Goal: Task Accomplishment & Management: Manage account settings

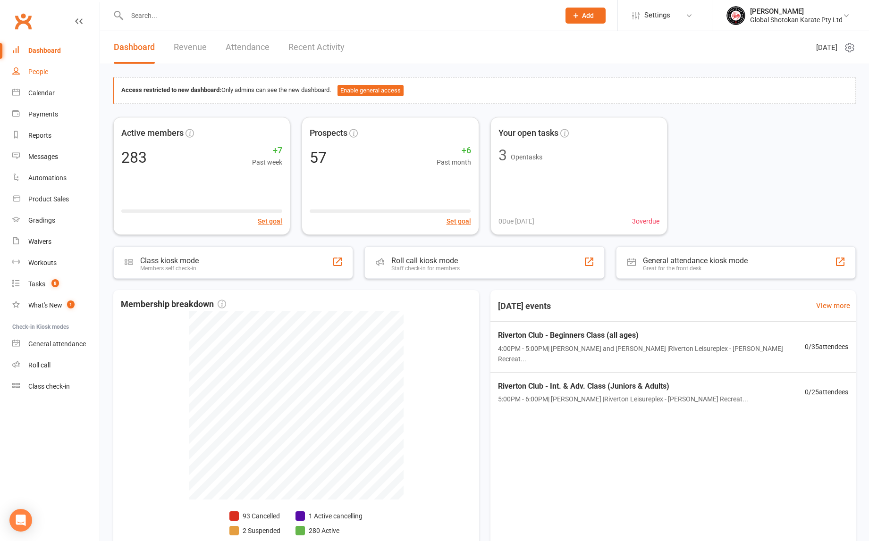
click at [42, 72] on div "People" at bounding box center [38, 72] width 20 height 8
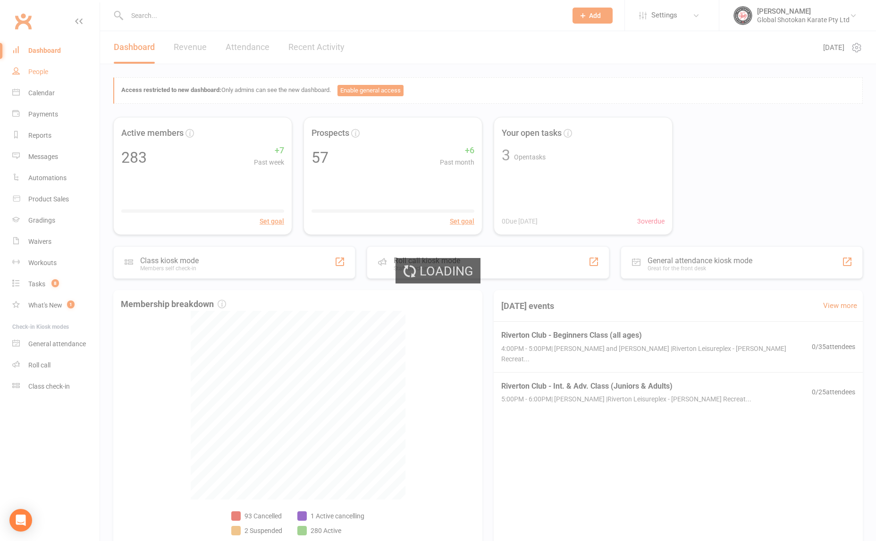
select select "100"
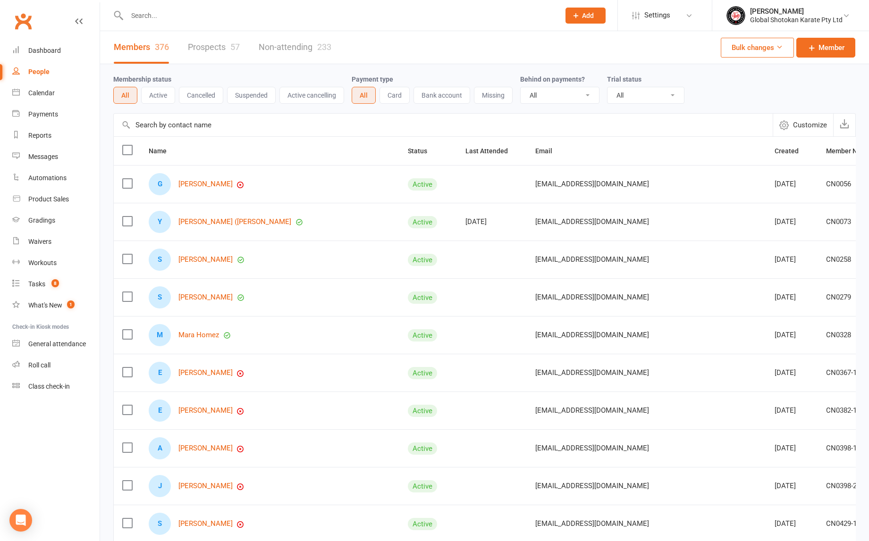
click at [214, 45] on link "Prospects 57" at bounding box center [214, 47] width 52 height 33
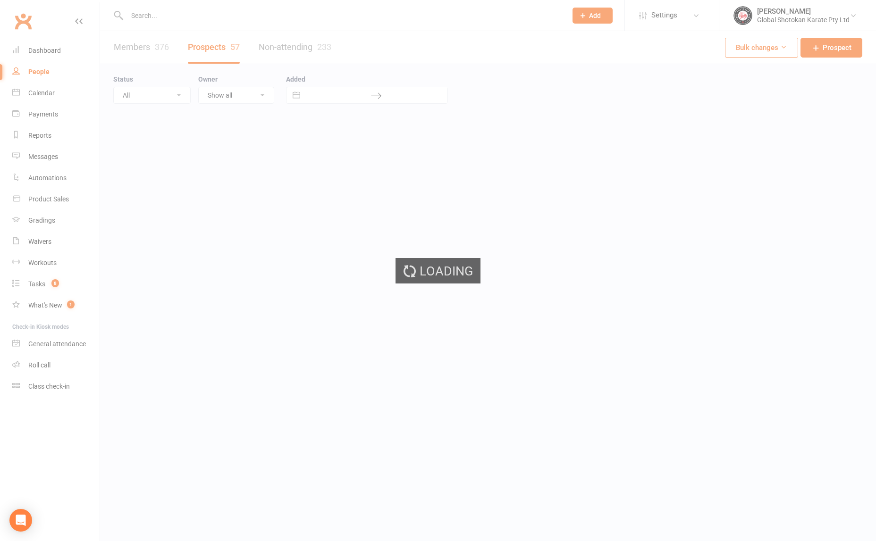
select select "100"
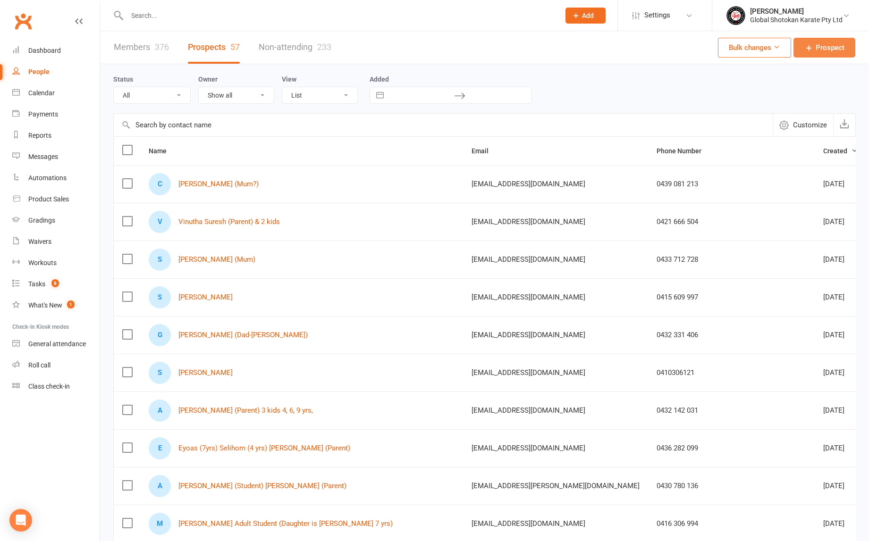
click at [824, 47] on span "Prospect" at bounding box center [829, 47] width 29 height 11
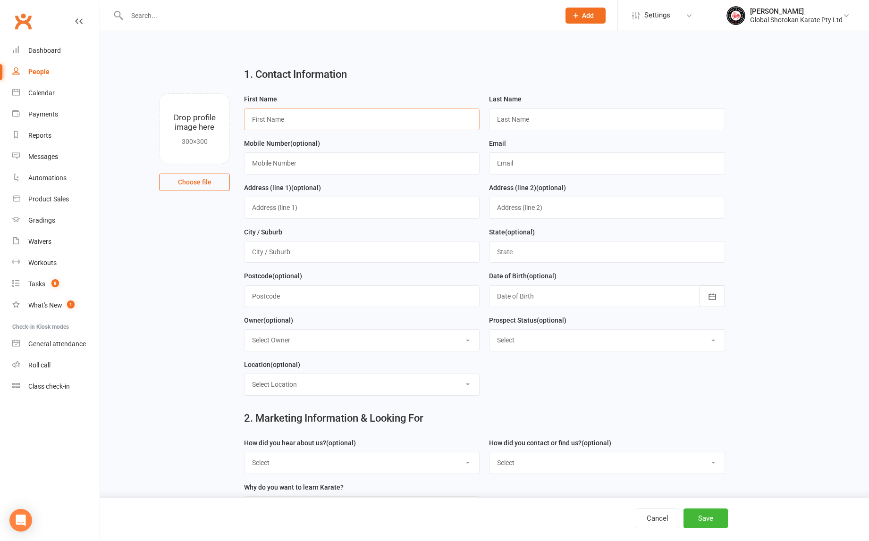
paste input "[PERSON_NAME]"
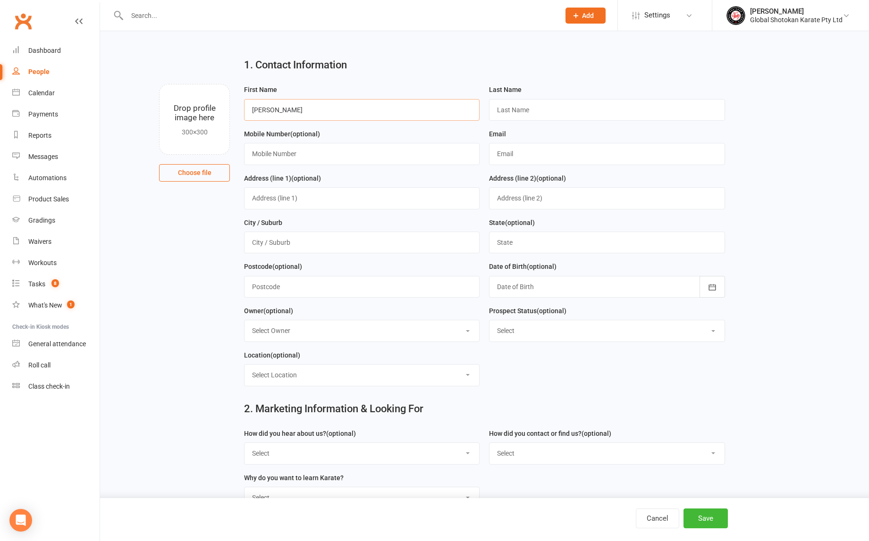
drag, startPoint x: 308, startPoint y: 117, endPoint x: 272, endPoint y: 108, distance: 36.6
click at [272, 108] on input "[PERSON_NAME]" at bounding box center [361, 110] width 235 height 22
type input "[PERSON_NAME]"
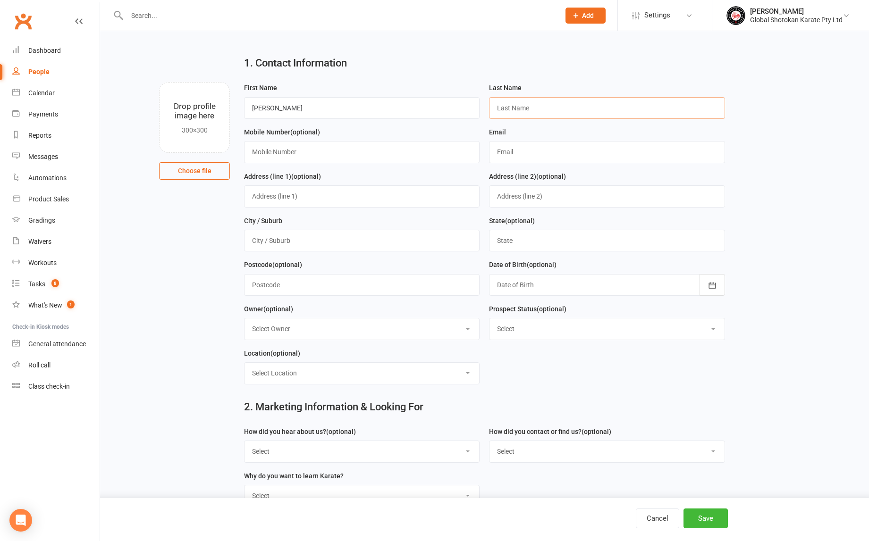
paste input "[PERSON_NAME]"
type input "[PERSON_NAME]"
paste input "0409337546"
type input "0409337546"
paste input "[EMAIL_ADDRESS][DOMAIN_NAME]"
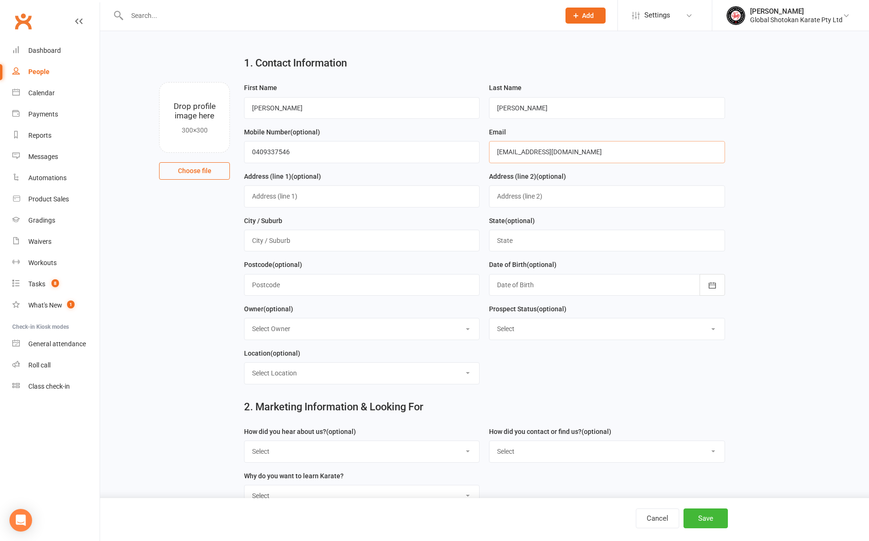
type input "[EMAIL_ADDRESS][DOMAIN_NAME]"
click at [266, 152] on input "0409337546" at bounding box center [361, 152] width 235 height 22
click at [280, 152] on input "0409 337546" at bounding box center [361, 152] width 235 height 22
type input "0409 337 546"
click at [552, 108] on input "[PERSON_NAME]" at bounding box center [606, 108] width 235 height 22
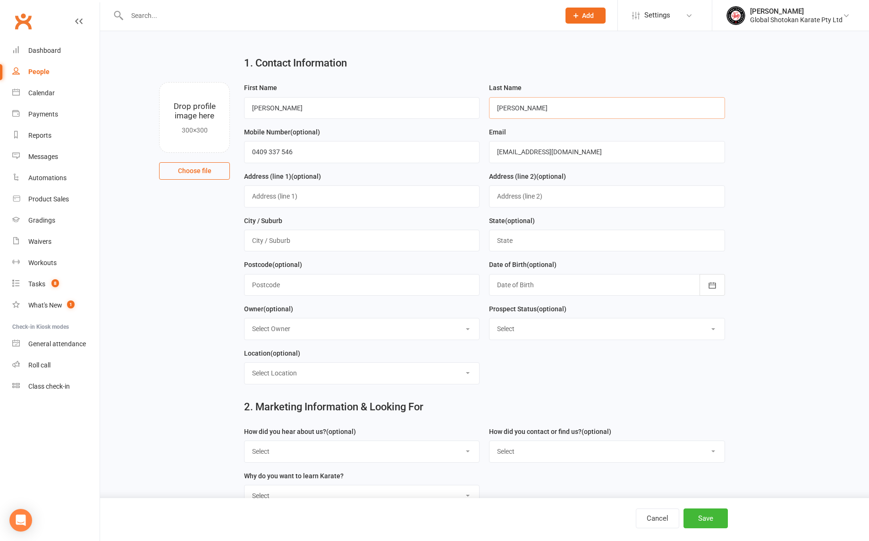
scroll to position [13, 0]
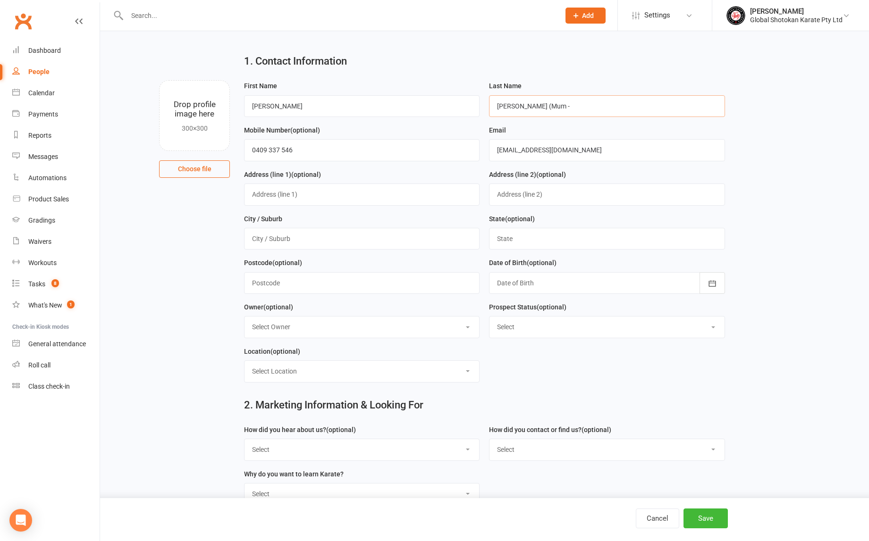
paste input "[PERSON_NAME]"
type input "[PERSON_NAME] (Mum - [PERSON_NAME])"
click at [311, 151] on input "0409 337 546" at bounding box center [361, 150] width 235 height 22
type input "0409 337 546 (Mum)"
type input "Cannington"
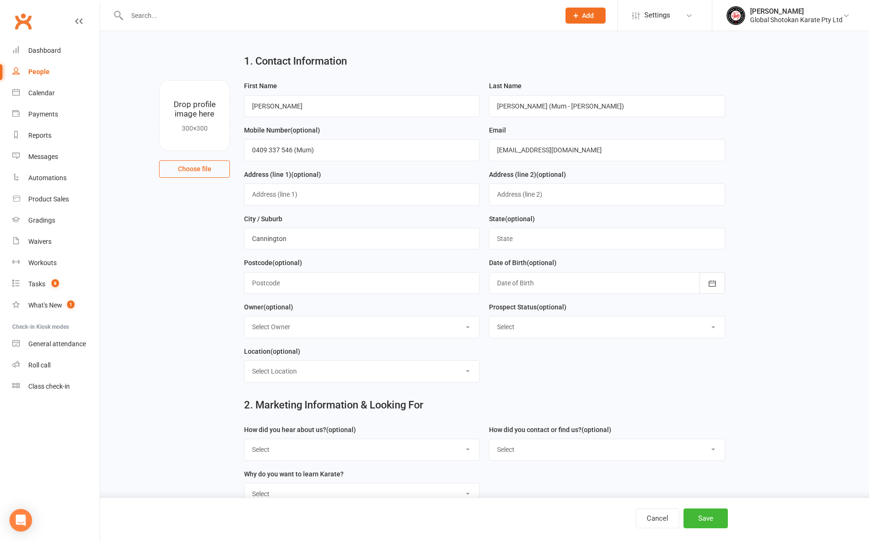
click at [392, 251] on div "City / Suburb [GEOGRAPHIC_DATA]" at bounding box center [361, 235] width 245 height 44
click at [718, 239] on input "text" at bounding box center [606, 239] width 235 height 22
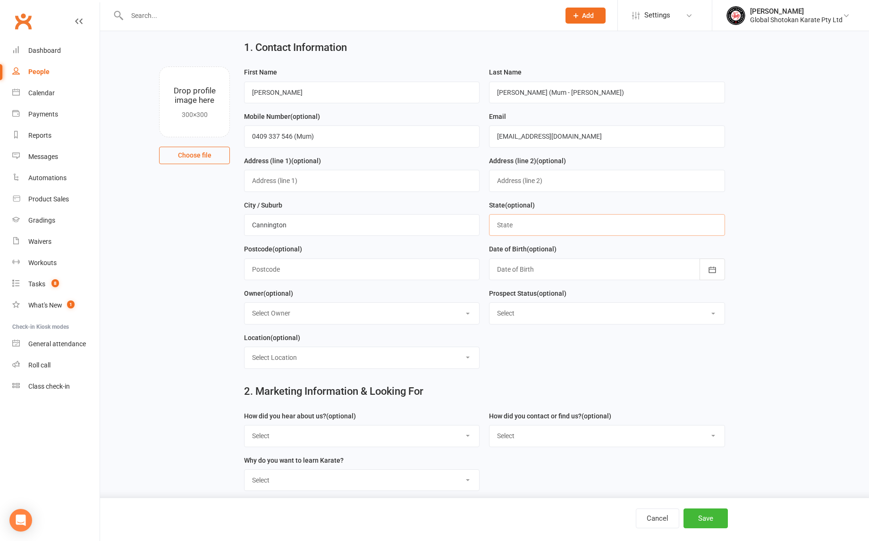
click at [716, 233] on input "text" at bounding box center [606, 225] width 235 height 22
click at [595, 224] on input "text" at bounding box center [606, 226] width 235 height 22
type input "WA"
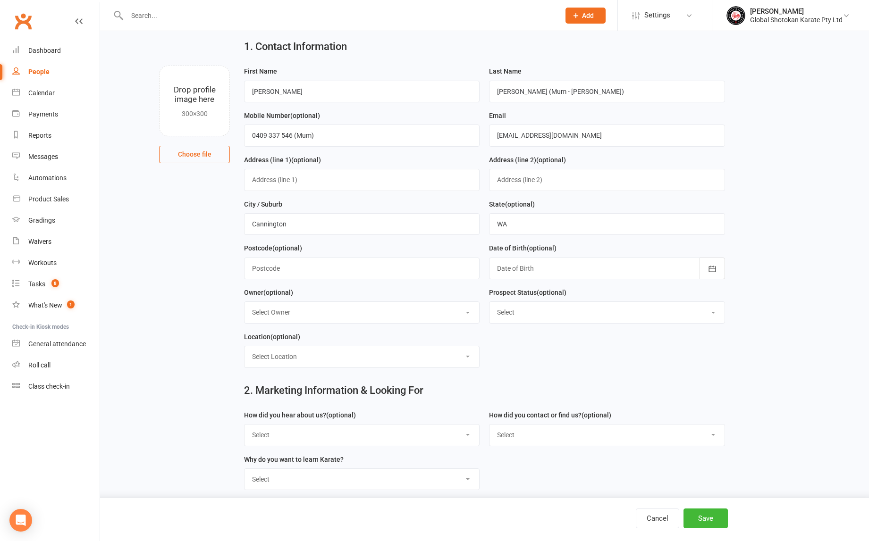
click at [360, 282] on div "Postcode (optional)" at bounding box center [361, 265] width 245 height 44
select select "2"
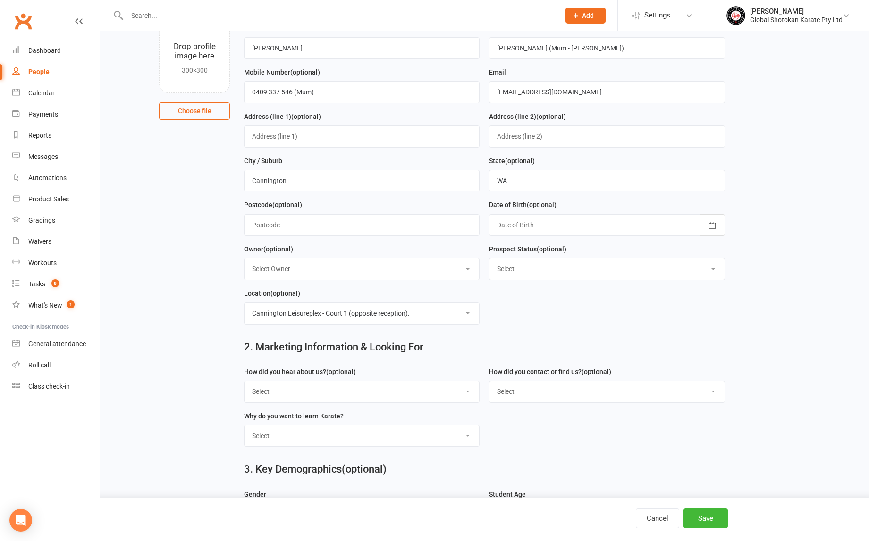
scroll to position [97, 0]
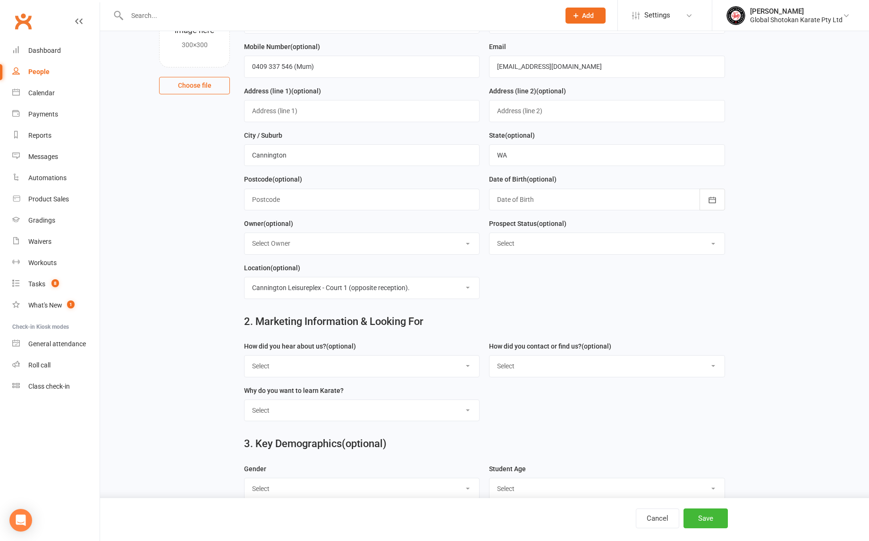
select select "From GSK Website"
select select "Your GSK Website"
select select "To learning Traditional Japanese Karate"
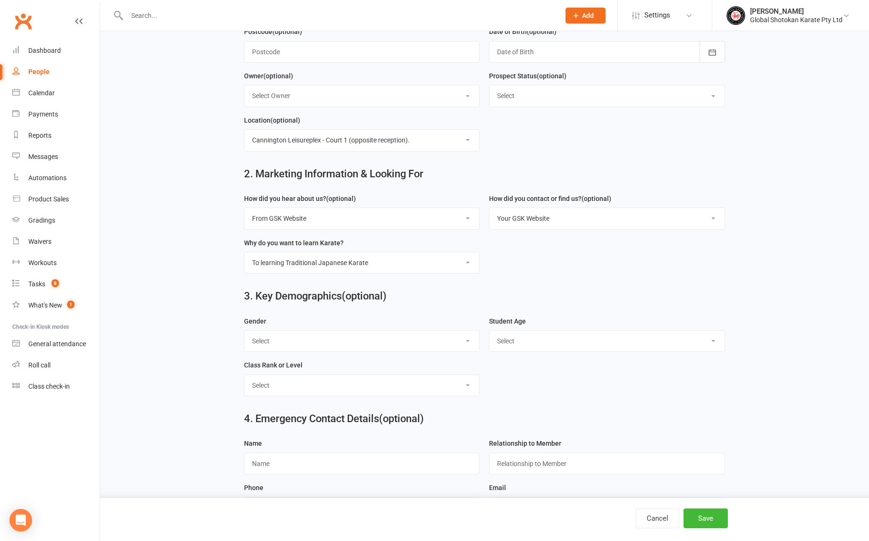
select select "[DEMOGRAPHIC_DATA]"
select select "13 years"
select select "Adult Beginner Class (12 years +)"
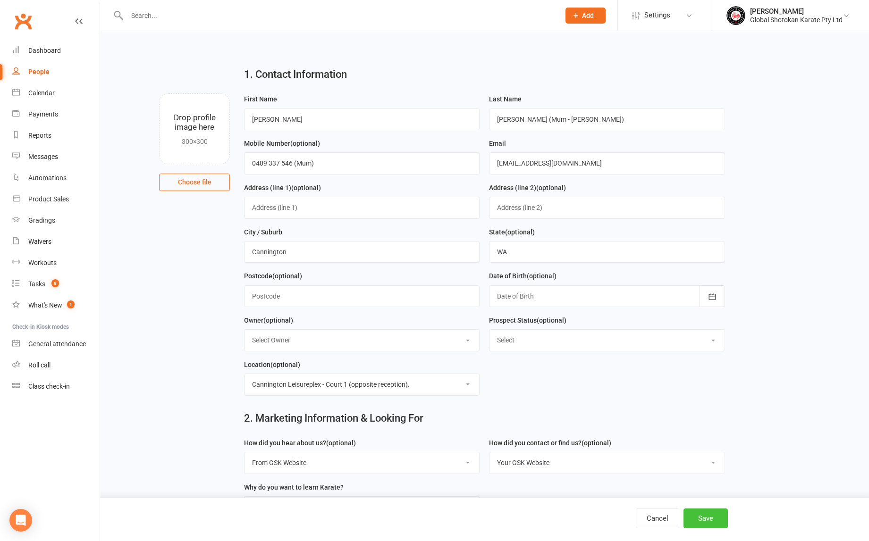
scroll to position [3, 0]
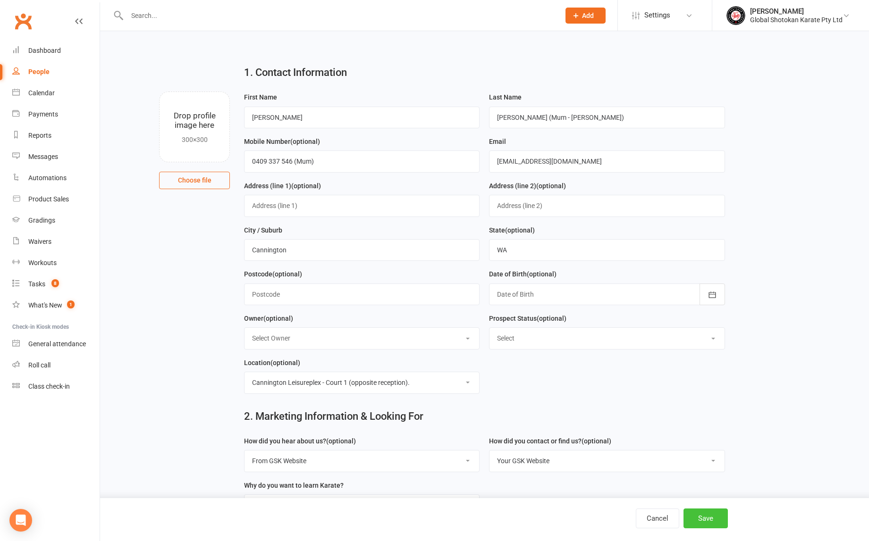
click at [710, 519] on button "Save" at bounding box center [705, 519] width 44 height 20
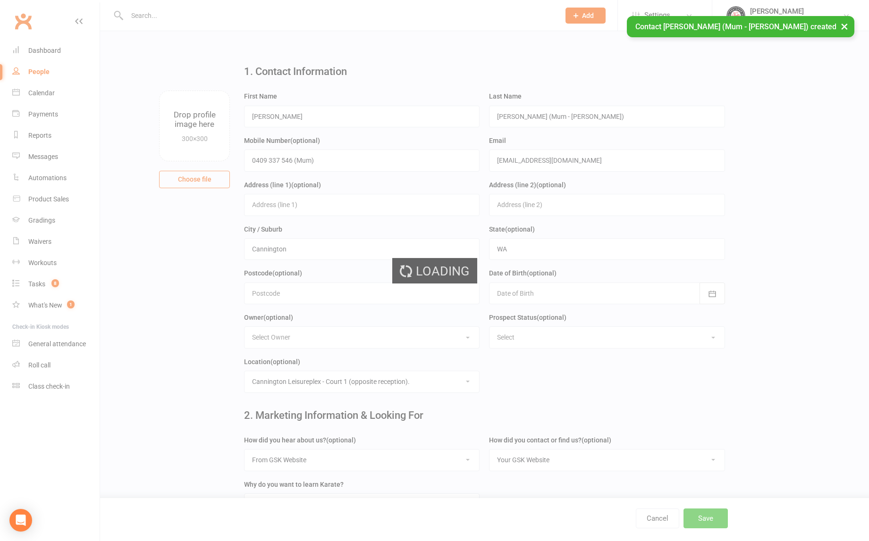
scroll to position [0, 0]
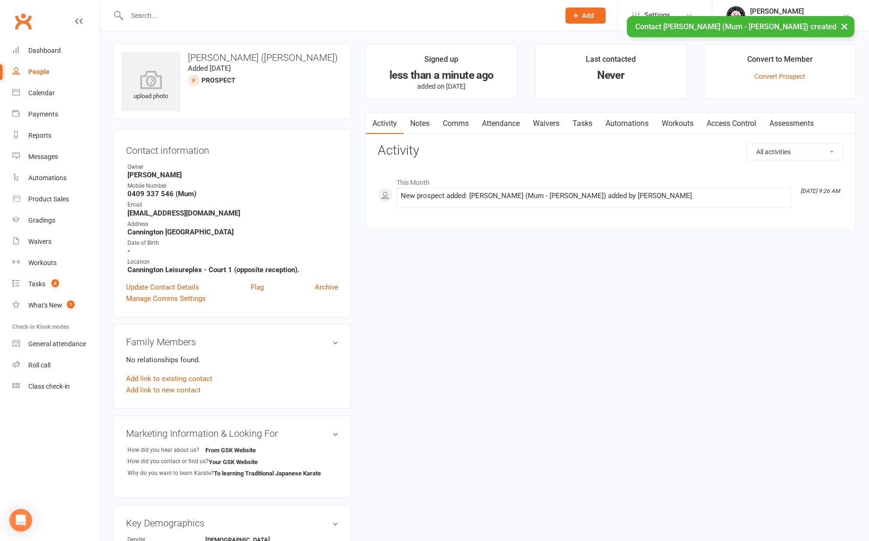
click at [420, 123] on link "Notes" at bounding box center [419, 124] width 33 height 22
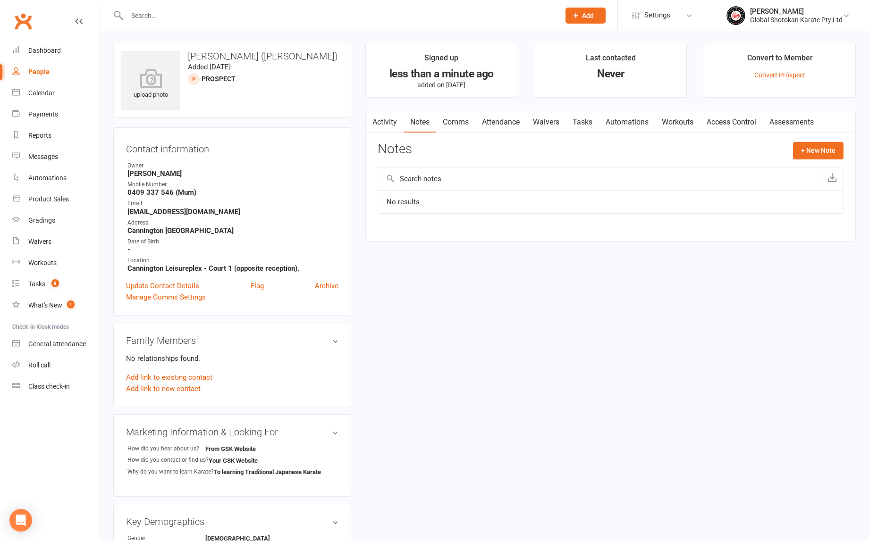
click at [433, 176] on input "text" at bounding box center [599, 179] width 443 height 23
click at [511, 179] on input "Called @8.35 am [DATE]" at bounding box center [599, 179] width 443 height 23
drag, startPoint x: 565, startPoint y: 177, endPoint x: 400, endPoint y: 175, distance: 165.6
click at [400, 175] on input "Called @8.35 am [DATE] - will call back [DATE]" at bounding box center [599, 179] width 443 height 23
type input "Called @8.35 am [DATE] - will call back [DATE]"
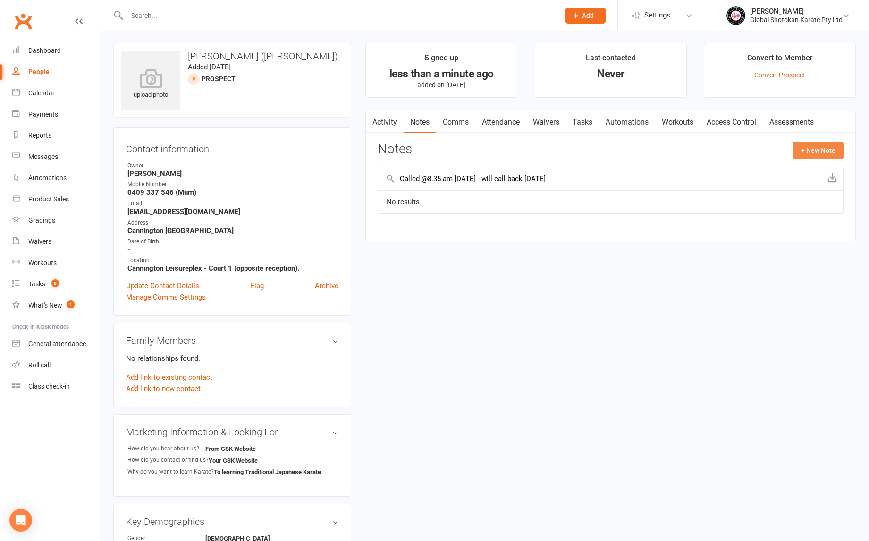
click at [823, 148] on button "+ New Note" at bounding box center [818, 150] width 50 height 17
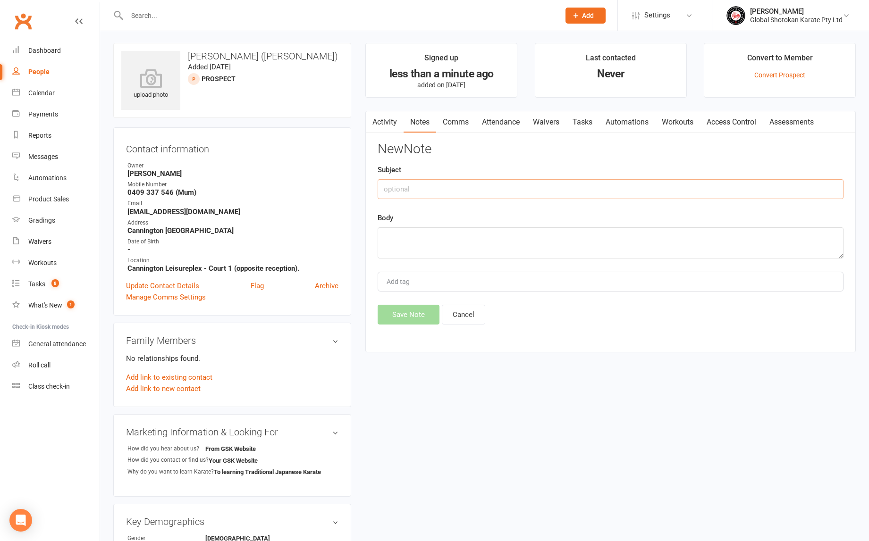
click at [445, 188] on input "text" at bounding box center [610, 189] width 466 height 20
paste input "Called @8.35 am [DATE] - will call back [DATE]"
type input "Called @8.35 am [DATE] - will call back [DATE]"
click at [404, 232] on textarea at bounding box center [610, 242] width 466 height 31
paste textarea "Suburb (or which club you want to join): Cannington / [GEOGRAPHIC_DATA] Message…"
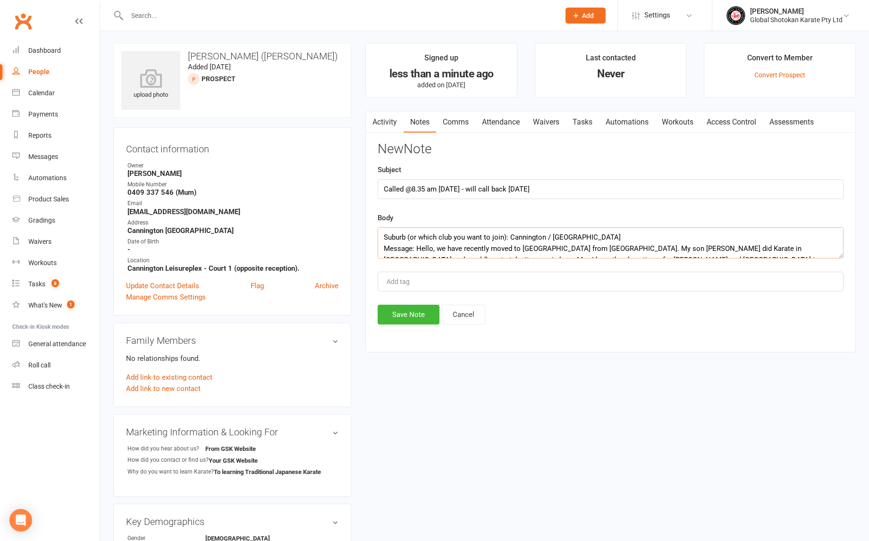
scroll to position [0, 0]
type textarea "Suburb (or which club you want to join): Cannington / [GEOGRAPHIC_DATA] Message…"
click at [420, 312] on button "Save Note" at bounding box center [408, 315] width 62 height 20
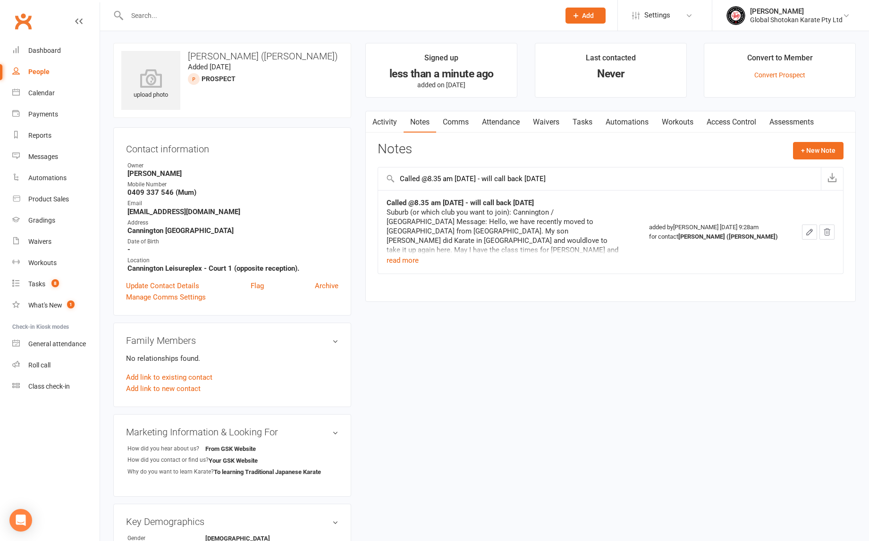
click at [447, 321] on div "upload photo [PERSON_NAME] (Mum - [PERSON_NAME]) Added [DATE] prospect Contact …" at bounding box center [484, 390] width 756 height 694
click at [589, 14] on span "Add" at bounding box center [588, 16] width 12 height 8
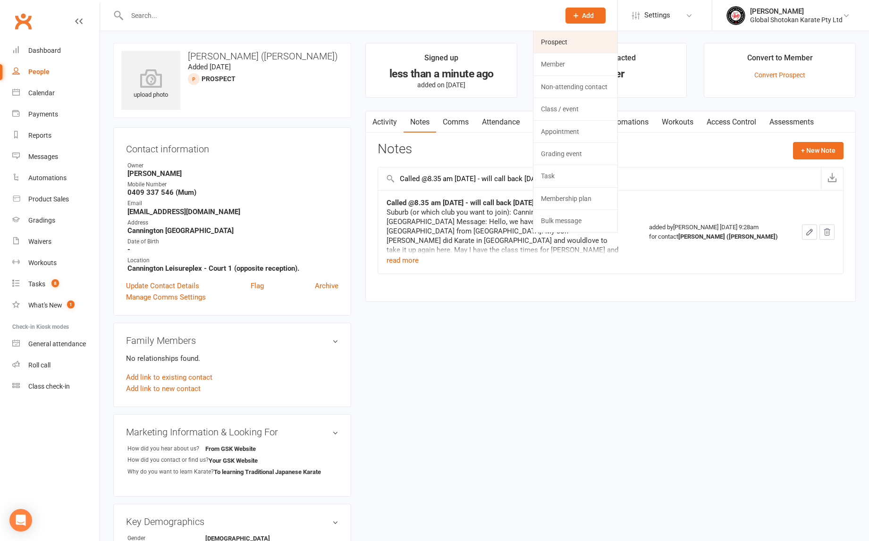
click at [564, 44] on link "Prospect" at bounding box center [575, 42] width 84 height 22
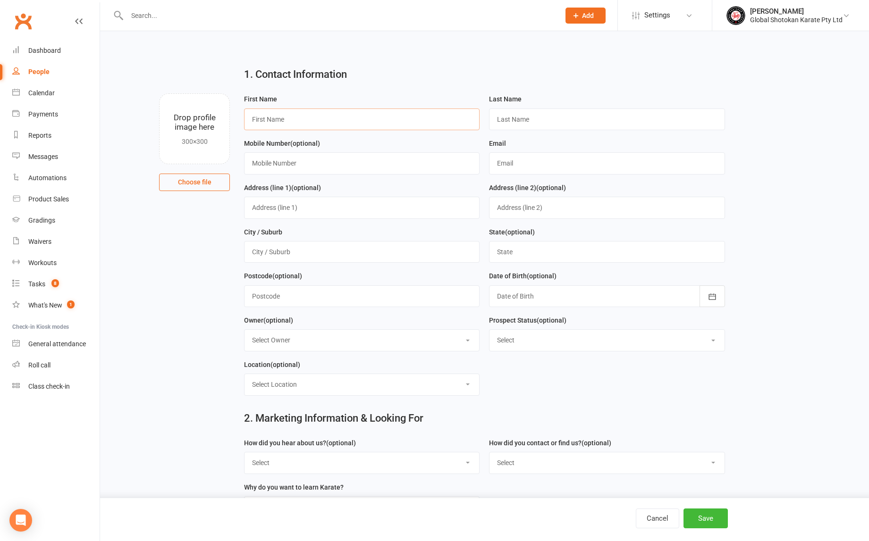
paste input "[PERSON_NAME]"
drag, startPoint x: 295, startPoint y: 119, endPoint x: 271, endPoint y: 119, distance: 24.1
click at [271, 119] on input "[PERSON_NAME]" at bounding box center [361, 120] width 235 height 22
type input "Chari"
paste input "Dizon"
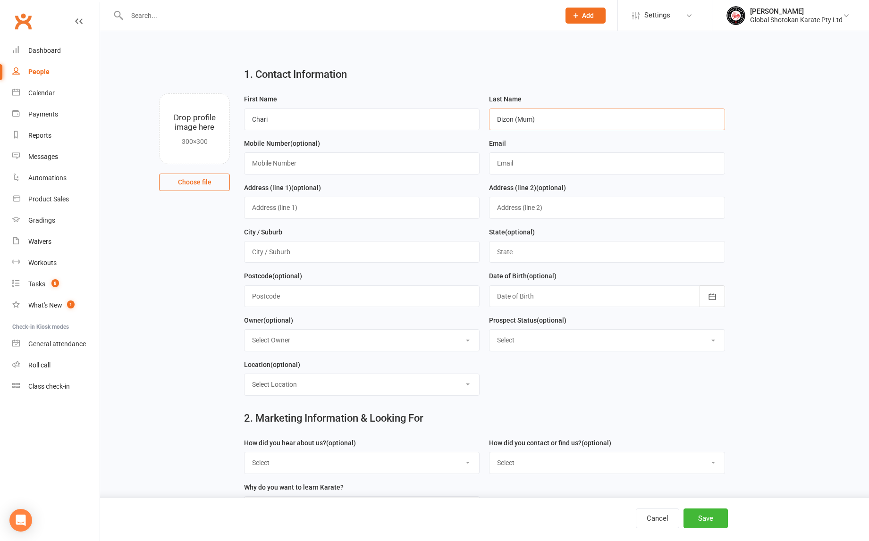
click at [570, 120] on input "Dizon (Mum)" at bounding box center [606, 120] width 235 height 22
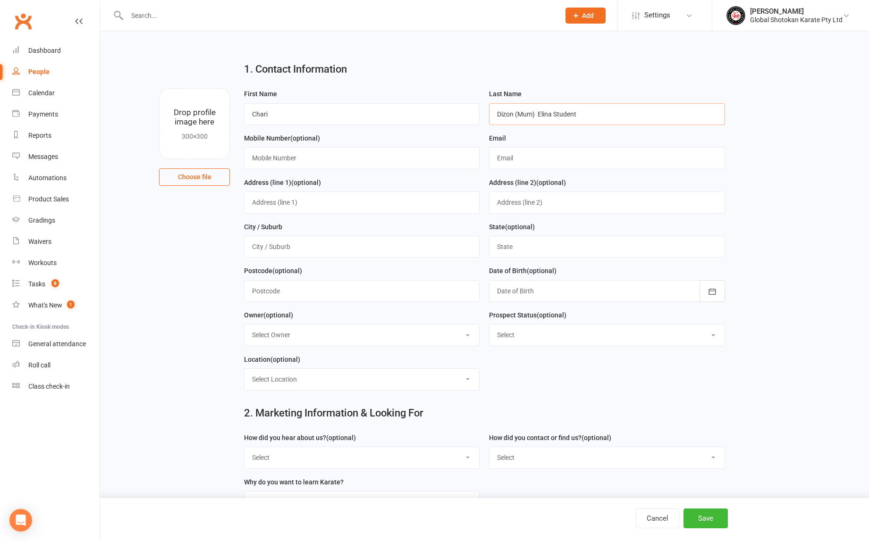
click at [556, 119] on input "Dizon (Mum) Elina Student" at bounding box center [606, 114] width 235 height 22
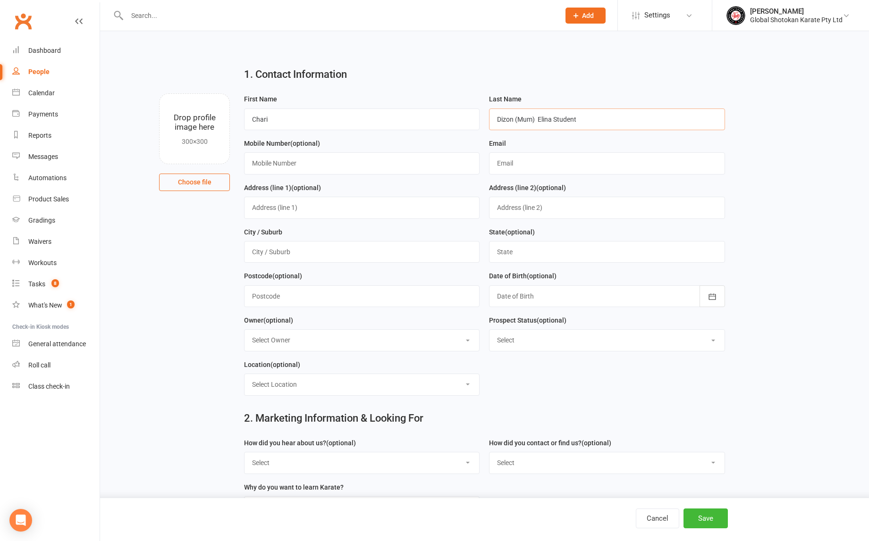
click at [555, 120] on input "Dizon (Mum) Elina Student" at bounding box center [606, 120] width 235 height 22
click at [583, 121] on input "Dizon (Mum) [PERSON_NAME] (Student" at bounding box center [606, 120] width 235 height 22
type input "Dizon (Mum) [PERSON_NAME] (Student)"
paste input "0439081213"
click at [268, 161] on input "0439081213" at bounding box center [361, 163] width 235 height 22
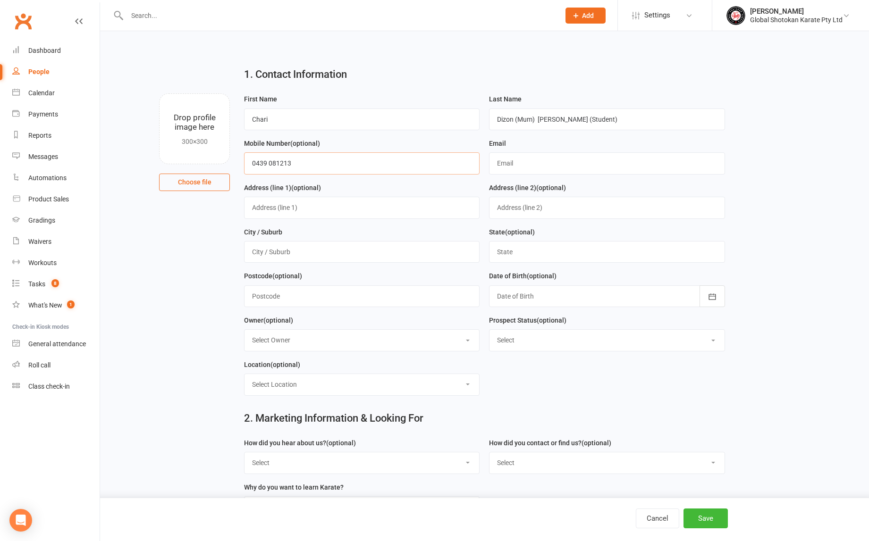
scroll to position [7, 0]
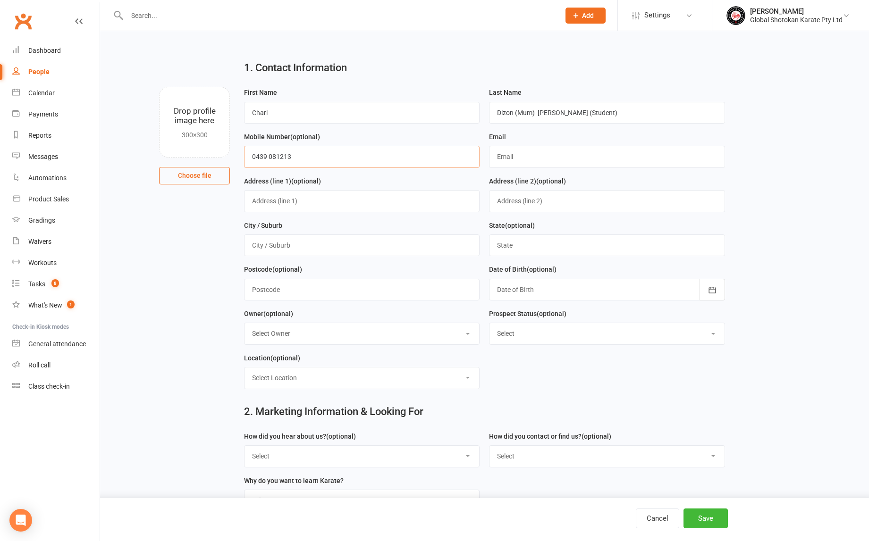
click at [282, 163] on input "0439 081213" at bounding box center [361, 157] width 235 height 22
type input "0439 081 213"
paste input "[EMAIL_ADDRESS][DOMAIN_NAME]"
type input "[EMAIL_ADDRESS][DOMAIN_NAME]"
type input "Wellard"
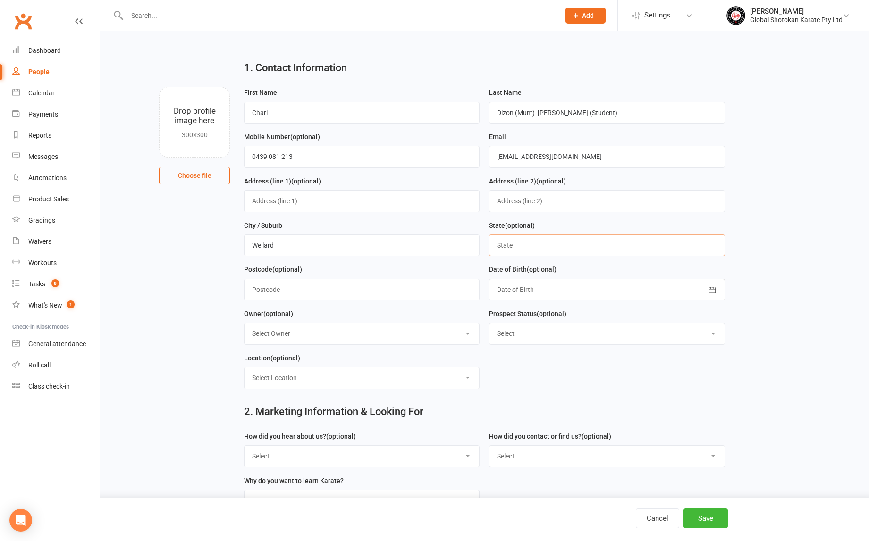
click at [516, 245] on input "text" at bounding box center [606, 246] width 235 height 22
type input "WA"
select select "Coming Next Week"
select select "6"
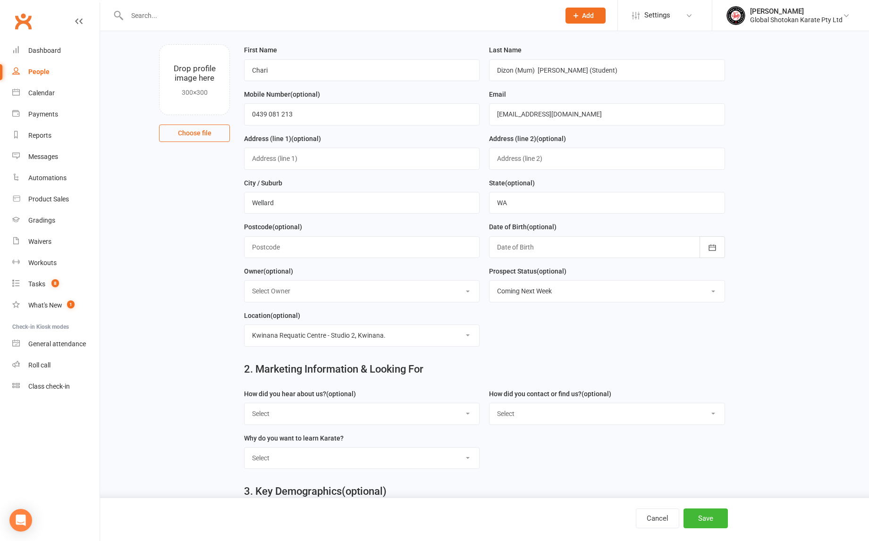
scroll to position [77, 0]
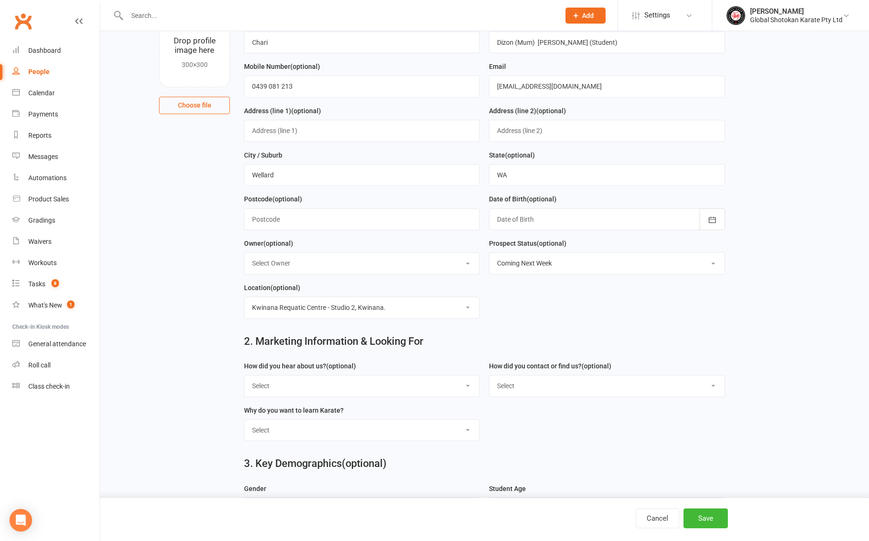
select select "From GSK Website"
select select "Your GSK Website"
select select "To learning Traditional Japanese Karate"
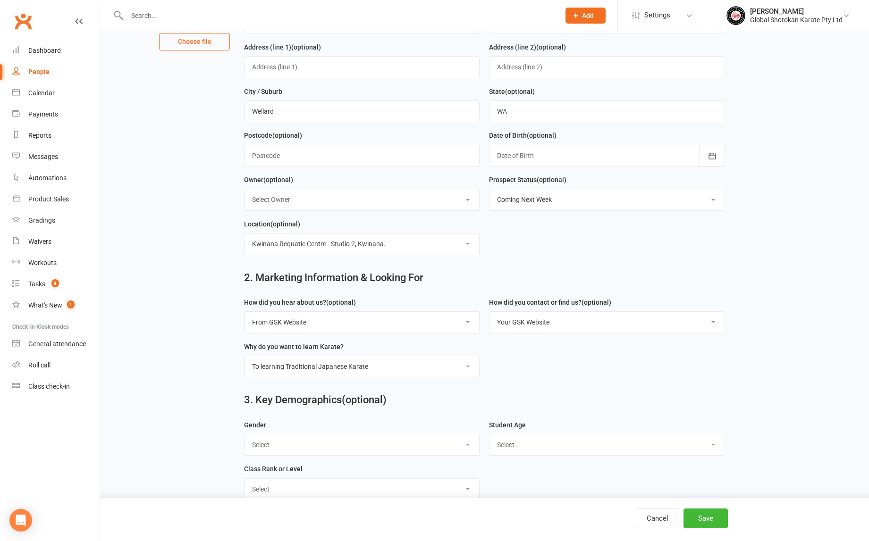
scroll to position [153, 0]
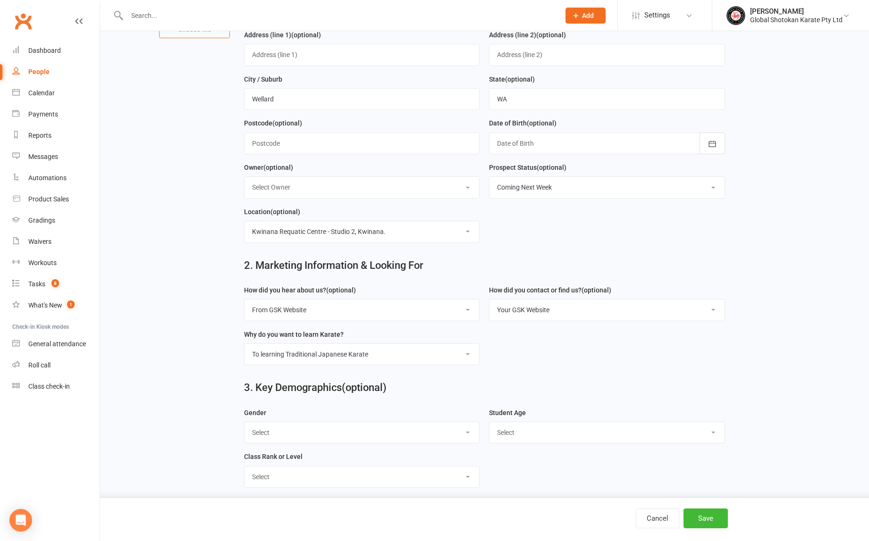
select select "[DEMOGRAPHIC_DATA]"
select select "6 years"
select select "Little Tigers Class (4 to 7 years)"
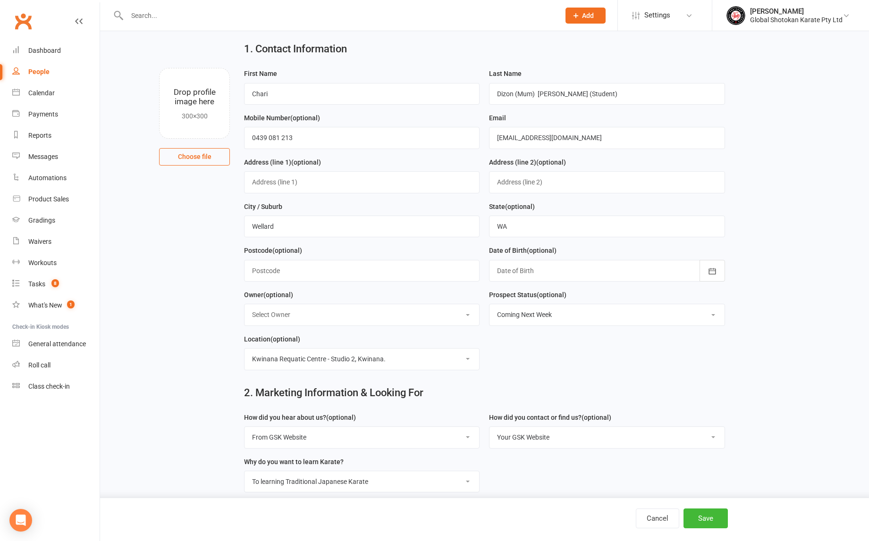
scroll to position [23, 0]
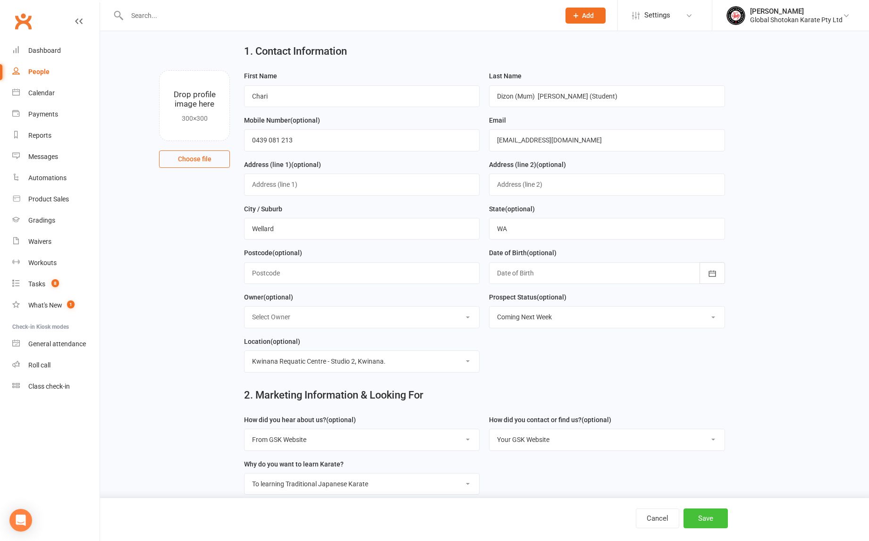
click at [709, 519] on button "Save" at bounding box center [705, 519] width 44 height 20
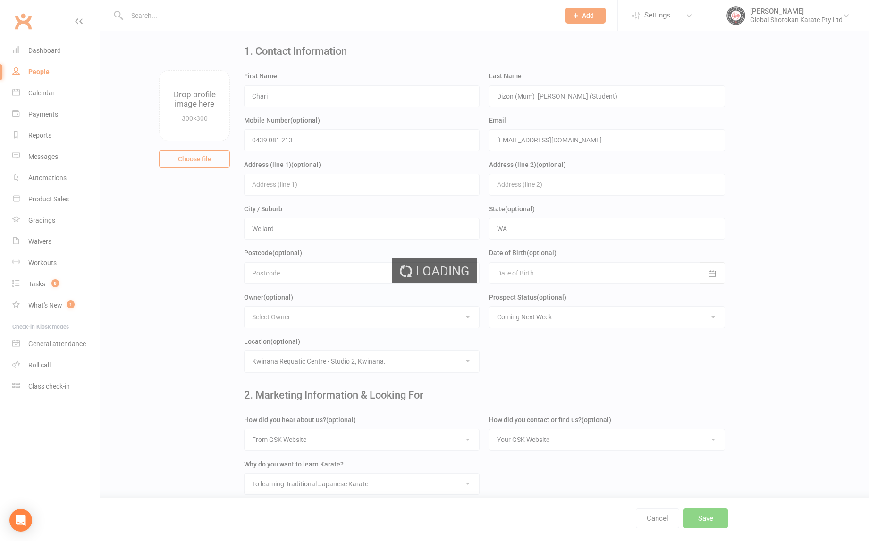
scroll to position [0, 0]
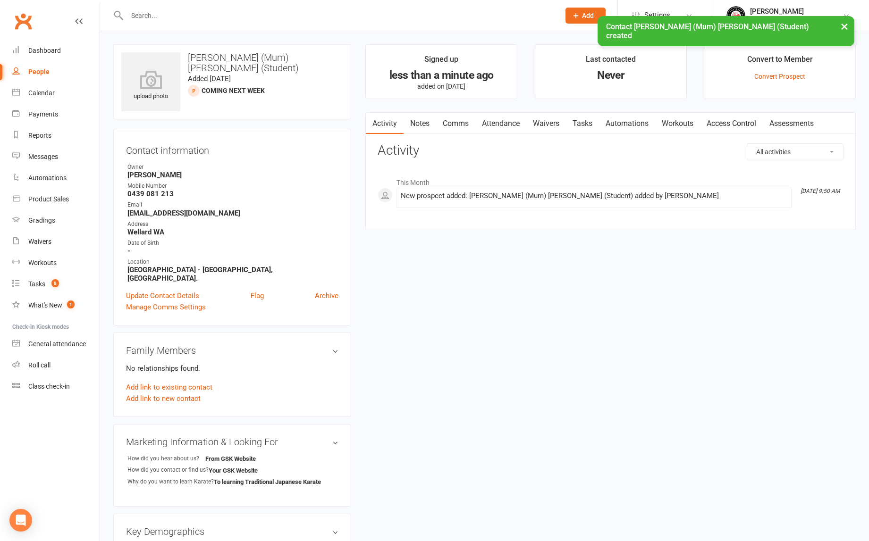
click at [418, 121] on link "Notes" at bounding box center [419, 124] width 33 height 22
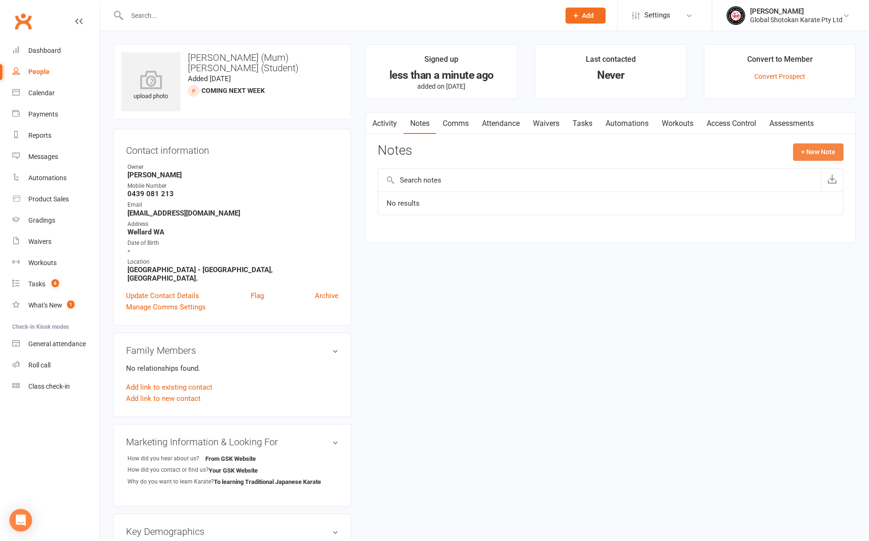
click at [818, 152] on button "+ New Note" at bounding box center [818, 151] width 50 height 17
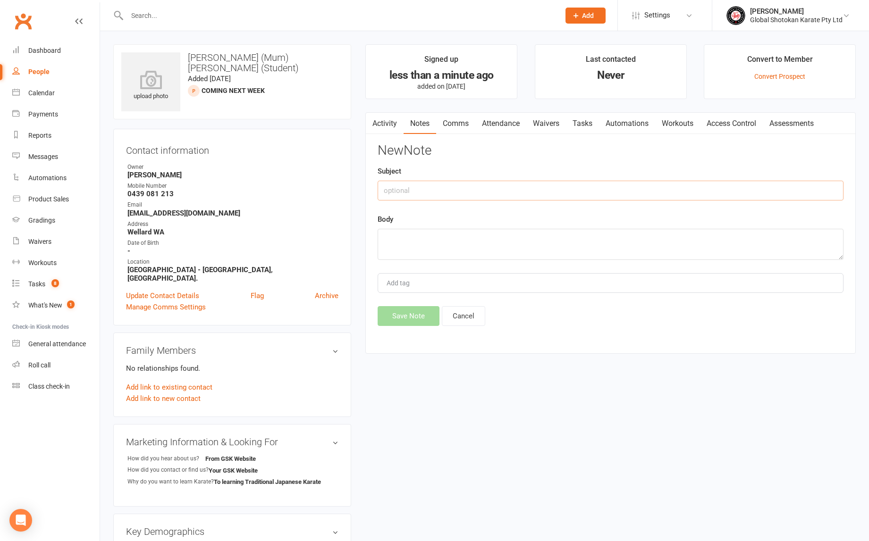
click at [396, 188] on input "text" at bounding box center [610, 191] width 466 height 20
click at [440, 190] on input "Called @ 9.50 am [DATE]" at bounding box center [610, 191] width 466 height 20
click at [502, 191] on input "Called @ 9.50 am [DATE]" at bounding box center [610, 191] width 466 height 20
type input "Called @ 9.50 am [DATE]"
click at [479, 240] on textarea at bounding box center [610, 244] width 466 height 31
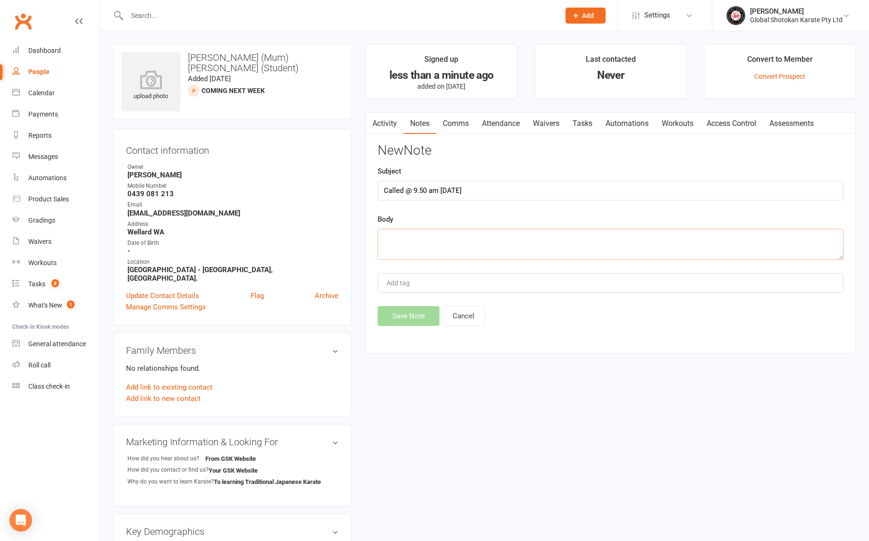
scroll to position [0, 0]
click at [393, 235] on textarea at bounding box center [610, 243] width 466 height 31
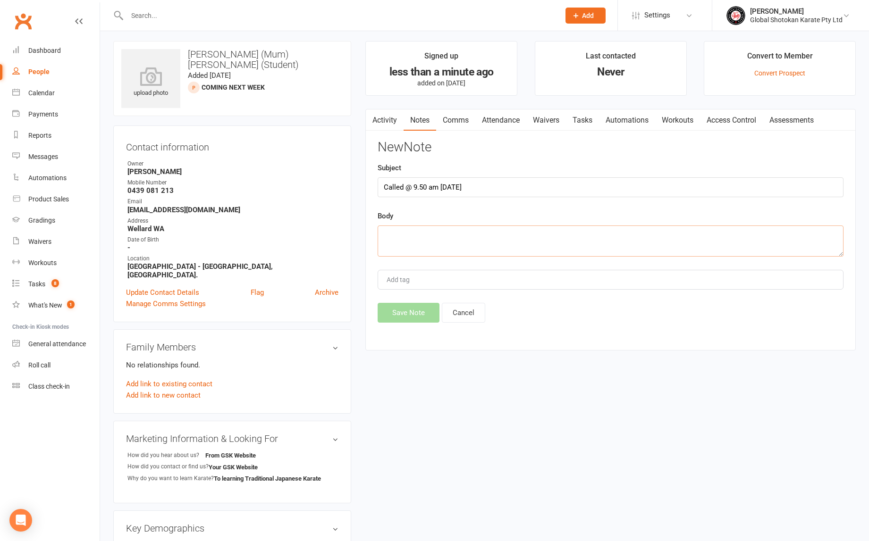
paste textarea "Hi, kindly send information about timetable and fee. I have a keen [DEMOGRAPHIC…"
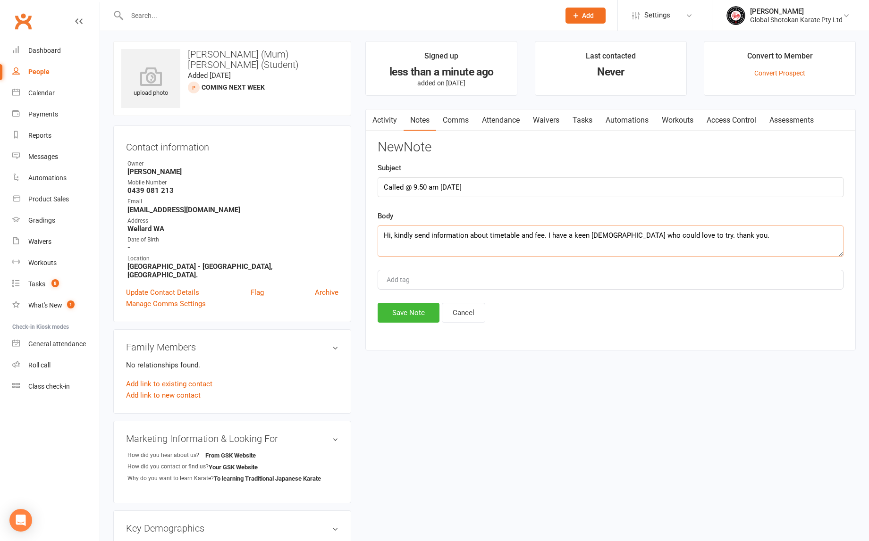
click at [390, 234] on textarea "Hi, kindly send information about timetable and fee. I have a keen [DEMOGRAPHIC…" at bounding box center [610, 241] width 466 height 31
click at [383, 235] on textarea "Hi, kindly send information about timetable and fee. I have a keen [DEMOGRAPHIC…" at bounding box center [610, 241] width 466 height 31
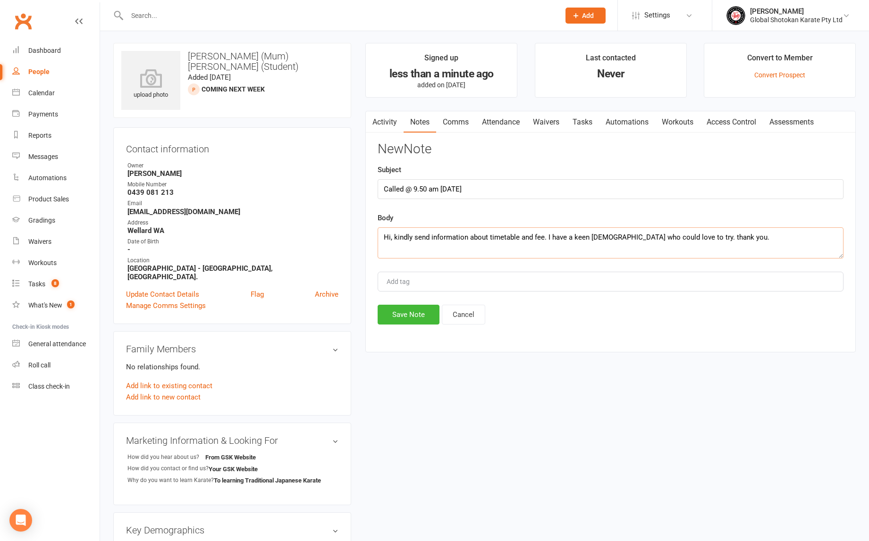
scroll to position [23, 0]
click at [400, 235] on textarea "Hi, kindly send information about timetable and fee. I have a keen [DEMOGRAPHIC…" at bounding box center [610, 242] width 466 height 31
paste textarea "Preferred Payment Package: Free Trial Message: Hi, kindly send information abou…"
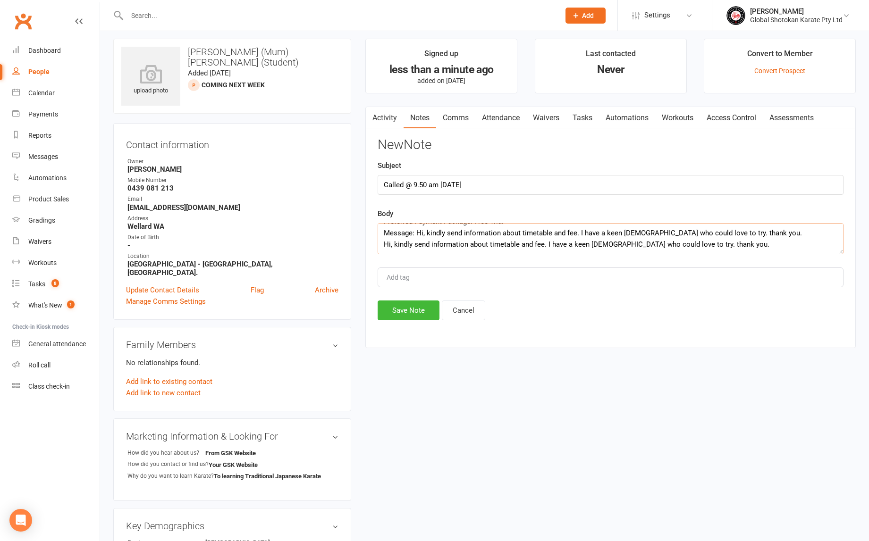
drag, startPoint x: 741, startPoint y: 248, endPoint x: 375, endPoint y: 238, distance: 366.8
click at [375, 238] on div "Activity Notes Comms Attendance Waivers Tasks Automations Workouts Access Contr…" at bounding box center [610, 228] width 490 height 242
click at [536, 249] on textarea "Preferred Payment Package: Free Trial Message: Hi, kindly send information abou…" at bounding box center [610, 238] width 466 height 31
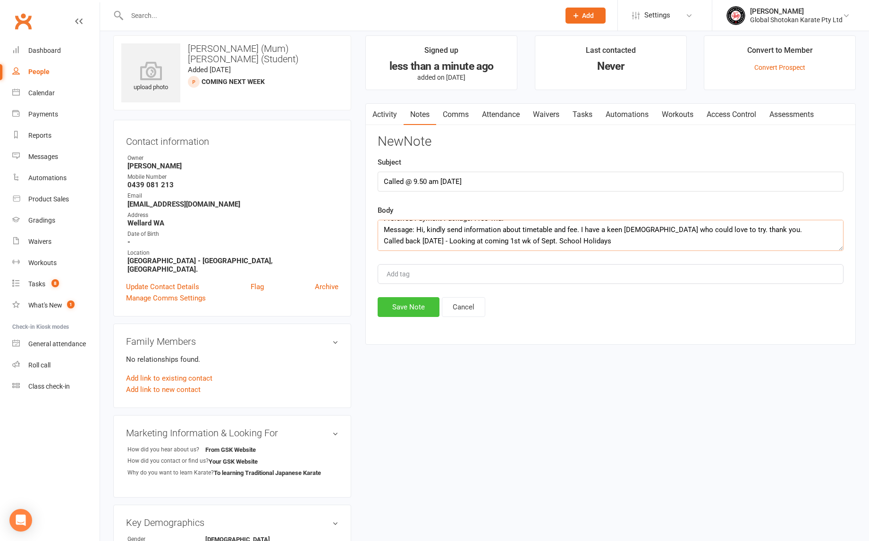
type textarea "Preferred Payment Package: Free Trial Message: Hi, kindly send information abou…"
click at [423, 306] on button "Save Note" at bounding box center [408, 307] width 62 height 20
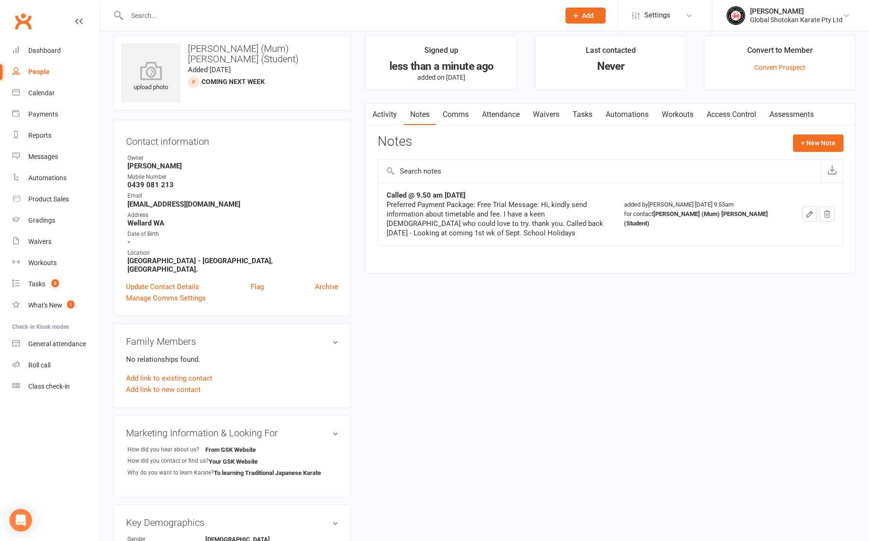
click at [462, 232] on div "Preferred Payment Package: Free Trial Message: Hi, kindly send information abou…" at bounding box center [496, 219] width 220 height 38
click at [811, 212] on icon "button" at bounding box center [809, 214] width 6 height 6
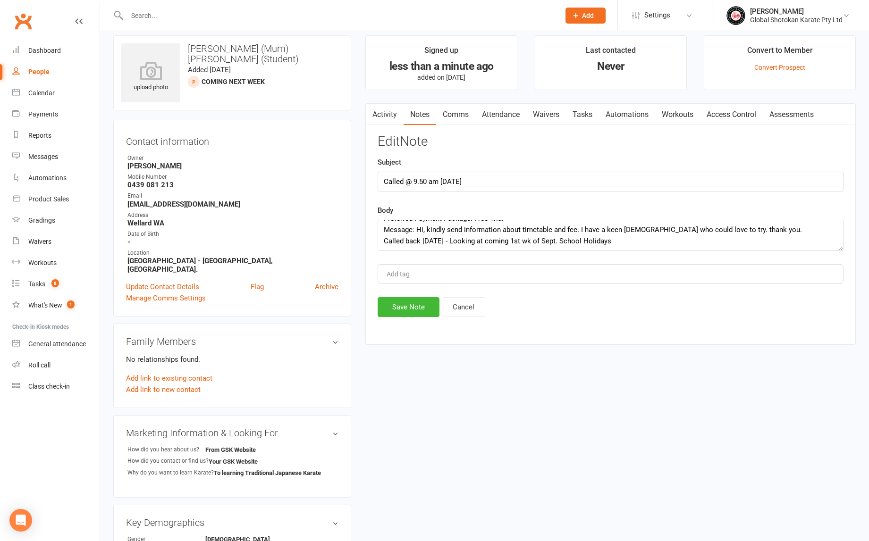
scroll to position [14, 0]
click at [383, 237] on textarea "Preferred Payment Package: Free Trial Message: Hi, kindly send information abou…" at bounding box center [610, 235] width 466 height 31
drag, startPoint x: 383, startPoint y: 237, endPoint x: 383, endPoint y: 215, distance: 22.2
click at [383, 215] on div "Body Preferred Payment Package: Free Trial Message: Hi, kindly send information…" at bounding box center [610, 228] width 466 height 46
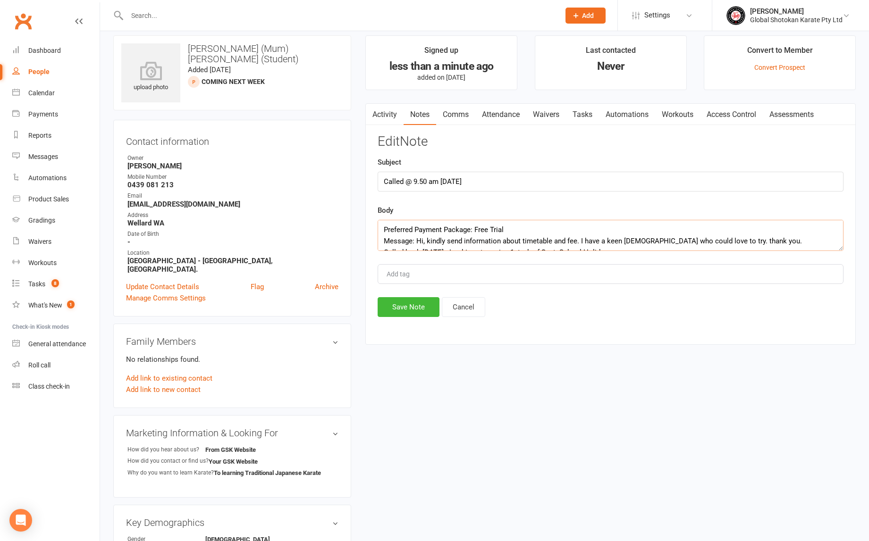
click at [385, 234] on textarea "Preferred Payment Package: Free Trial Message: Hi, kindly send information abou…" at bounding box center [610, 235] width 466 height 31
drag, startPoint x: 457, startPoint y: 240, endPoint x: 400, endPoint y: 239, distance: 57.6
click at [400, 239] on textarea "Preferred Payment Package: Free Trial Message: Hi, kindly send information abou…" at bounding box center [610, 235] width 466 height 31
click at [384, 239] on textarea "Preferred Payment Package: Free Trial Message: Hi, kindly send information abou…" at bounding box center [610, 235] width 466 height 31
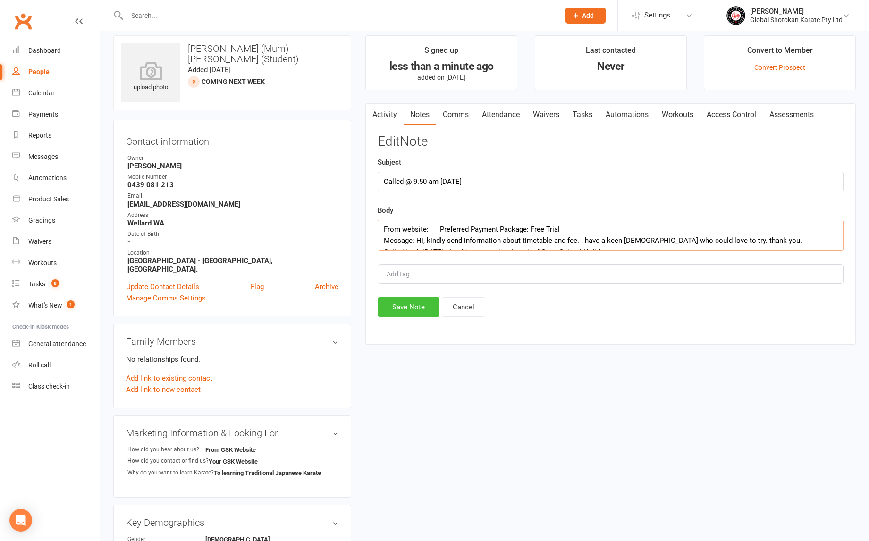
type textarea "From website: Preferred Payment Package: Free Trial Message: Hi, kindly send in…"
click at [421, 308] on button "Save Note" at bounding box center [408, 307] width 62 height 20
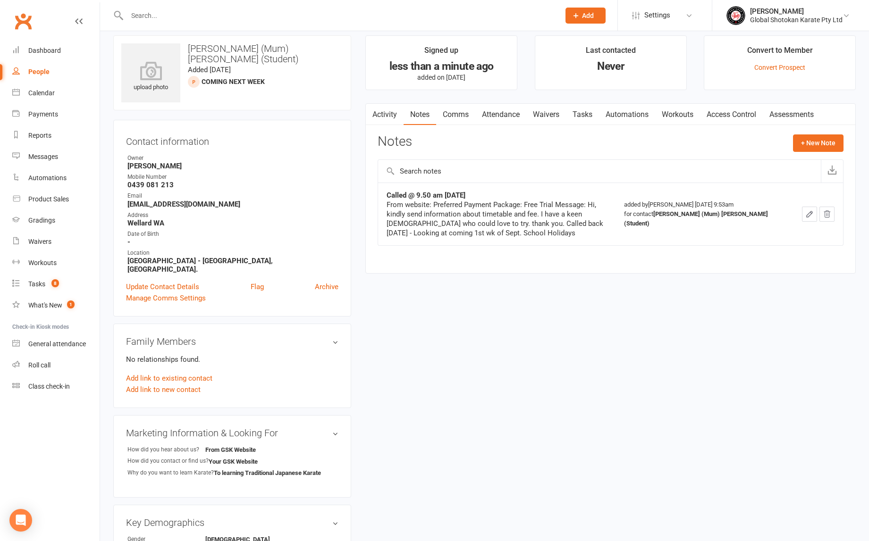
click at [500, 233] on div "From website: Preferred Payment Package: Free Trial Message: Hi, kindly send in…" at bounding box center [496, 219] width 220 height 38
click at [499, 113] on link "Attendance" at bounding box center [500, 115] width 51 height 22
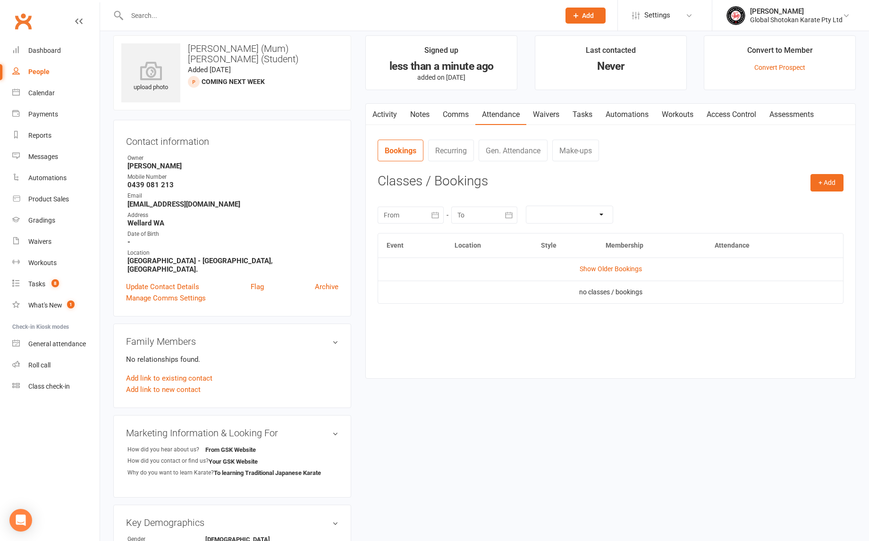
click at [497, 175] on h3 "Classes / Bookings" at bounding box center [610, 181] width 466 height 15
click at [419, 116] on link "Notes" at bounding box center [419, 115] width 33 height 22
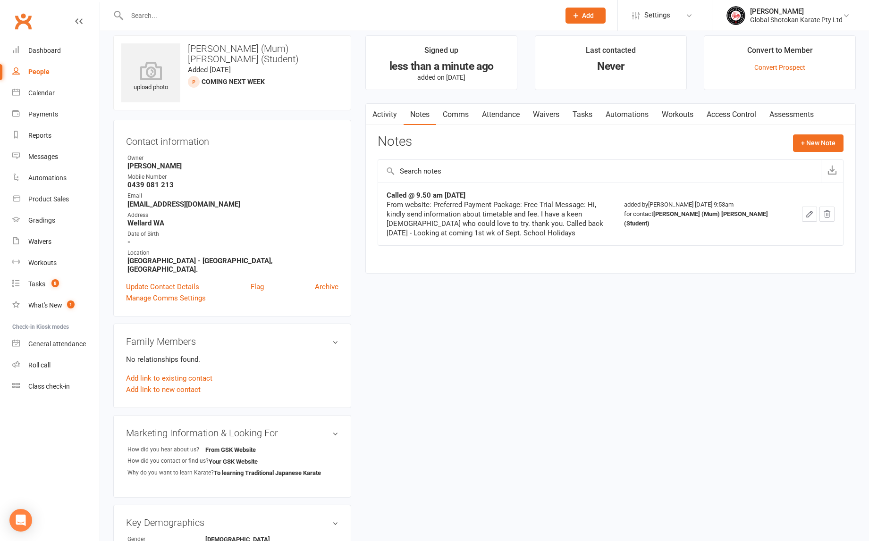
scroll to position [9, 0]
click at [183, 281] on link "Update Contact Details" at bounding box center [162, 286] width 73 height 11
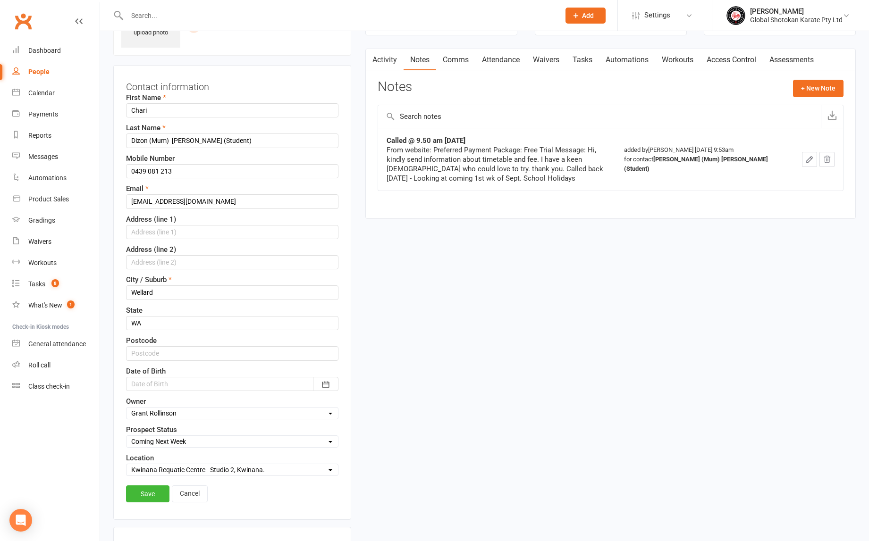
scroll to position [96, 0]
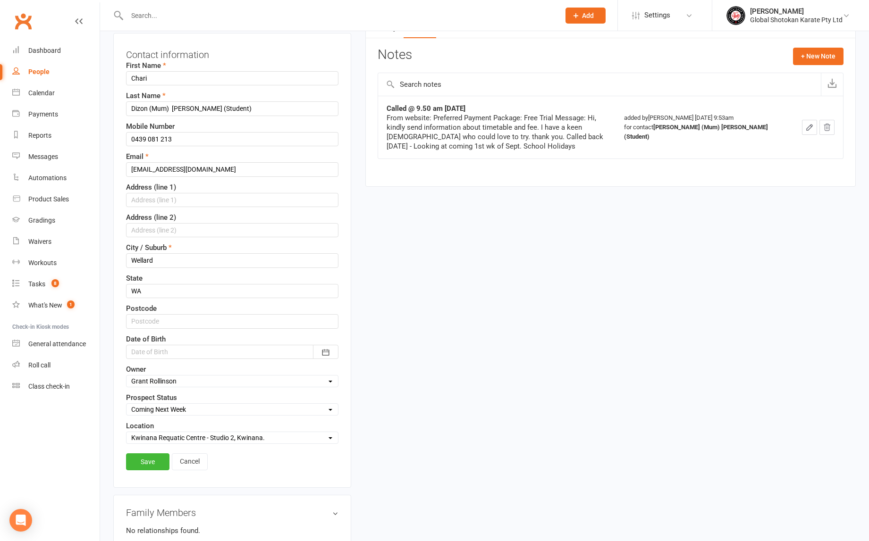
select select "Coming Next Term"
click at [155, 457] on link "Save" at bounding box center [147, 461] width 43 height 17
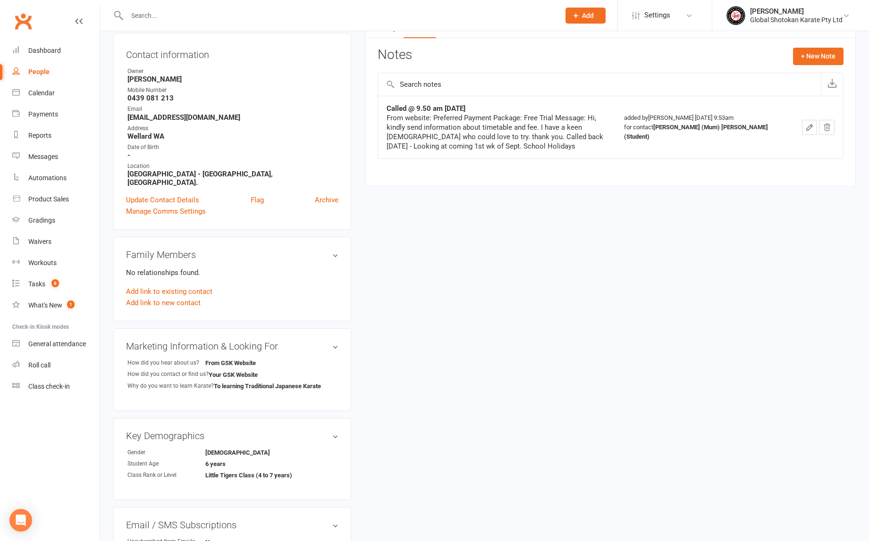
click at [59, 72] on link "People" at bounding box center [55, 71] width 87 height 21
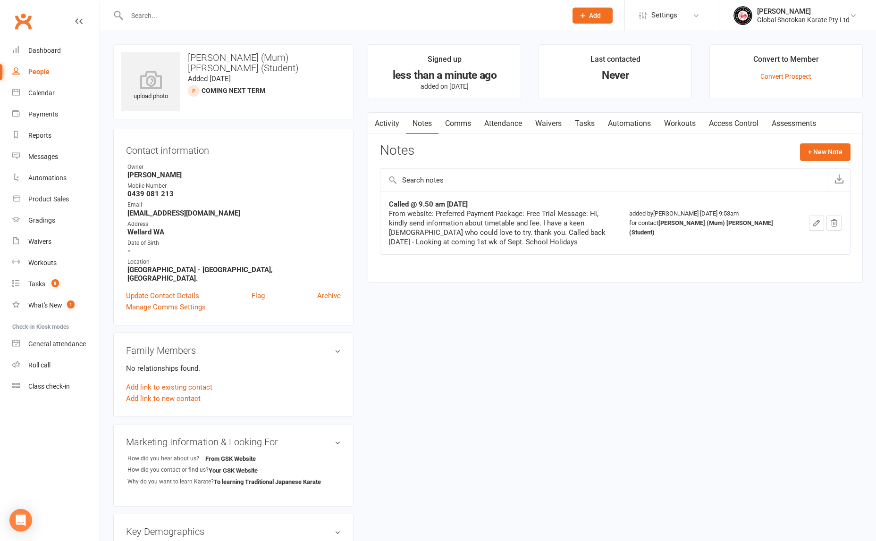
select select "100"
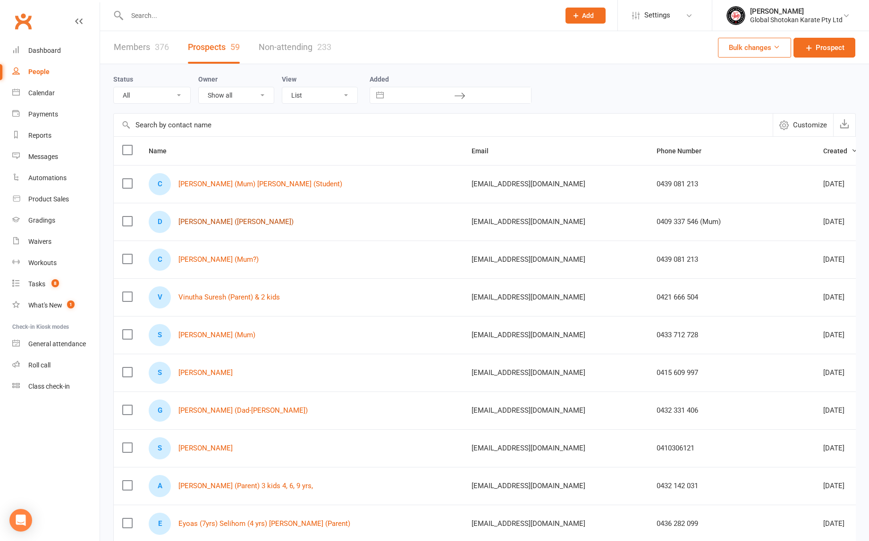
click at [196, 224] on link "[PERSON_NAME] ([PERSON_NAME])" at bounding box center [235, 222] width 115 height 8
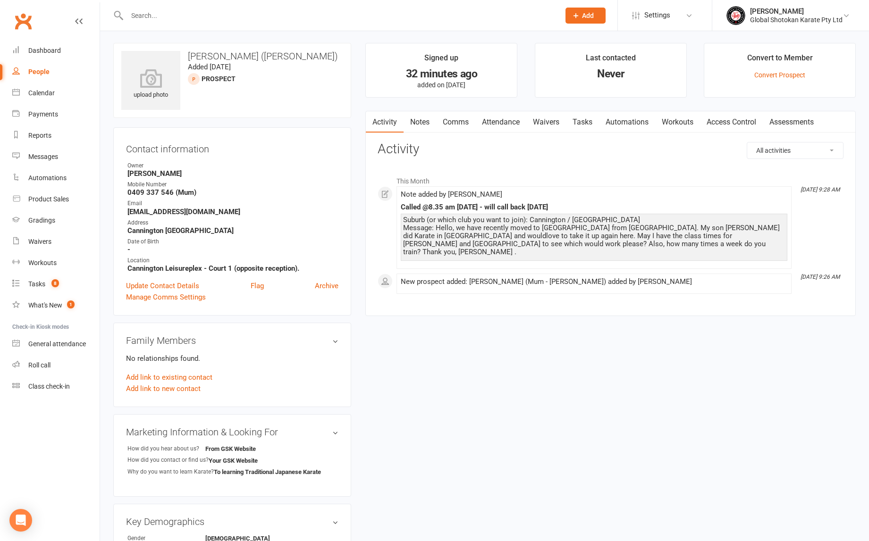
scroll to position [1, 0]
click at [189, 285] on link "Update Contact Details" at bounding box center [162, 285] width 73 height 11
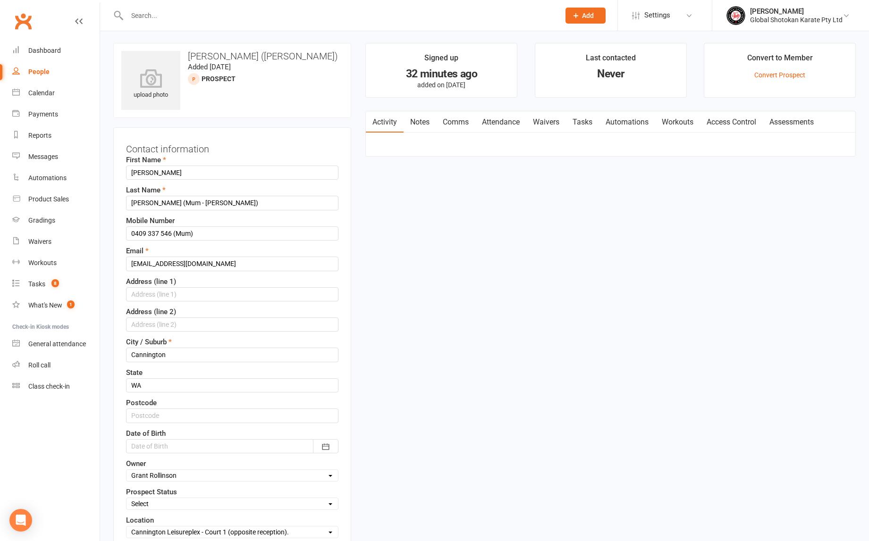
scroll to position [44, 0]
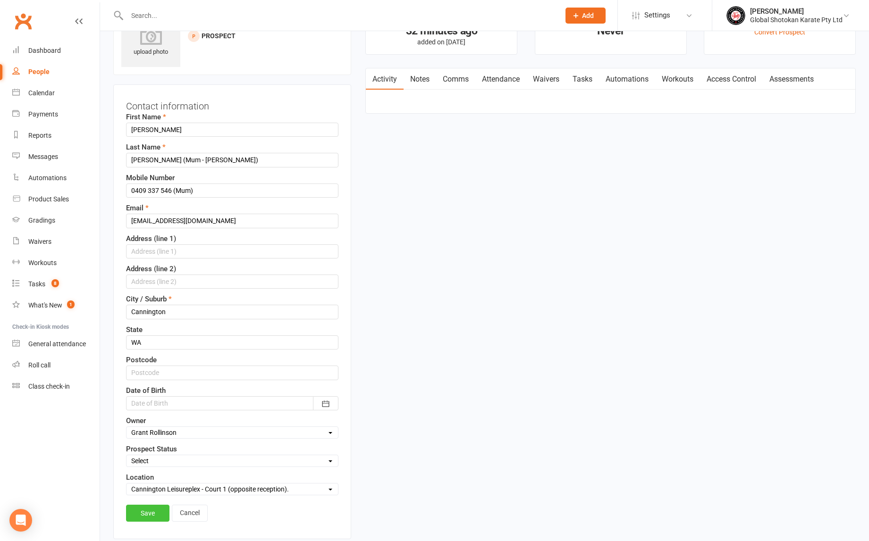
click at [145, 513] on link "Save" at bounding box center [147, 513] width 43 height 17
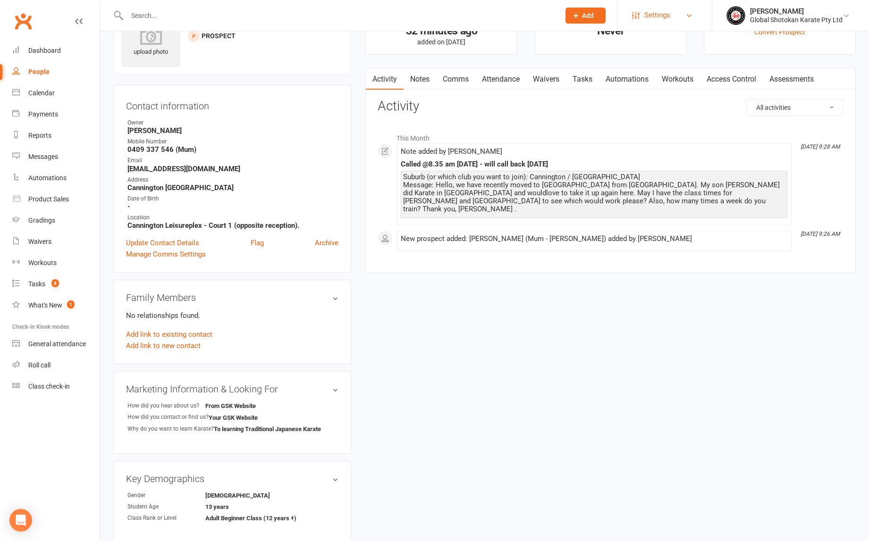
click at [668, 15] on span "Settings" at bounding box center [657, 15] width 26 height 21
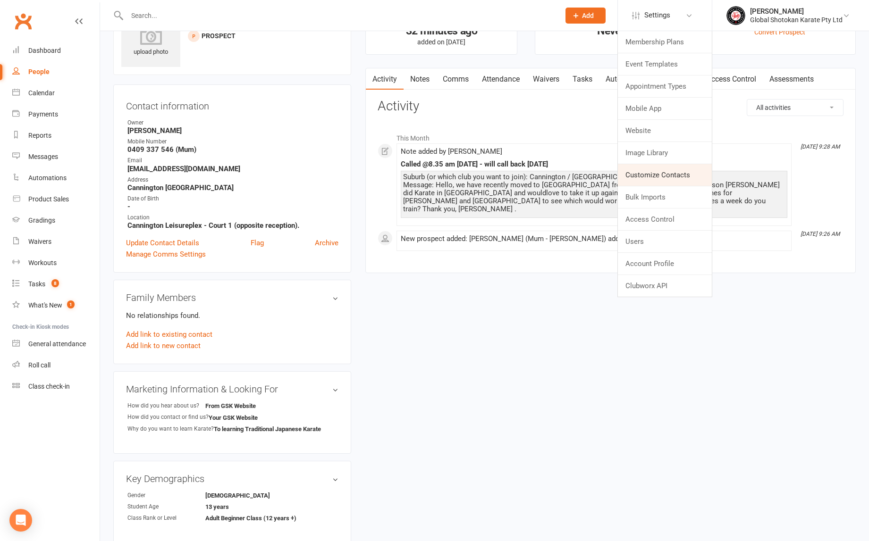
click at [664, 176] on link "Customize Contacts" at bounding box center [665, 175] width 94 height 22
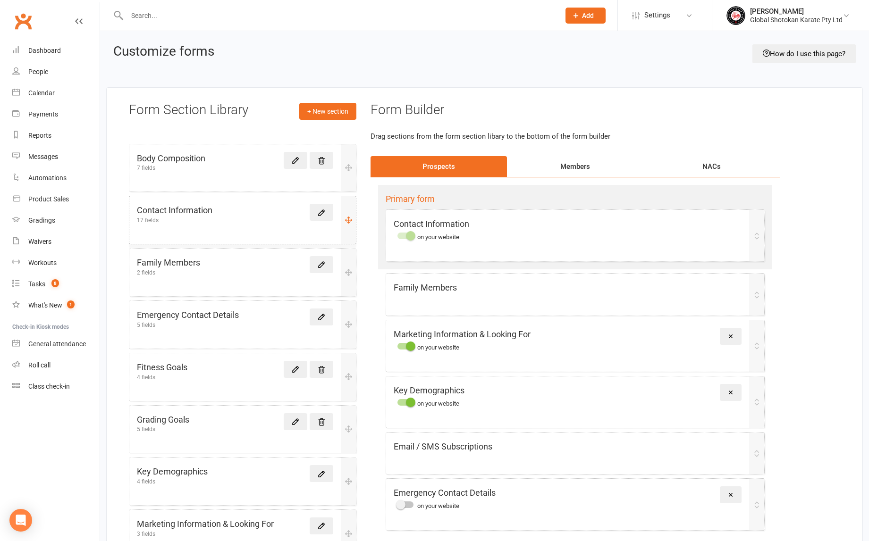
click at [266, 211] on div "Contact Information 17 fields" at bounding box center [235, 213] width 196 height 19
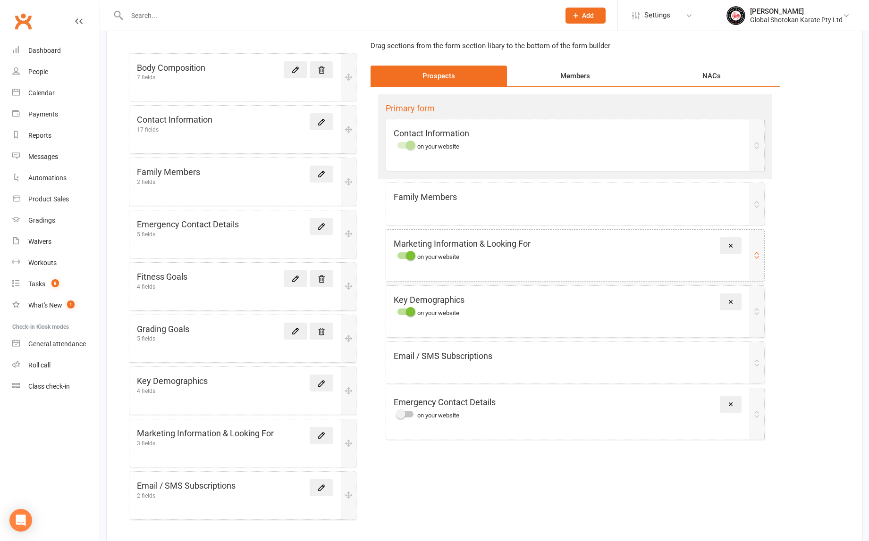
scroll to position [95, 0]
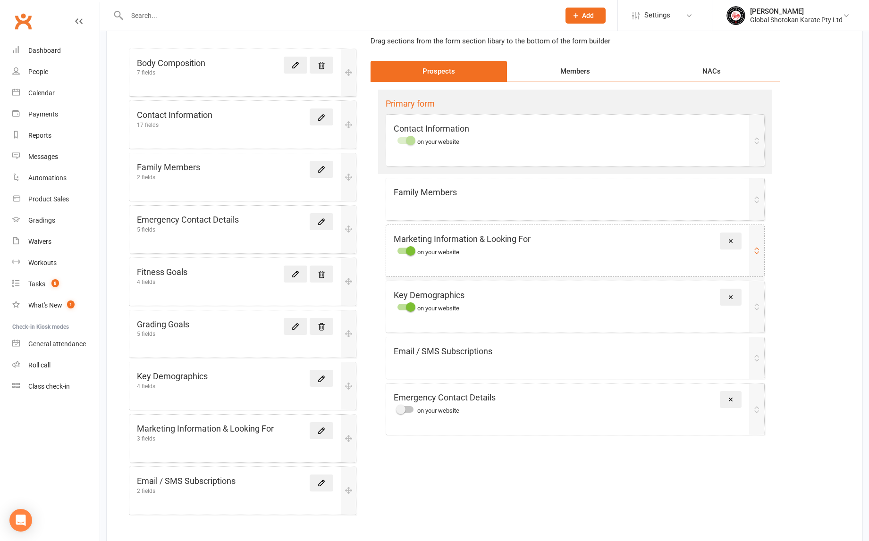
click at [541, 253] on div "Marketing Information & Looking For on your website Remove" at bounding box center [575, 250] width 378 height 51
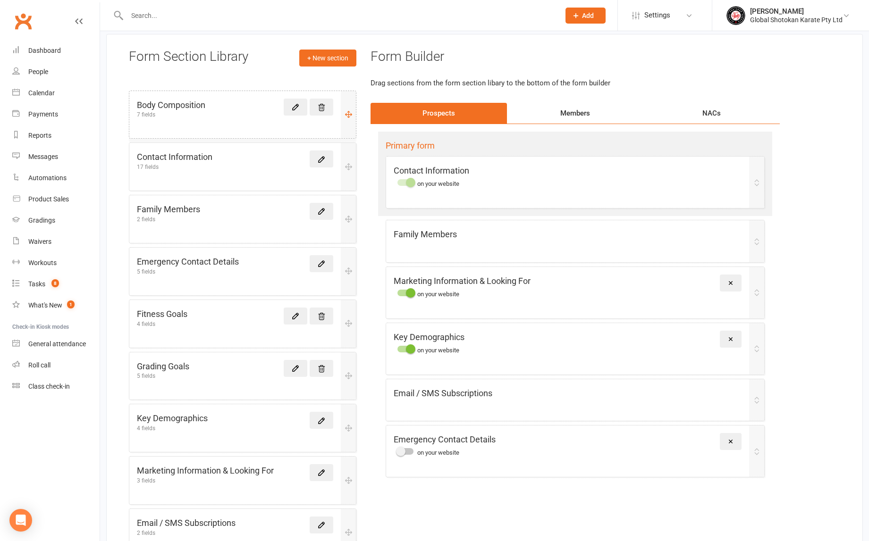
scroll to position [42, 0]
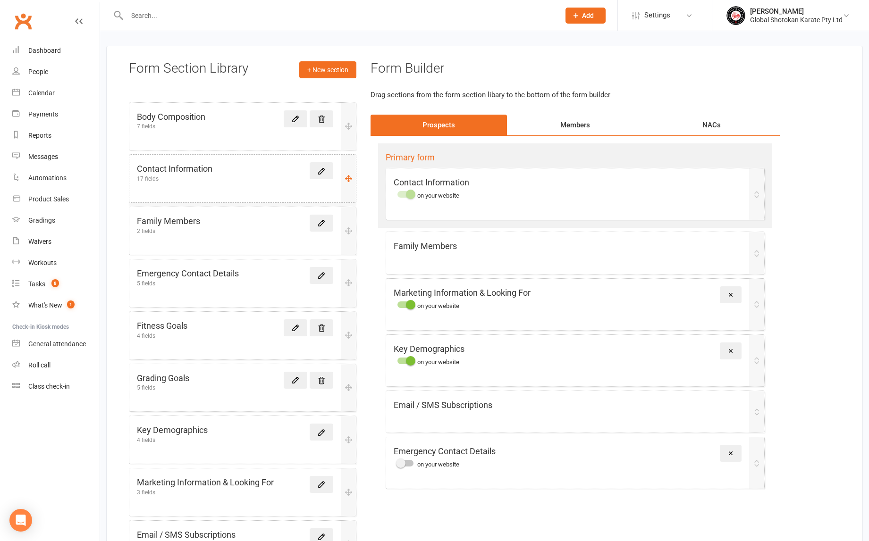
click at [262, 166] on div "Contact Information 17 fields" at bounding box center [235, 171] width 196 height 19
click at [325, 171] on icon at bounding box center [321, 171] width 8 height 8
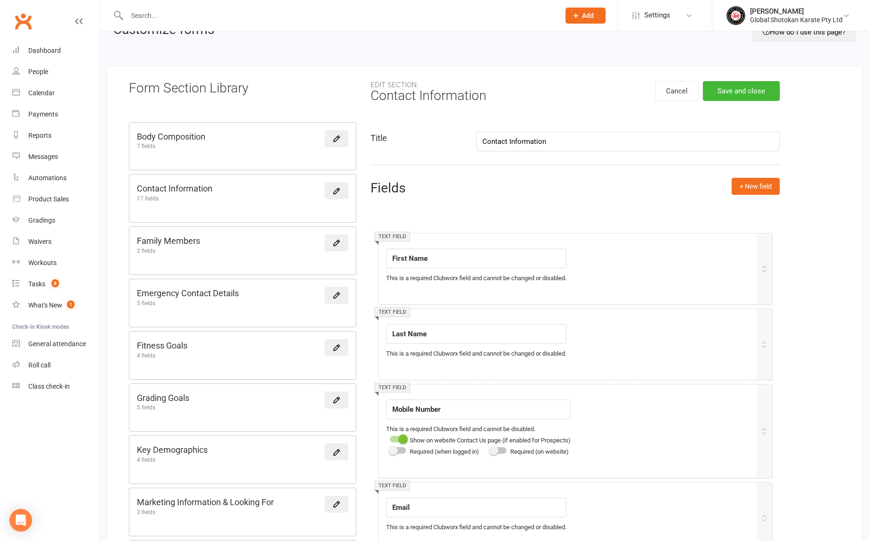
scroll to position [13, 0]
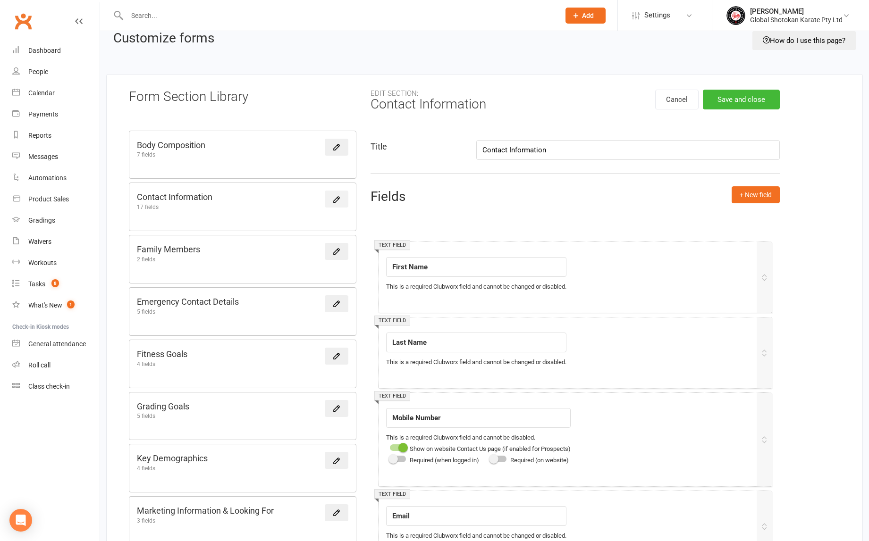
click at [334, 197] on icon at bounding box center [336, 199] width 8 height 8
click at [266, 197] on div "Contact Information 17 fields" at bounding box center [242, 199] width 211 height 19
click at [339, 199] on icon at bounding box center [336, 199] width 8 height 8
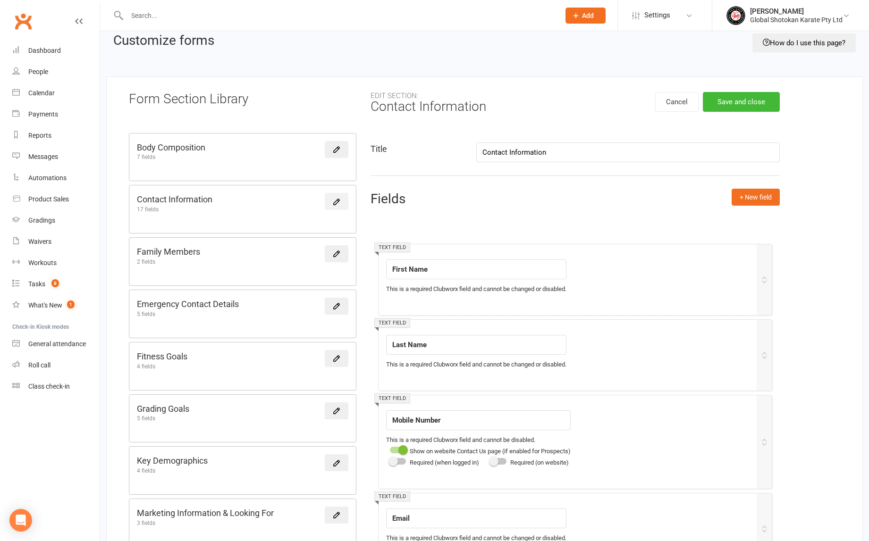
click at [338, 199] on icon at bounding box center [337, 202] width 6 height 6
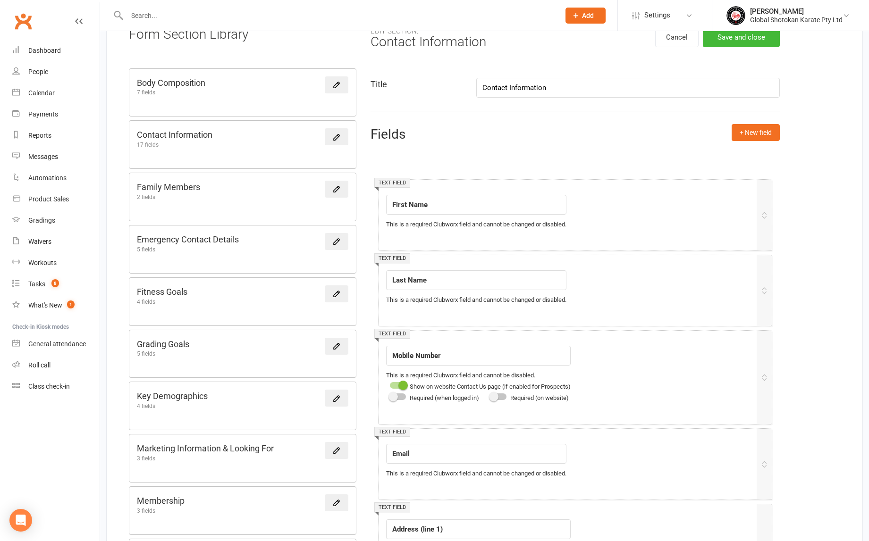
scroll to position [69, 0]
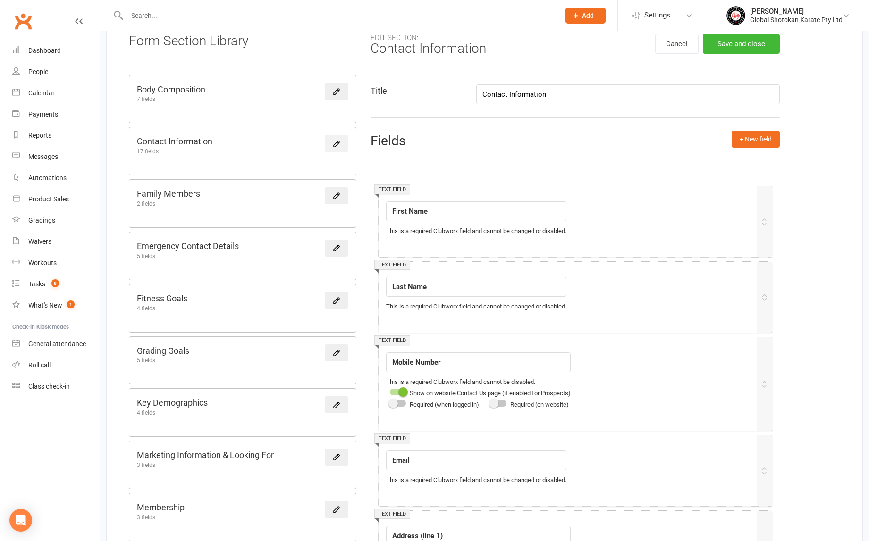
click at [336, 142] on icon at bounding box center [337, 144] width 6 height 6
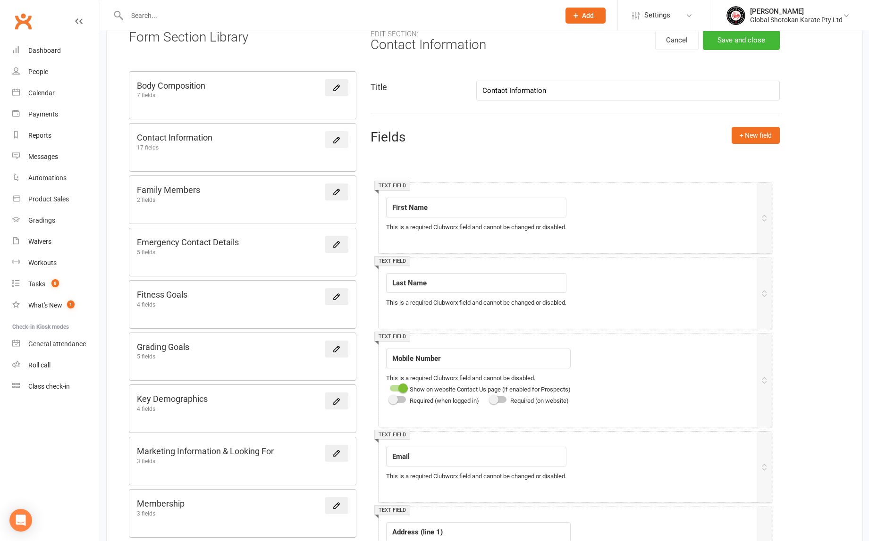
click at [337, 141] on icon at bounding box center [336, 140] width 8 height 8
click at [337, 139] on icon at bounding box center [336, 140] width 8 height 8
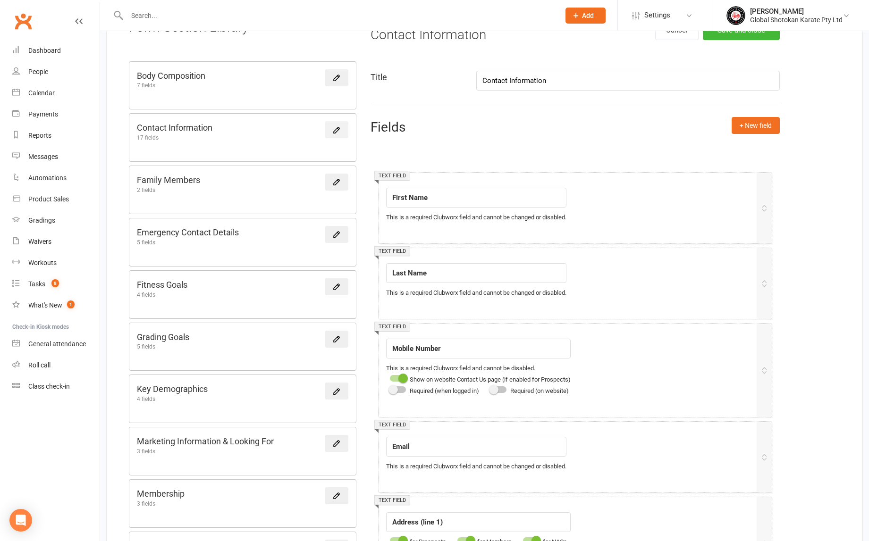
click at [337, 139] on div "Contact Information 17 fields" at bounding box center [242, 138] width 226 height 48
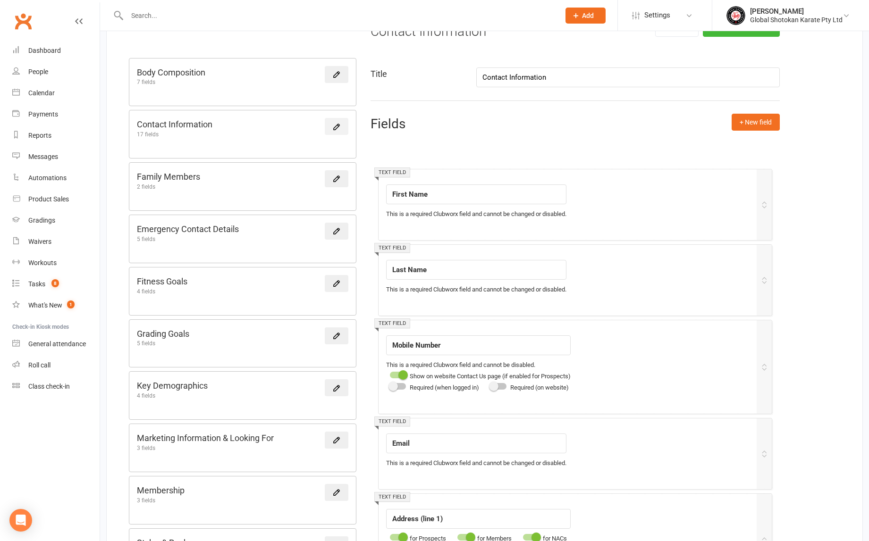
click at [337, 139] on div "Contact Information 17 fields" at bounding box center [242, 134] width 226 height 48
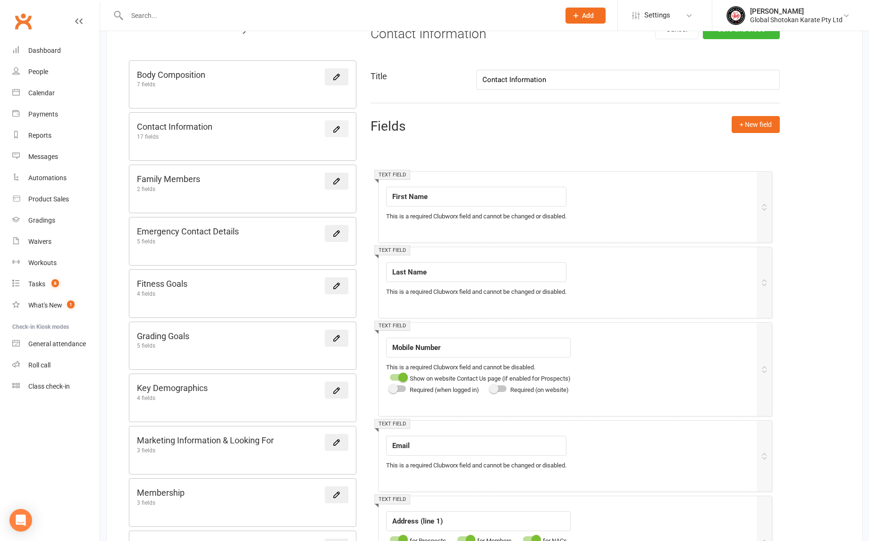
scroll to position [87, 0]
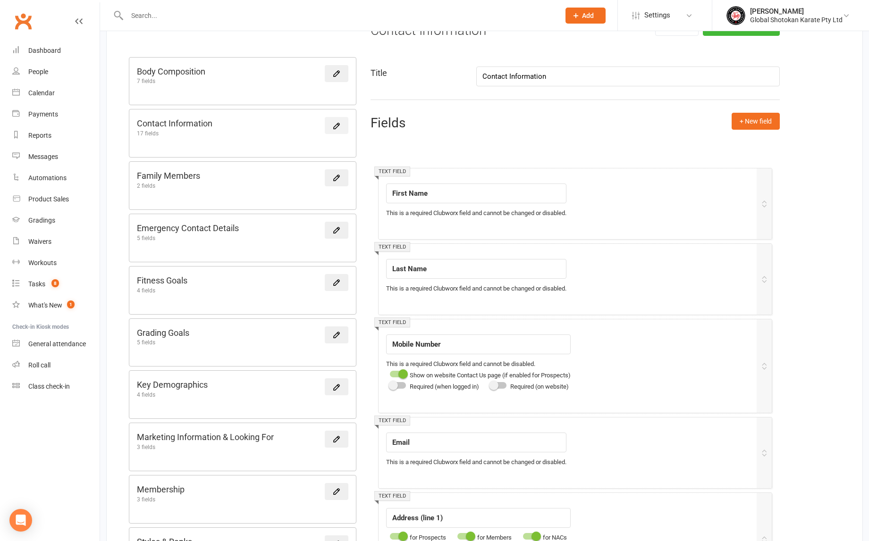
click at [336, 127] on icon at bounding box center [336, 126] width 8 height 8
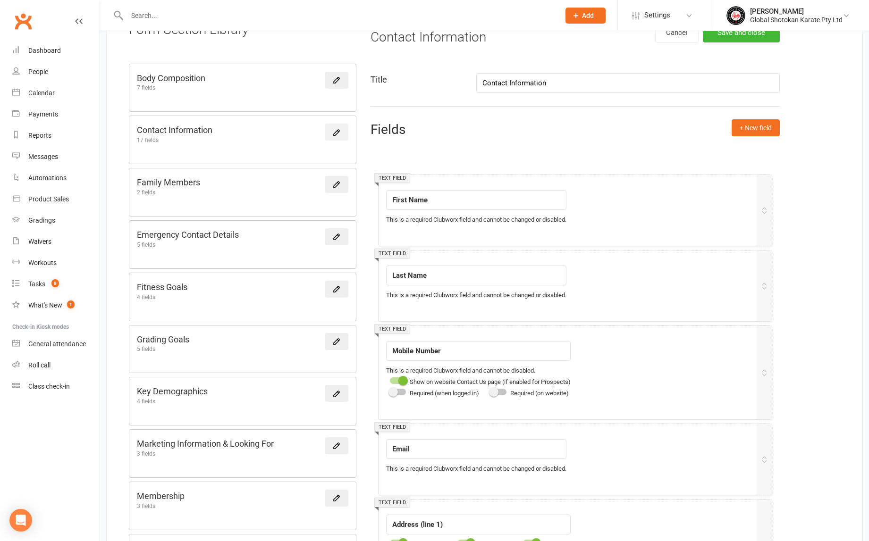
click at [336, 128] on icon at bounding box center [336, 132] width 8 height 8
click at [338, 131] on icon at bounding box center [336, 132] width 8 height 8
click at [327, 130] on link at bounding box center [337, 131] width 24 height 17
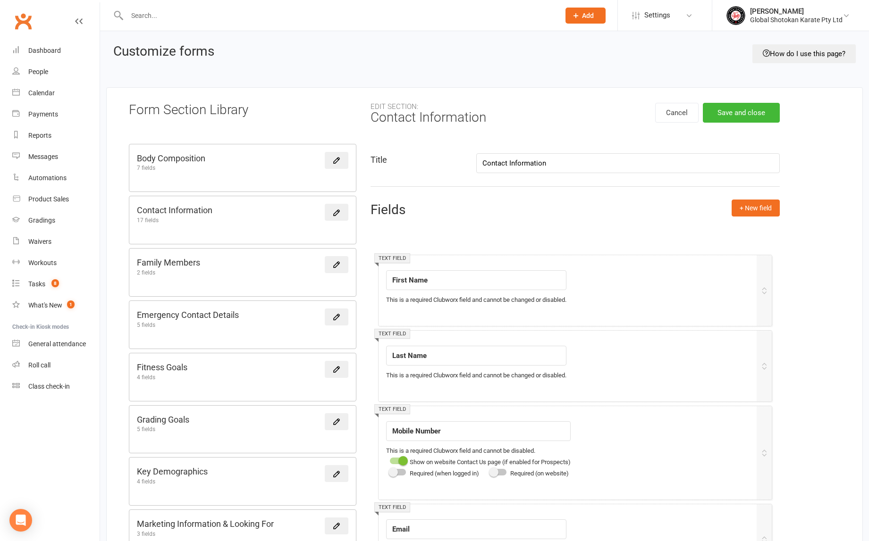
scroll to position [0, 0]
click at [337, 212] on icon at bounding box center [336, 213] width 8 height 8
click at [337, 160] on icon at bounding box center [337, 161] width 6 height 6
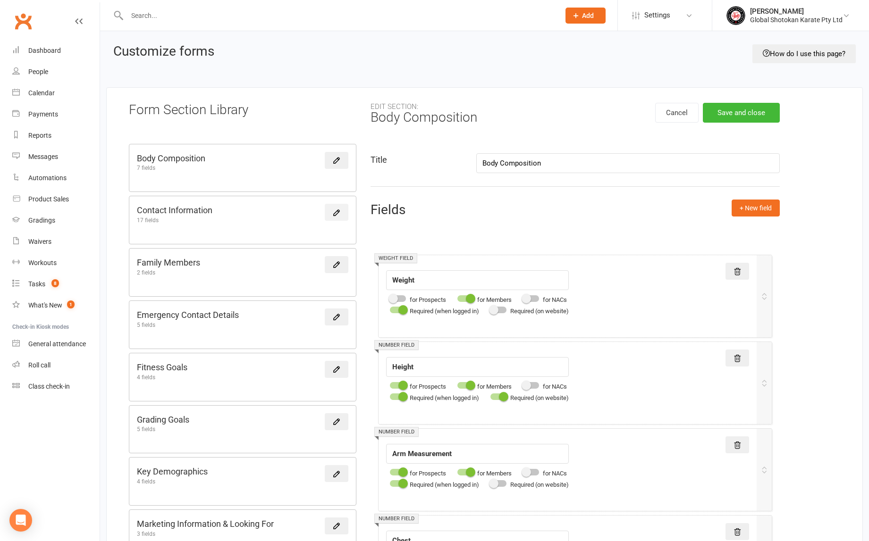
click at [333, 209] on icon at bounding box center [336, 213] width 8 height 8
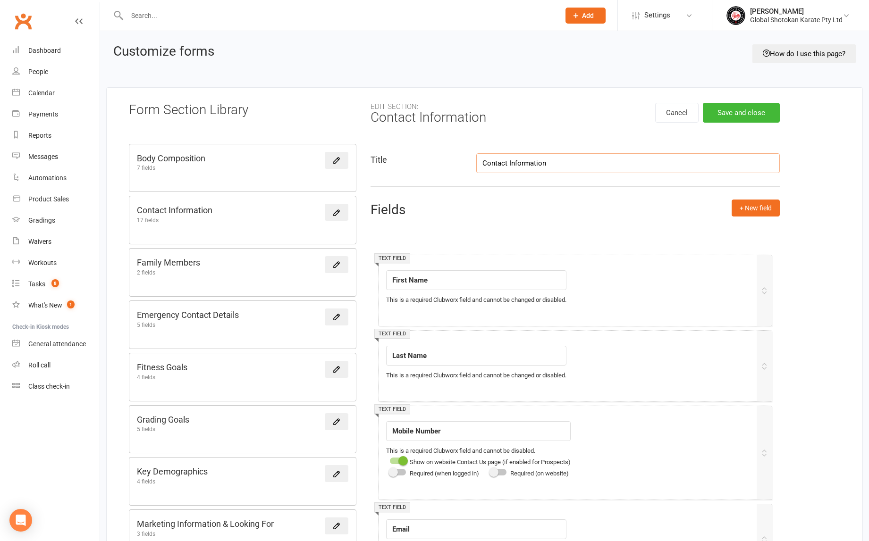
scroll to position [14, 0]
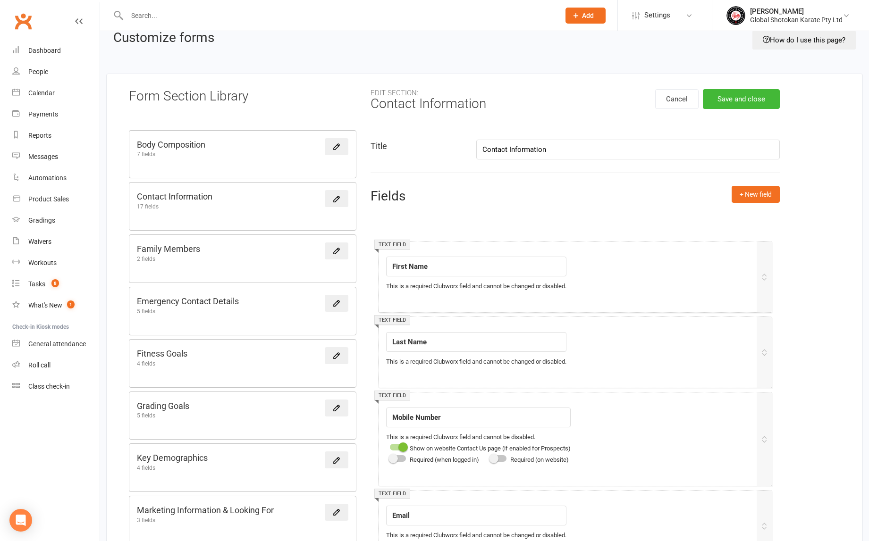
click at [537, 209] on div "Fields + New field" at bounding box center [574, 203] width 409 height 34
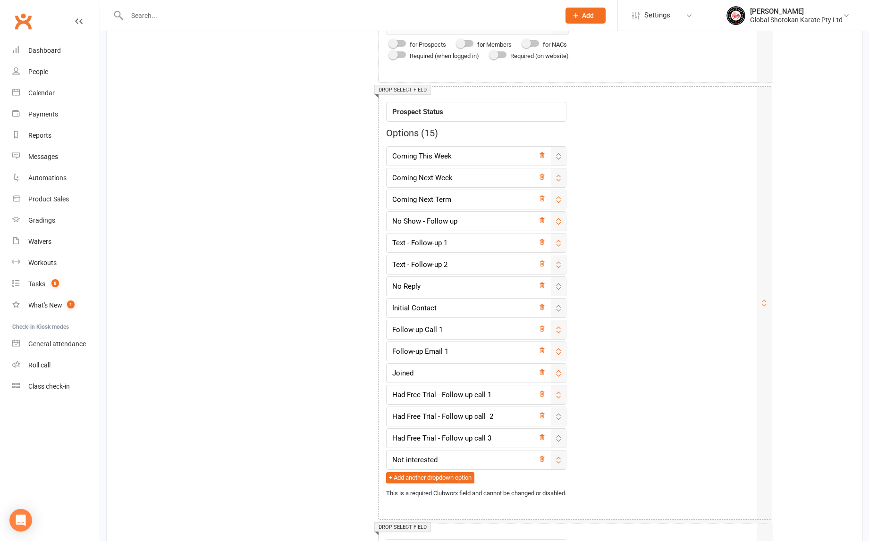
scroll to position [1462, 0]
click at [460, 352] on input "Follow-up Email 1" at bounding box center [476, 352] width 180 height 20
click at [456, 371] on input "Joined" at bounding box center [476, 373] width 180 height 20
click at [473, 435] on input "Had Free Trial - Follow up call 3" at bounding box center [476, 438] width 180 height 20
click at [493, 436] on input "Had Free Trial - Follow up call 3" at bounding box center [476, 438] width 180 height 20
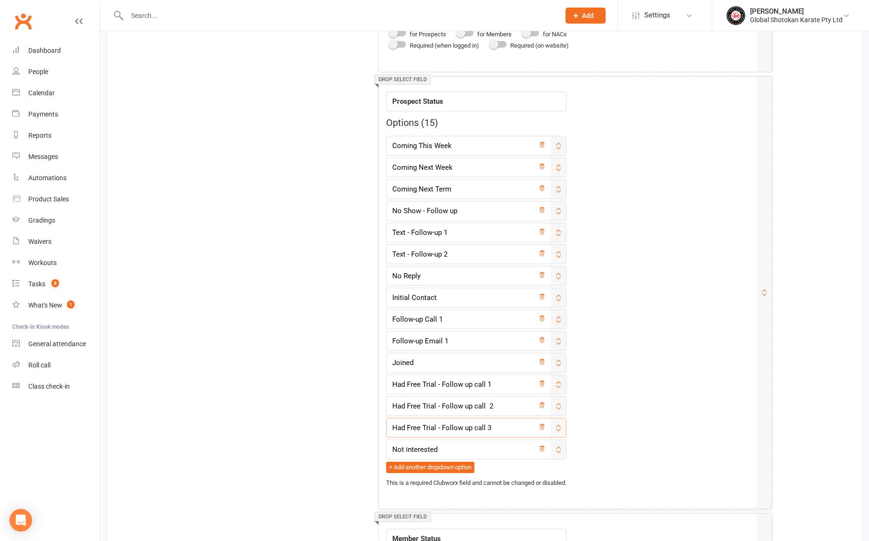
scroll to position [1474, 0]
drag, startPoint x: 494, startPoint y: 436, endPoint x: 406, endPoint y: 427, distance: 88.3
click at [406, 427] on input "Had Free Trial - Follow up call 3" at bounding box center [476, 427] width 180 height 20
click at [498, 426] on input "Had Free Trial - Follow up call 3" at bounding box center [476, 427] width 180 height 20
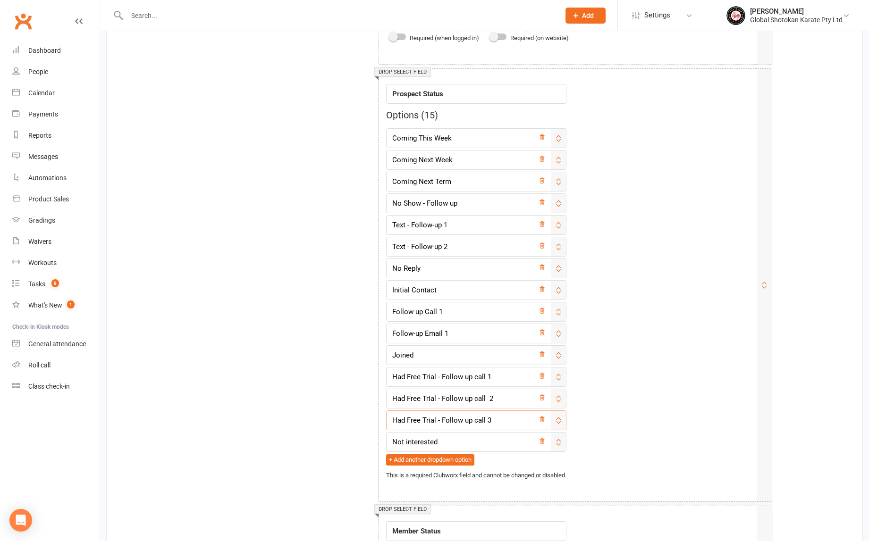
scroll to position [1478, 0]
drag, startPoint x: 498, startPoint y: 426, endPoint x: 410, endPoint y: 419, distance: 88.0
click at [410, 419] on input "Had Free Trial - Follow up call 3" at bounding box center [476, 422] width 180 height 20
click at [493, 419] on input "Had Free Trial - Follow up call 3" at bounding box center [476, 422] width 180 height 20
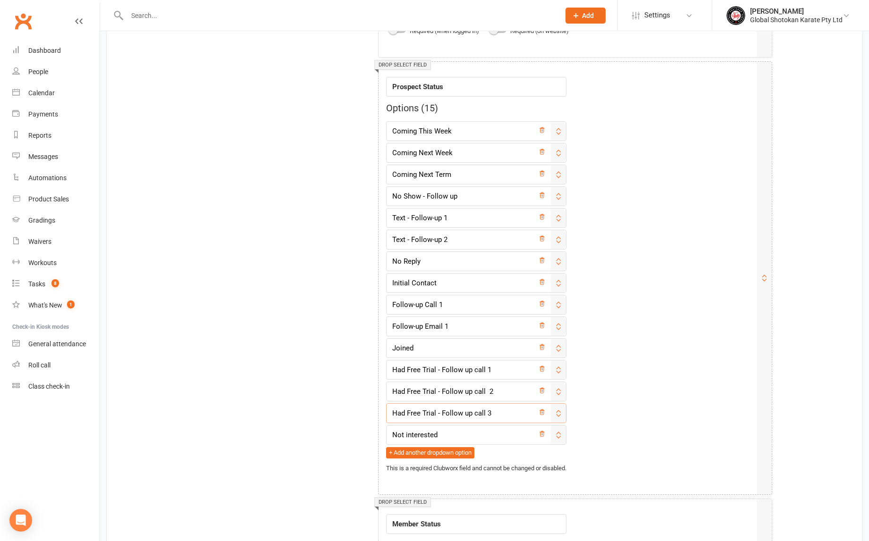
scroll to position [1488, 0]
drag, startPoint x: 494, startPoint y: 418, endPoint x: 411, endPoint y: 411, distance: 83.7
click at [411, 411] on input "Had Free Trial - Follow up call 3" at bounding box center [476, 412] width 180 height 20
click at [492, 410] on input "Had Free Trial - Follow up call 3" at bounding box center [476, 412] width 180 height 20
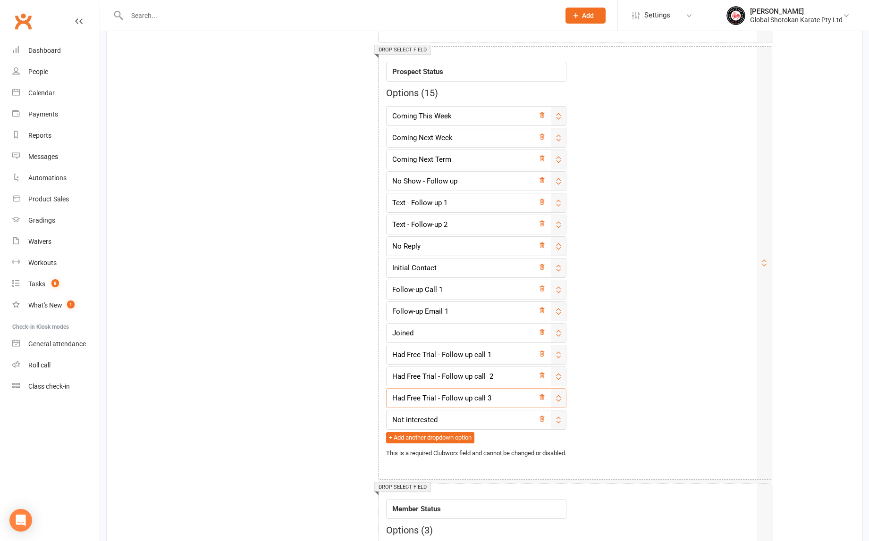
scroll to position [1500, 0]
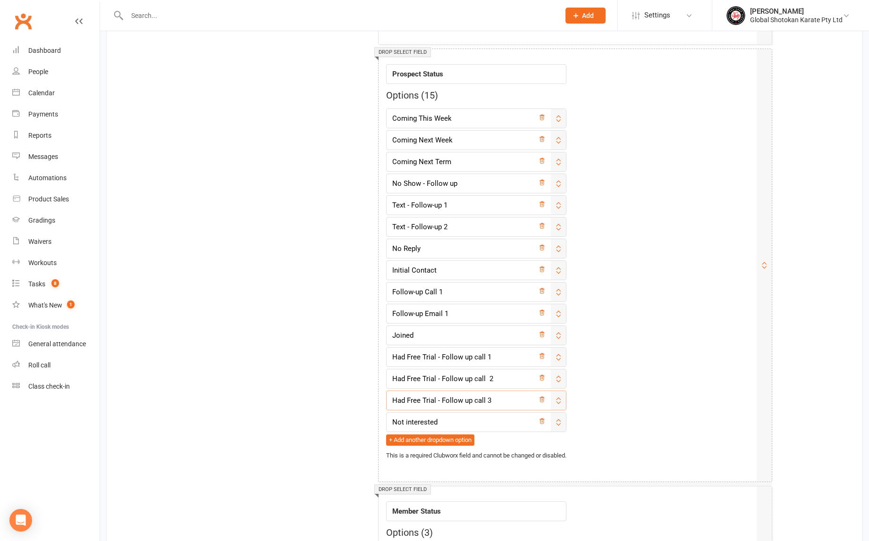
drag, startPoint x: 492, startPoint y: 410, endPoint x: 420, endPoint y: 398, distance: 72.7
click at [420, 398] on input "Had Free Trial - Follow up call 3" at bounding box center [476, 401] width 180 height 20
click at [478, 398] on input "Ha Trial - Follow up call 3" at bounding box center [476, 401] width 180 height 20
drag, startPoint x: 478, startPoint y: 398, endPoint x: 405, endPoint y: 397, distance: 72.2
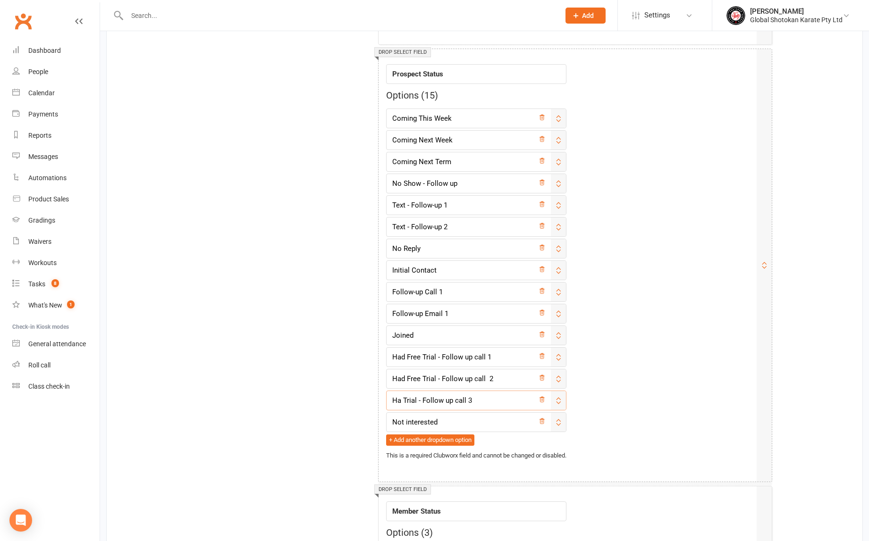
click at [405, 397] on input "Ha Trial - Follow up call 3" at bounding box center [476, 401] width 180 height 20
type input "H"
click at [562, 400] on icon at bounding box center [558, 401] width 8 height 8
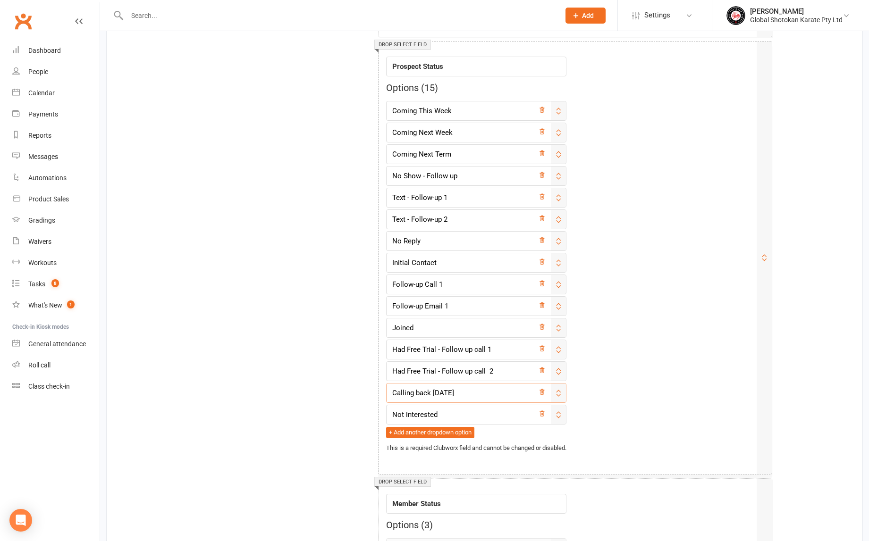
scroll to position [1509, 0]
drag, startPoint x: 563, startPoint y: 399, endPoint x: 560, endPoint y: 352, distance: 47.3
click at [560, 352] on div "Coming This Week Coming Next Week Coming Next Term No Show - Follow up Text - F…" at bounding box center [476, 268] width 180 height 337
click at [611, 383] on div "Field label Prospect Status Options ( 15 ) Coming This Week Coming Next Week Co…" at bounding box center [567, 250] width 363 height 404
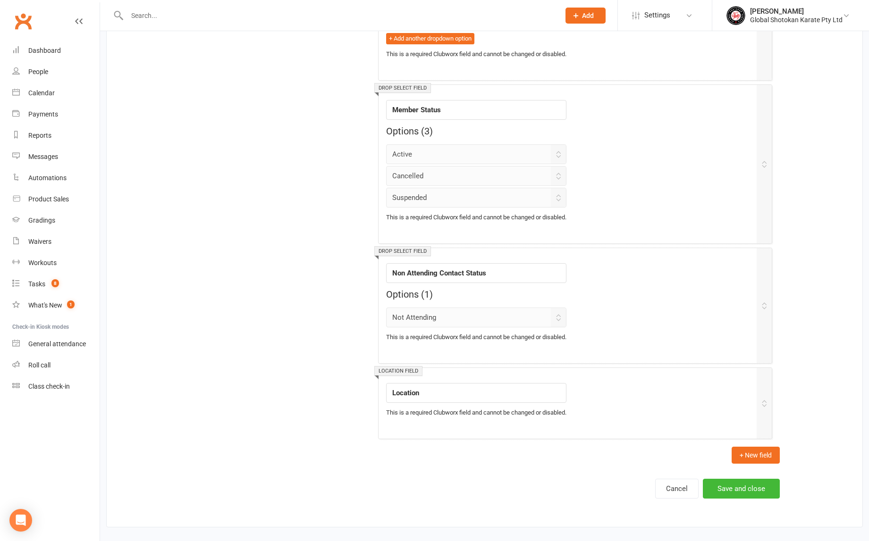
scroll to position [1908, 0]
type input "Calling back [DATE]"
click at [742, 481] on button "Save and close" at bounding box center [741, 489] width 77 height 20
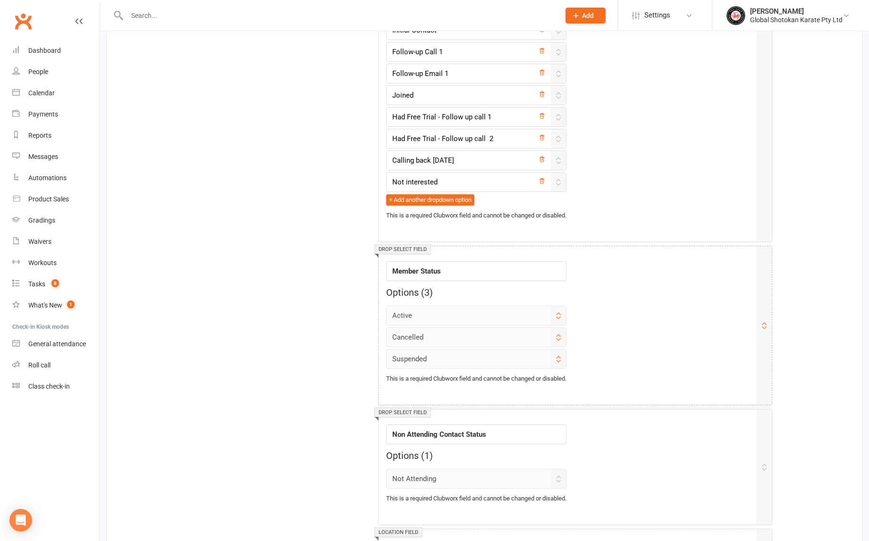
scroll to position [1714, 0]
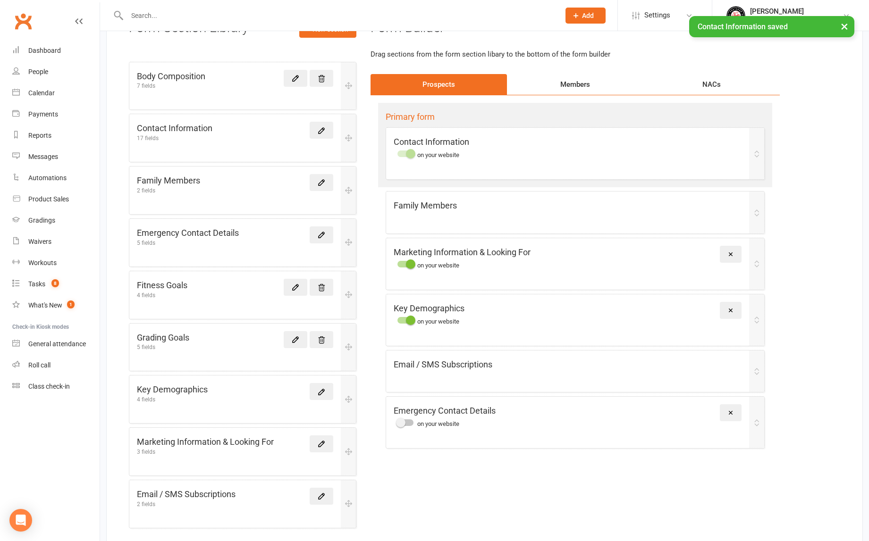
scroll to position [116, 0]
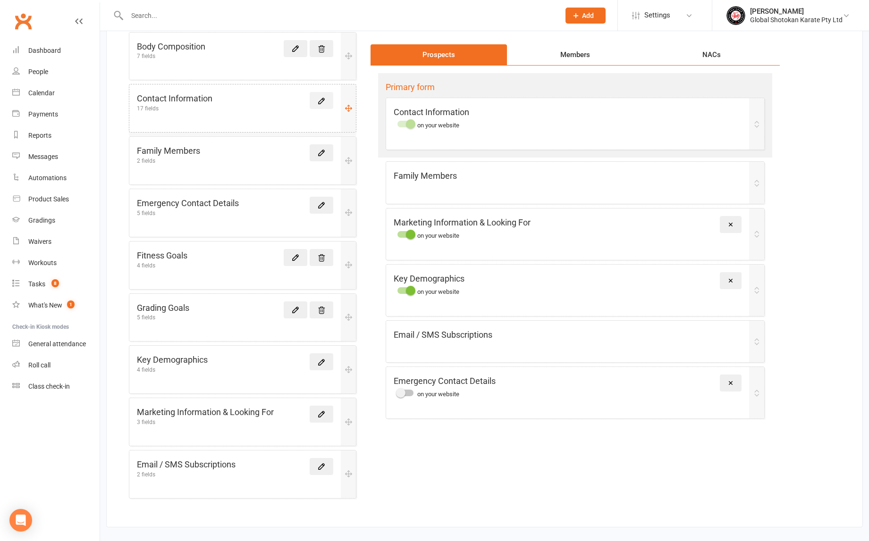
click at [319, 97] on icon at bounding box center [321, 101] width 8 height 8
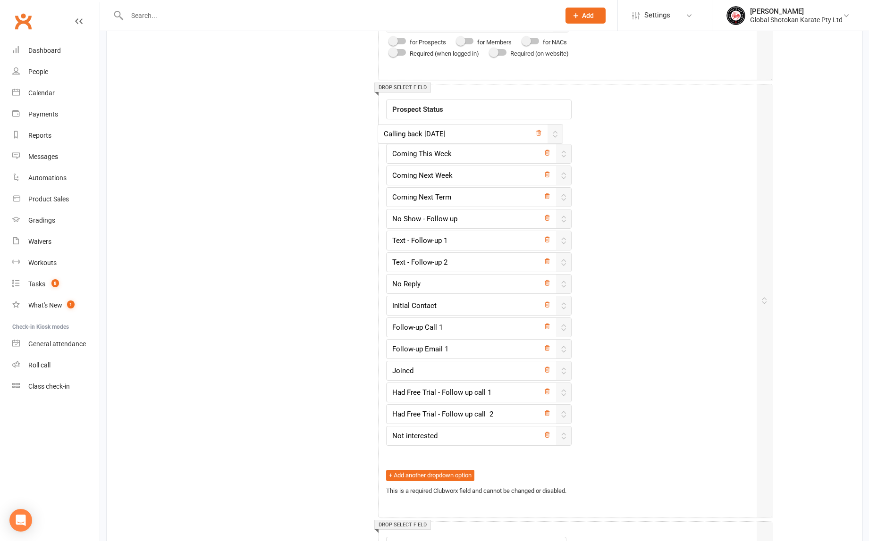
scroll to position [1461, 0]
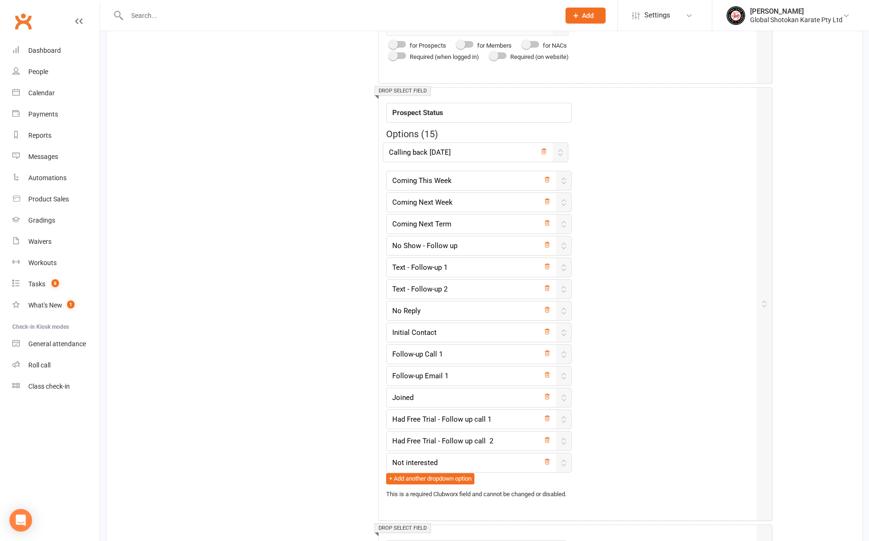
drag, startPoint x: 564, startPoint y: 420, endPoint x: 563, endPoint y: 151, distance: 269.4
type input "Calling back [DATE]"
type input "Coming This Week"
type input "Coming Next Week"
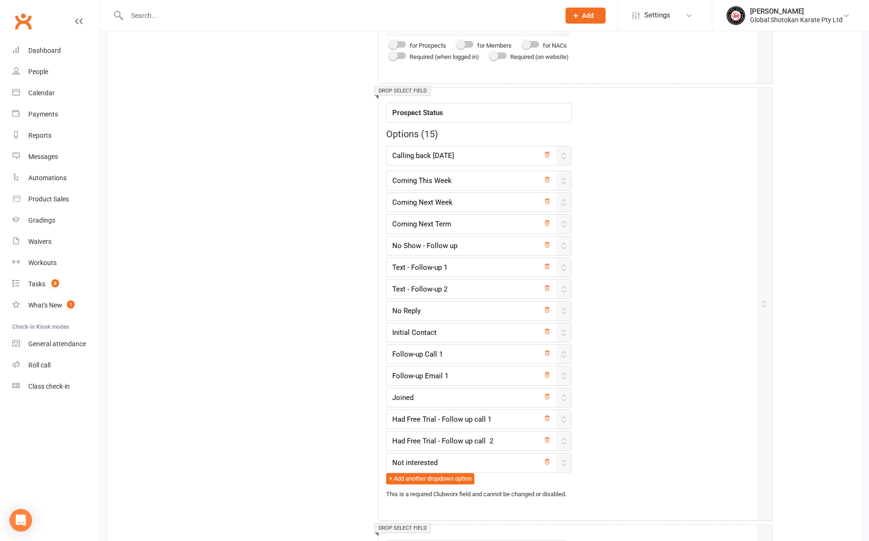
type input "Coming Next Term"
type input "No Show - Follow up"
type input "Text - Follow-up 1"
type input "Text - Follow-up 2"
type input "No Reply"
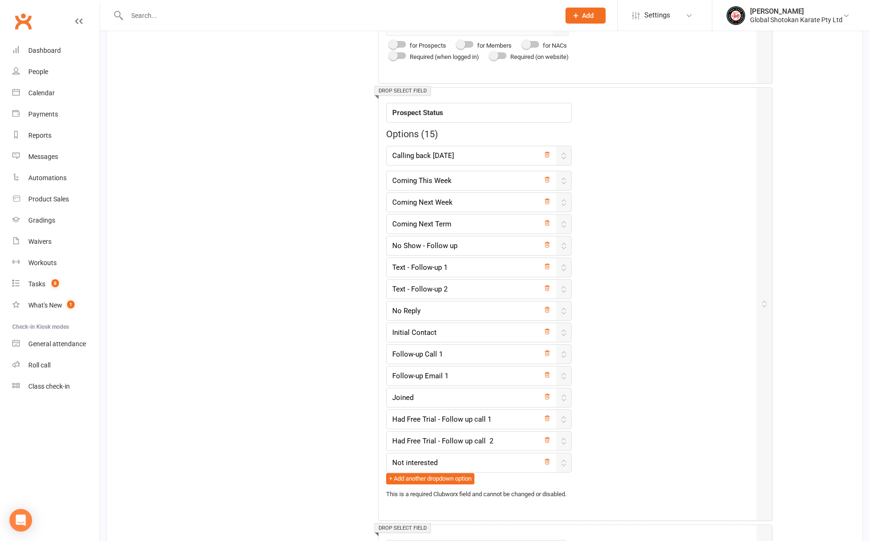
type input "Initial Contact"
type input "Follow-up Call 1"
type input "Follow-up Email 1"
type input "Joined"
type input "Had Free Trial - Follow up call 1"
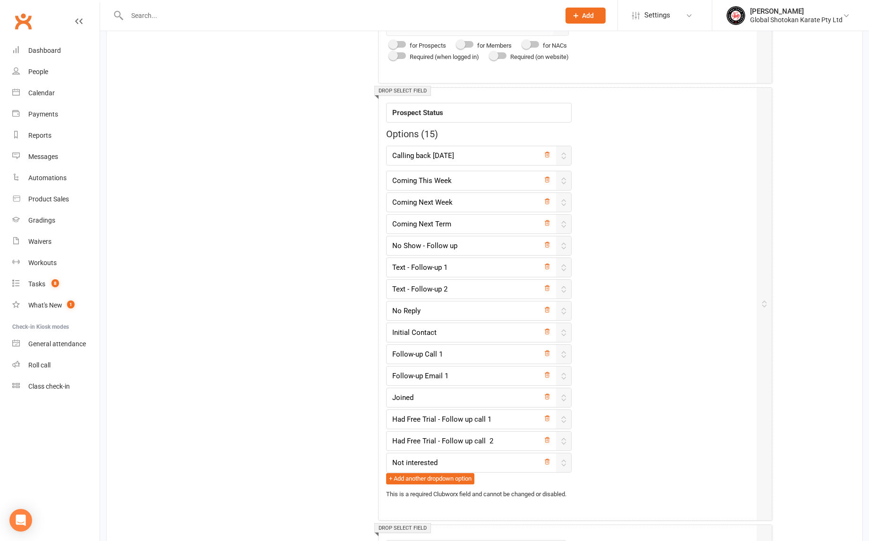
type input "Had Free Trial - Follow up call 2"
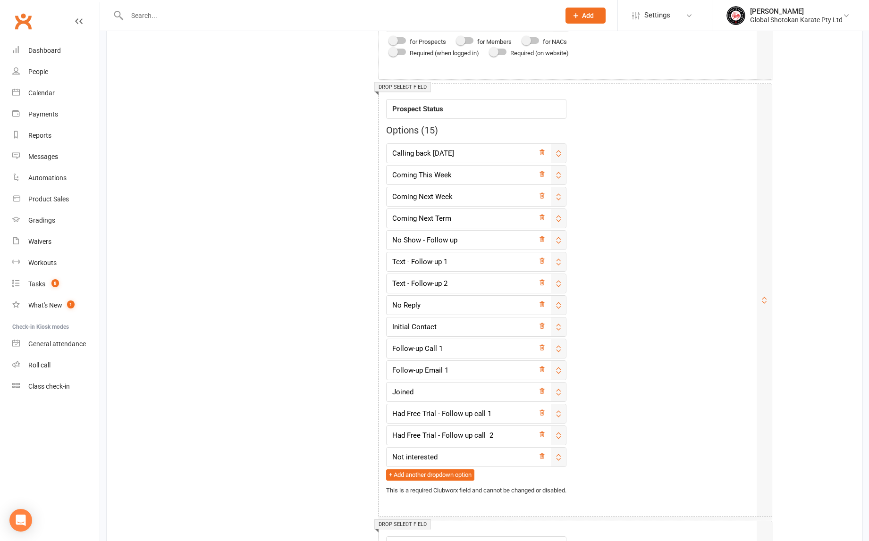
click at [618, 338] on div "Field label Prospect Status Options ( 15 ) Calling back [DATE] Coming This Week…" at bounding box center [567, 294] width 363 height 404
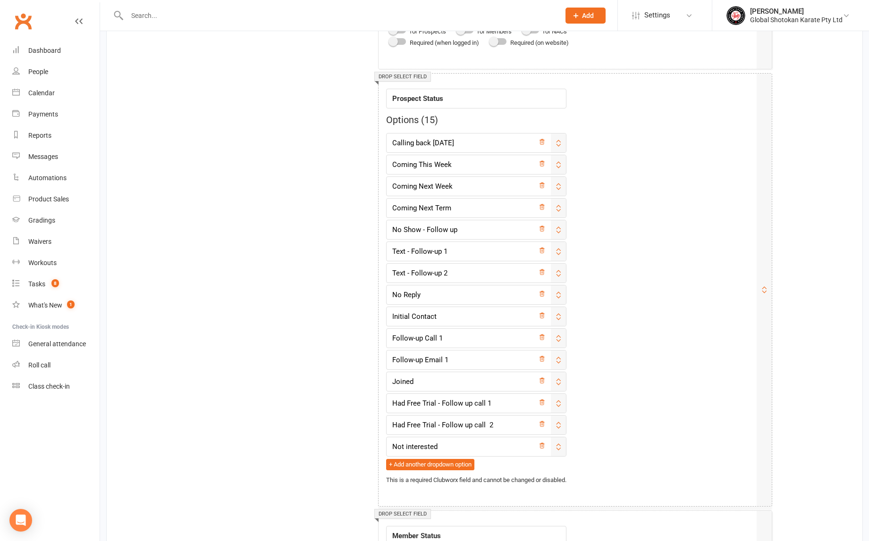
scroll to position [1477, 0]
click at [514, 293] on input "No Reply" at bounding box center [476, 293] width 180 height 20
click at [445, 291] on input "No Reply" at bounding box center [476, 293] width 180 height 20
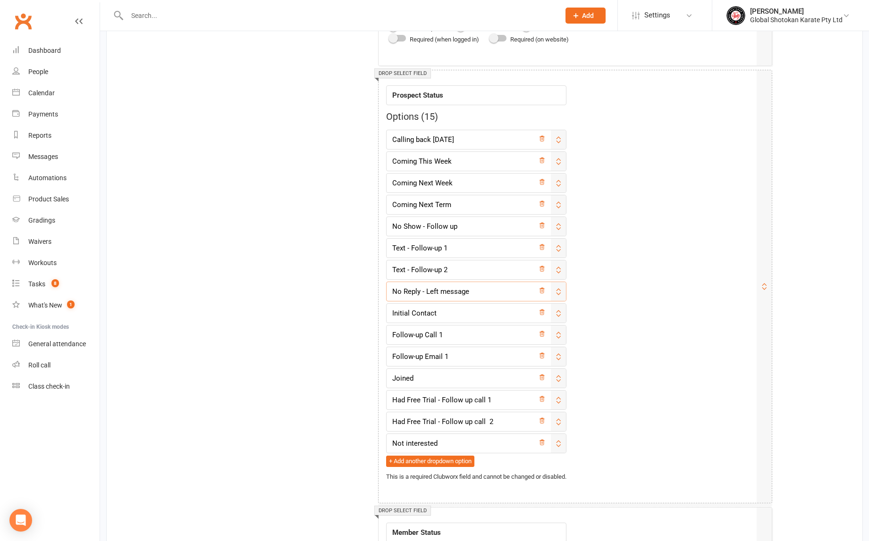
click at [407, 292] on input "No Reply - Left message" at bounding box center [476, 292] width 180 height 20
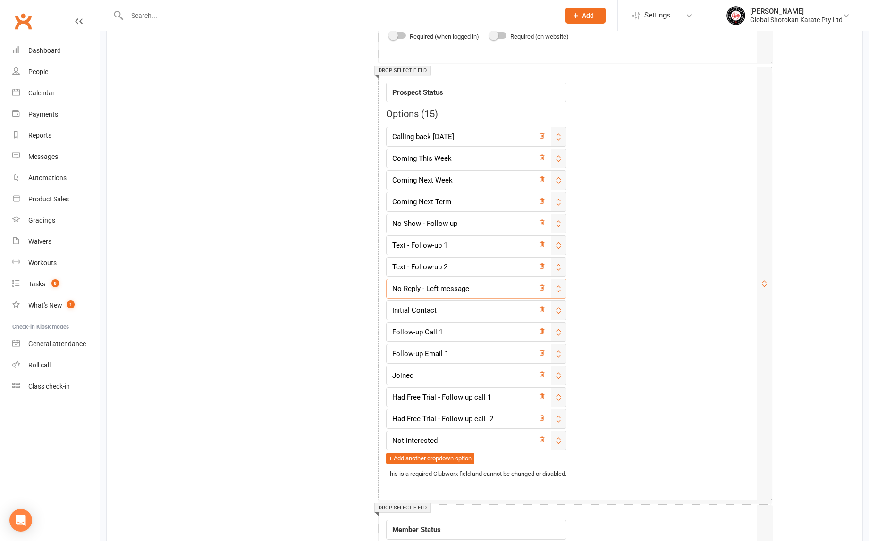
scroll to position [1483, 0]
click at [444, 287] on input "No Reply - Left message" at bounding box center [476, 287] width 180 height 20
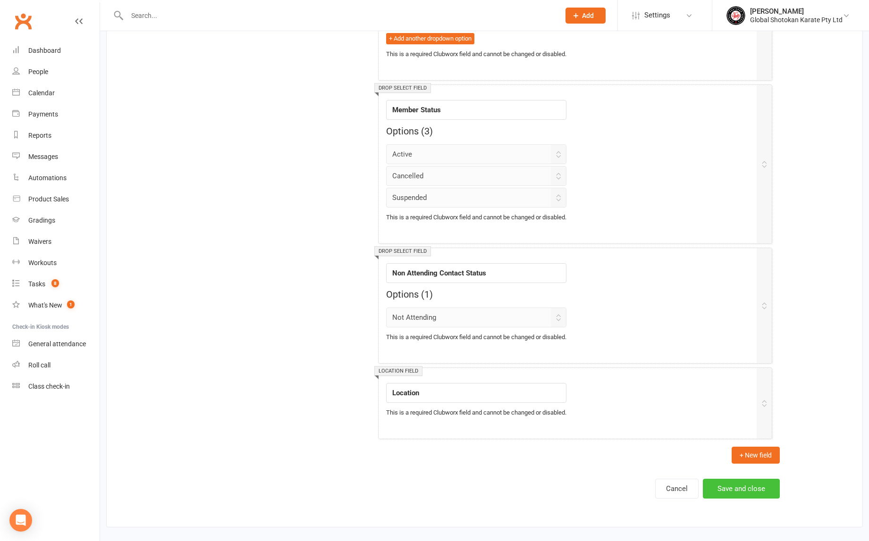
type input "No Reply - Left Message"
click at [746, 479] on button "Save and close" at bounding box center [741, 489] width 77 height 20
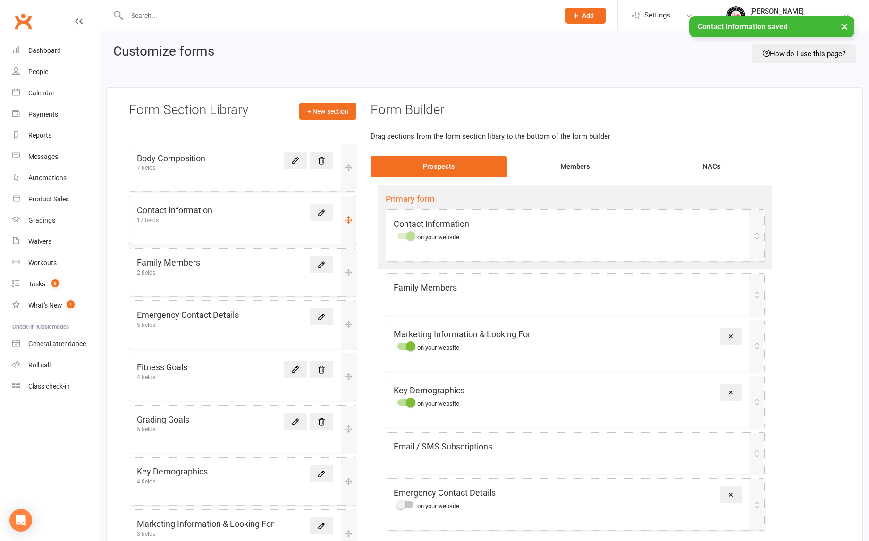
click at [321, 210] on icon at bounding box center [322, 213] width 6 height 6
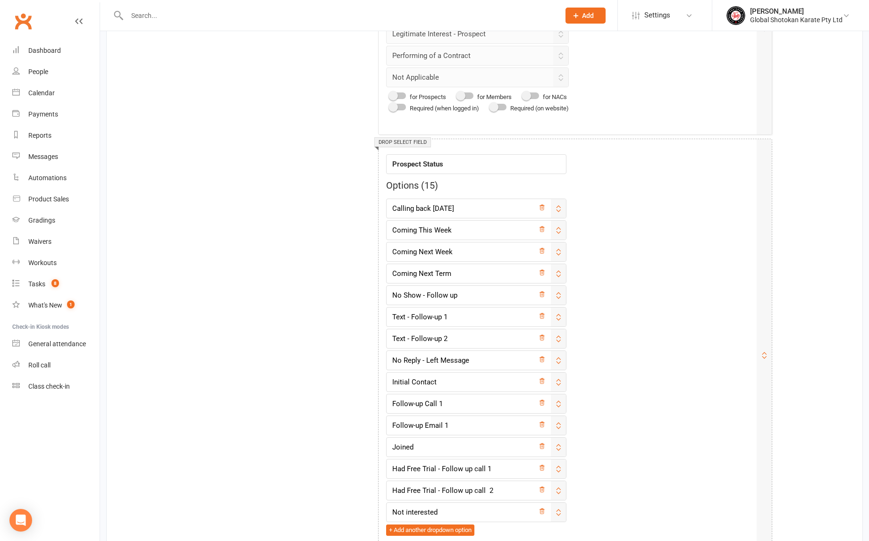
scroll to position [1411, 0]
drag, startPoint x: 563, startPoint y: 377, endPoint x: 560, endPoint y: 358, distance: 19.2
click at [560, 358] on icon at bounding box center [558, 359] width 8 height 8
click at [561, 357] on icon at bounding box center [558, 359] width 8 height 8
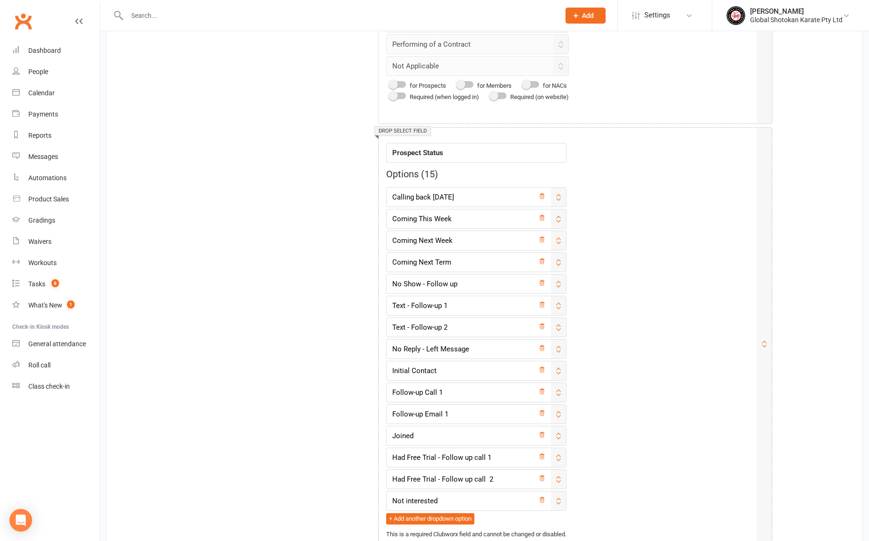
scroll to position [1422, 0]
drag, startPoint x: 562, startPoint y: 352, endPoint x: 544, endPoint y: 340, distance: 22.1
click at [544, 340] on div "No Reply - Left Message" at bounding box center [476, 348] width 180 height 20
click at [480, 346] on input "No Reply - Left Message" at bounding box center [476, 348] width 180 height 20
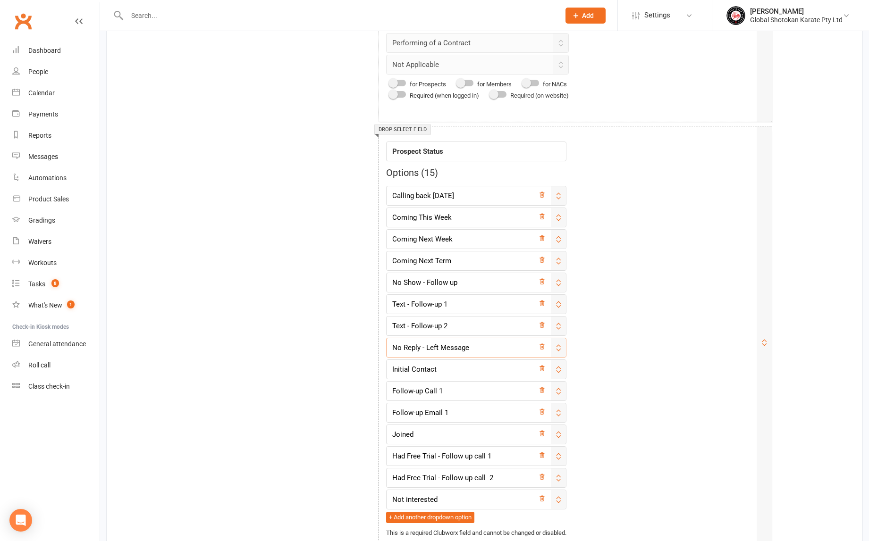
click at [440, 345] on input "No Reply - Left Message" at bounding box center [476, 348] width 180 height 20
click at [562, 344] on icon at bounding box center [558, 348] width 8 height 8
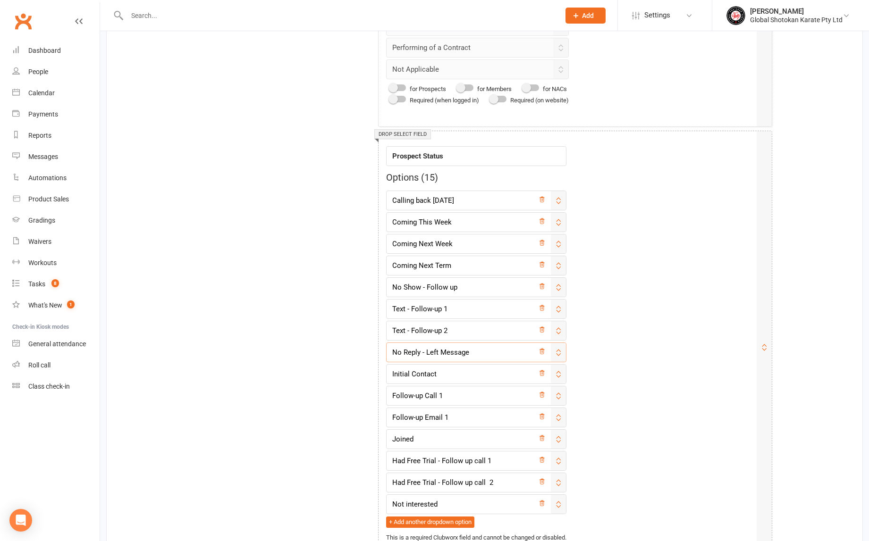
scroll to position [1418, 0]
click at [615, 349] on div "Field label Prospect Status Options ( 15 ) Calling back [DATE] Coming This Week…" at bounding box center [567, 340] width 363 height 404
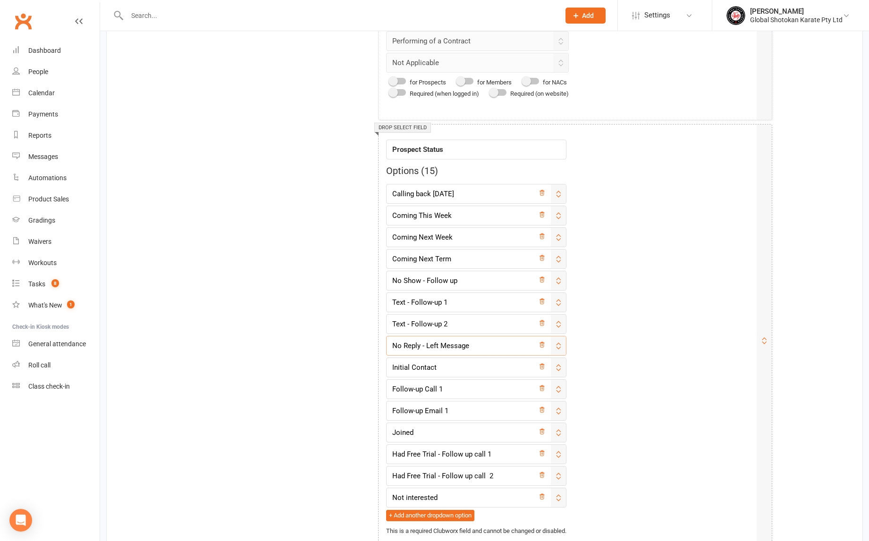
scroll to position [1425, 0]
drag, startPoint x: 562, startPoint y: 351, endPoint x: 561, endPoint y: 206, distance: 144.9
click at [561, 206] on div "Calling back [DATE] Coming This Week Coming Next Week Coming Next Term No Show …" at bounding box center [476, 351] width 180 height 337
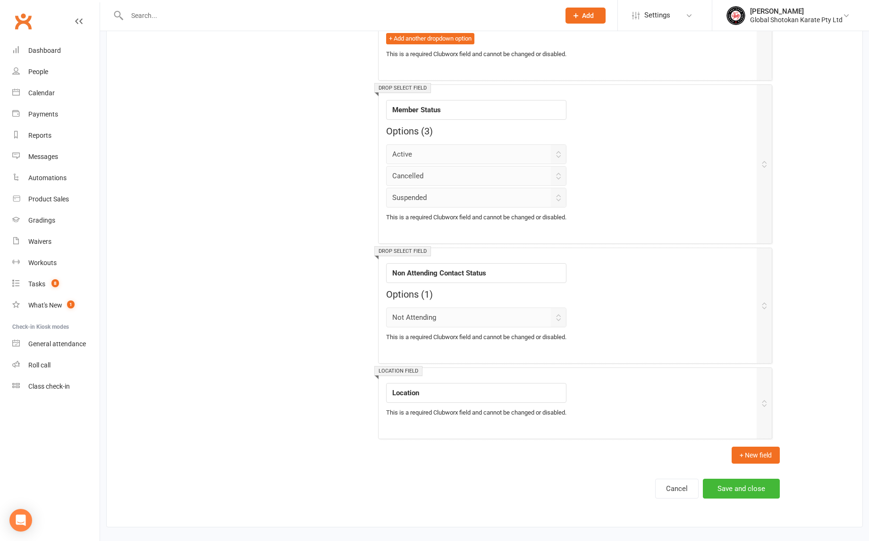
scroll to position [1908, 0]
click at [747, 479] on button "Save and close" at bounding box center [741, 489] width 77 height 20
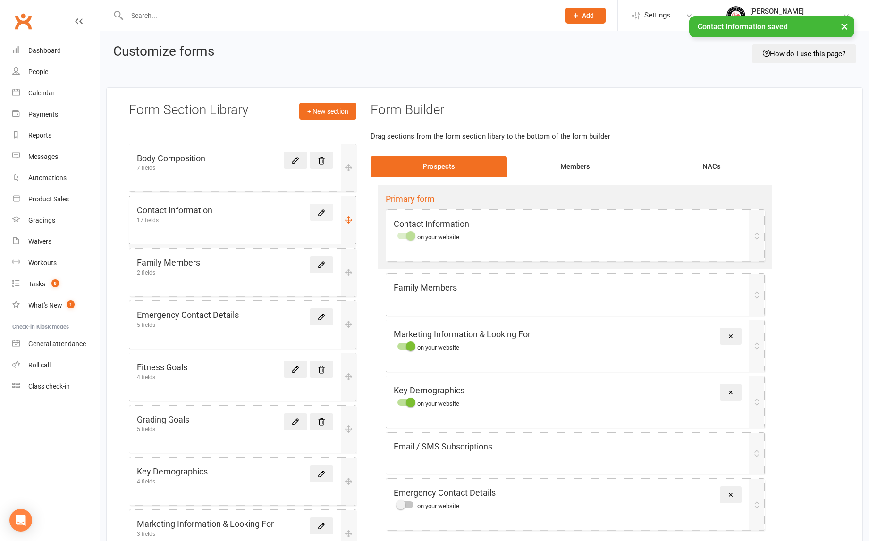
click at [320, 211] on icon at bounding box center [321, 213] width 8 height 8
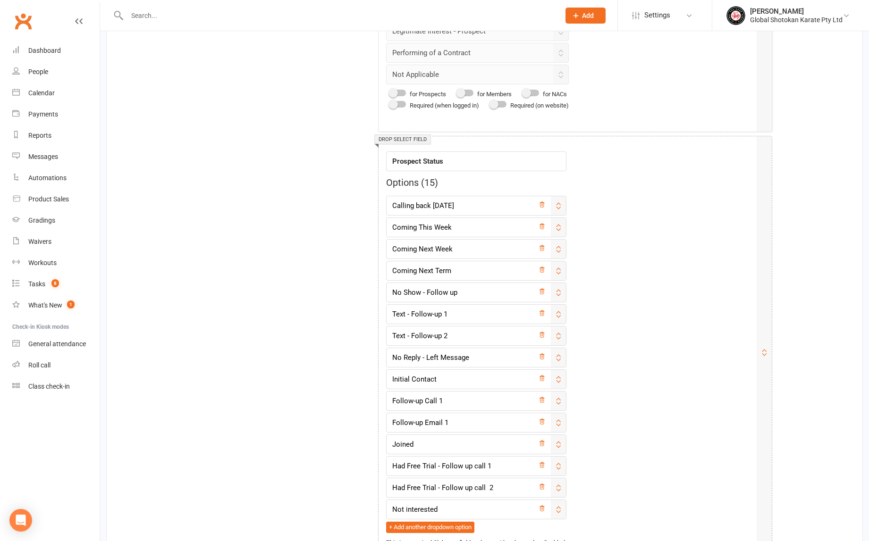
scroll to position [1416, 1]
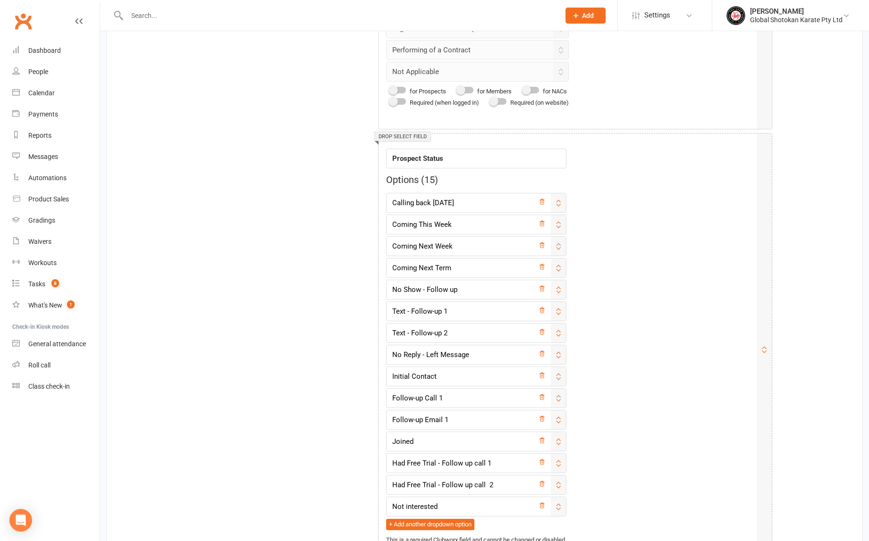
drag, startPoint x: 563, startPoint y: 363, endPoint x: 556, endPoint y: 274, distance: 90.0
click at [556, 274] on div "Calling back [DATE] Coming This Week Coming Next Week Coming Next Term No Show …" at bounding box center [476, 361] width 180 height 337
drag, startPoint x: 562, startPoint y: 353, endPoint x: 562, endPoint y: 201, distance: 152.4
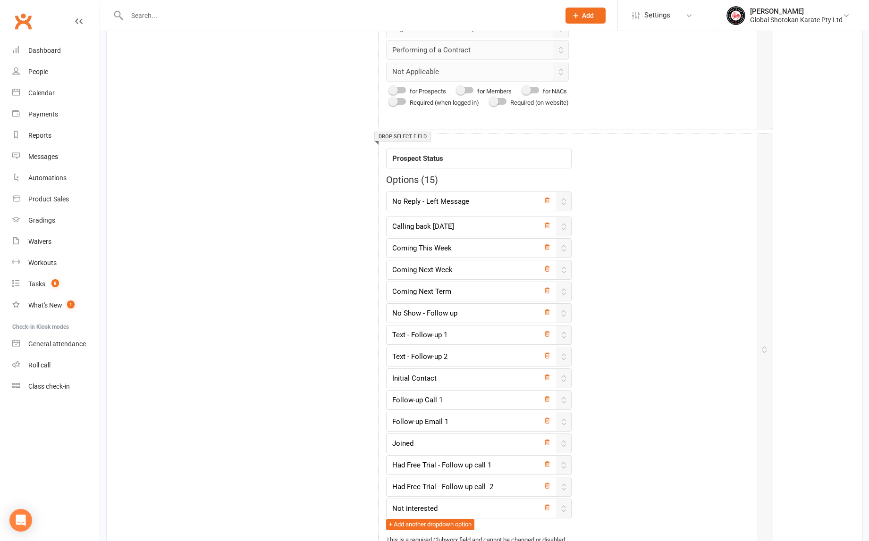
type input "No Reply - Left Message"
type input "Calling back [DATE]"
type input "Coming This Week"
type input "Coming Next Week"
type input "Coming Next Term"
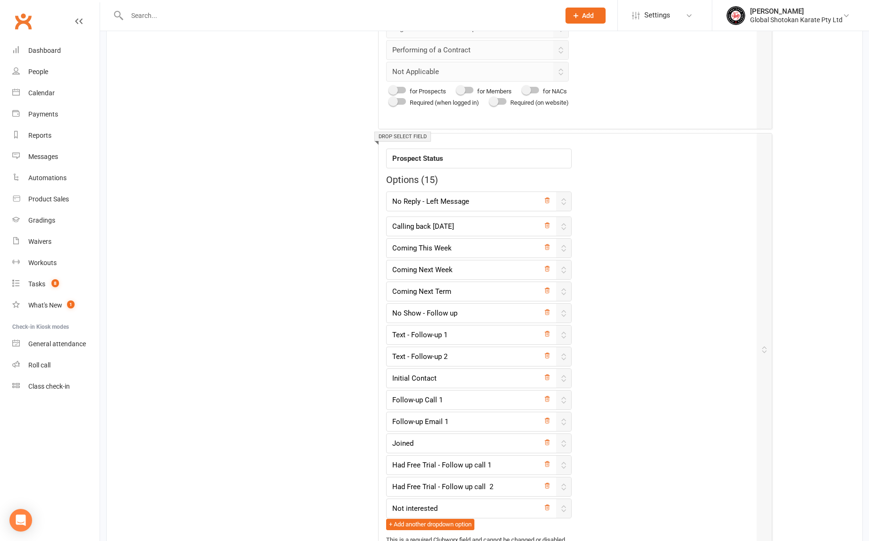
type input "No Show - Follow up"
type input "Text - Follow-up 1"
type input "Text - Follow-up 2"
click at [509, 244] on input "Coming This Week" at bounding box center [476, 246] width 180 height 20
click at [432, 288] on input "Coming Next Term" at bounding box center [476, 290] width 180 height 20
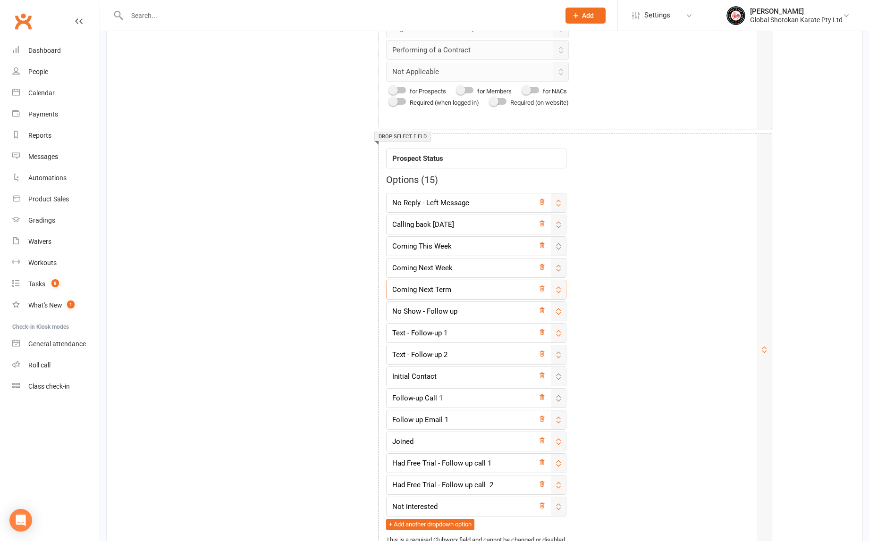
click at [435, 288] on input "Coming Next Term" at bounding box center [476, 290] width 180 height 20
click at [486, 290] on input "Coming Beginning of Term" at bounding box center [476, 290] width 180 height 20
type input "Coming Beginning of Term 1"
click at [491, 313] on input "No Show - Follow up" at bounding box center [476, 312] width 180 height 20
click at [489, 345] on input "Text - Follow-up 2" at bounding box center [476, 355] width 180 height 20
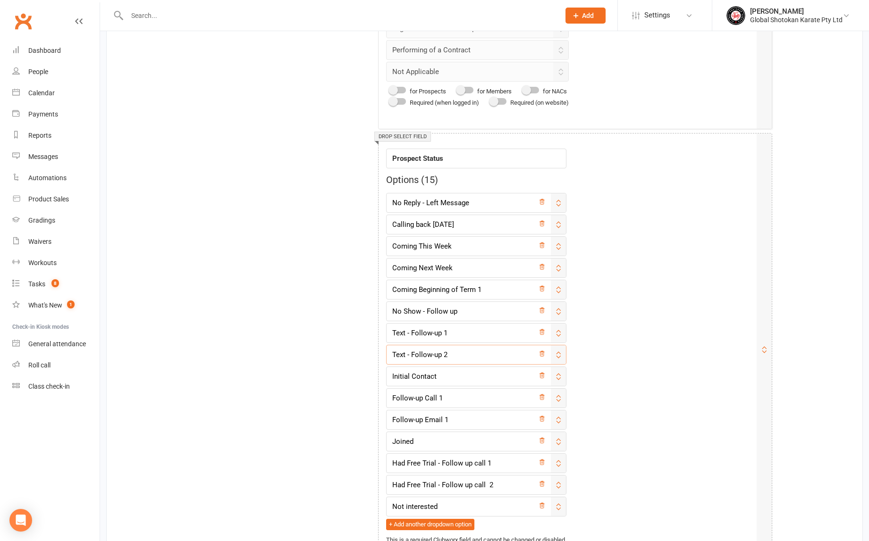
click at [562, 310] on icon at bounding box center [558, 312] width 8 height 8
click at [561, 324] on div at bounding box center [558, 333] width 15 height 19
click at [601, 316] on div "Field label Prospect Status Options ( 15 ) No Reply - Left Message Calling back…" at bounding box center [567, 343] width 363 height 404
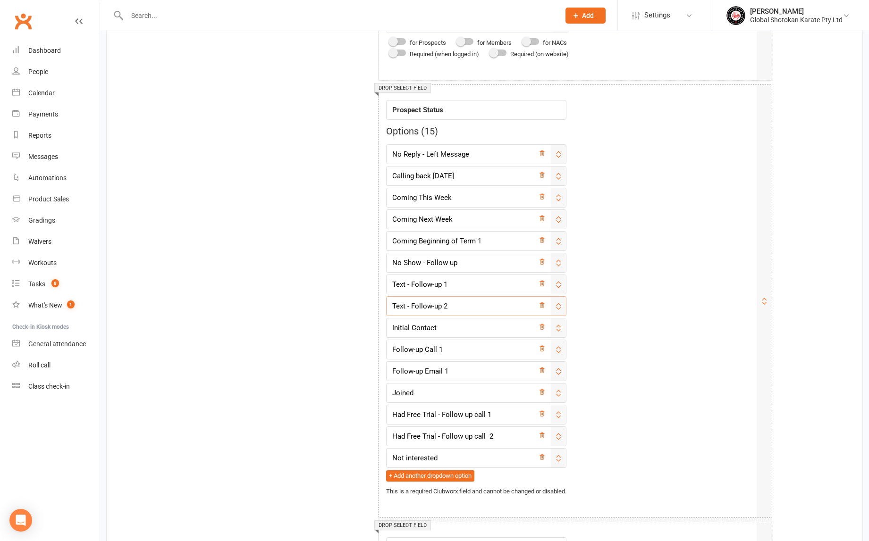
scroll to position [1468, 0]
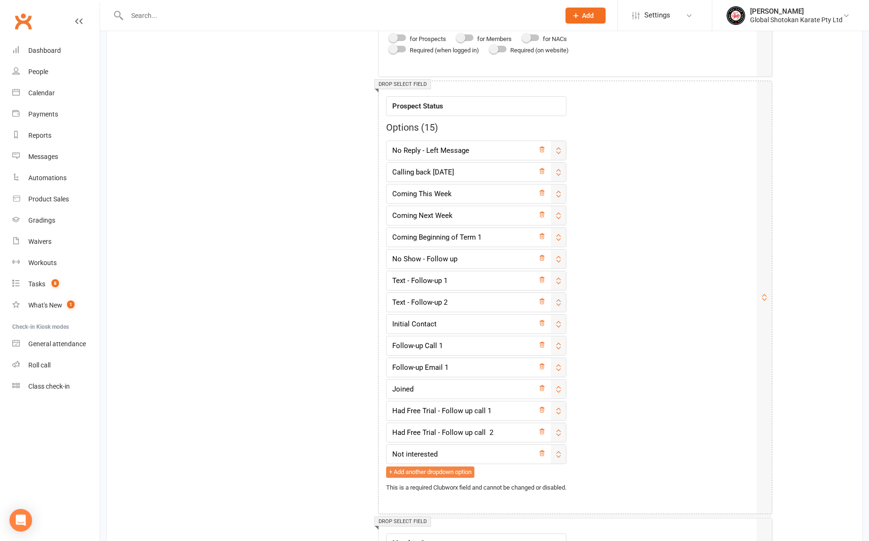
click at [450, 469] on button "+ Add another dropdown option" at bounding box center [430, 472] width 88 height 11
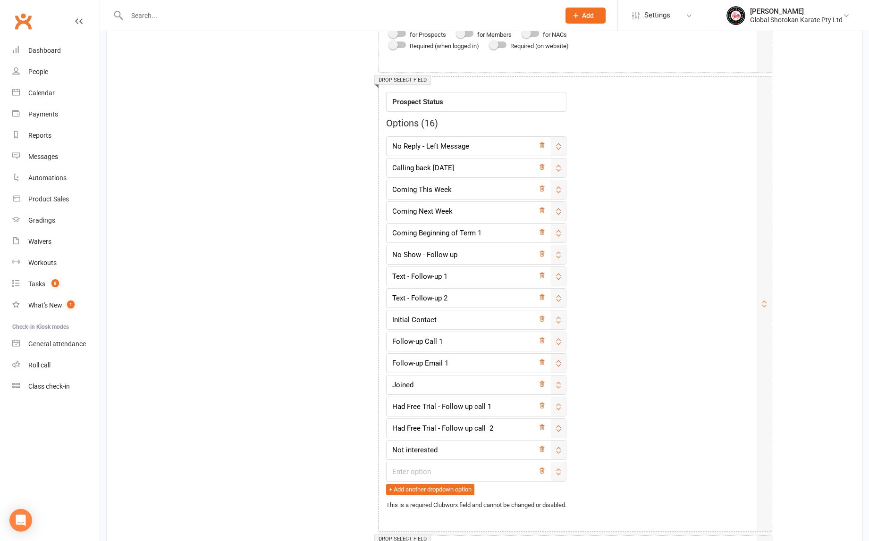
scroll to position [1472, 0]
drag, startPoint x: 564, startPoint y: 474, endPoint x: 559, endPoint y: 258, distance: 216.6
click at [559, 258] on div "No Reply - Left Message Calling back [DATE] Coming This Week Coming Next Week C…" at bounding box center [476, 315] width 180 height 359
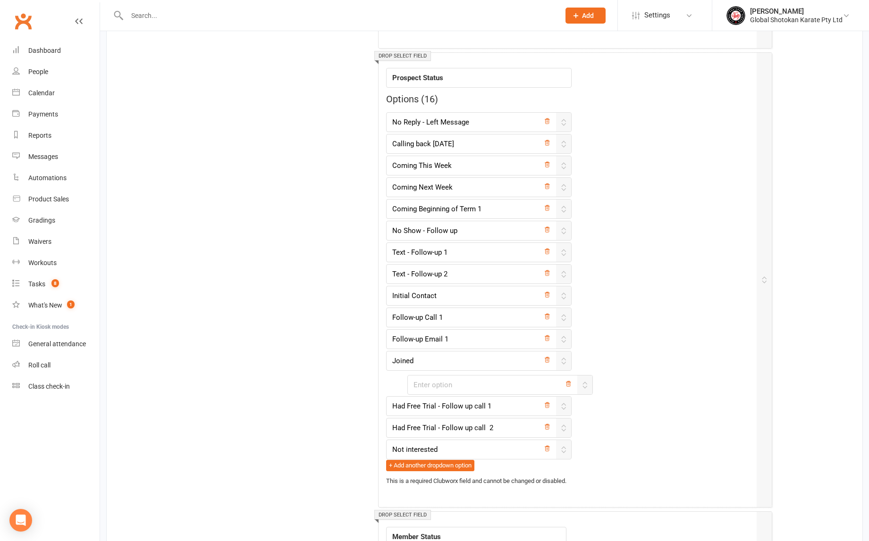
scroll to position [1498, 0]
drag, startPoint x: 564, startPoint y: 471, endPoint x: 581, endPoint y: 229, distance: 242.7
type input "No Show - Follow up"
type input "Text - Follow-up 1"
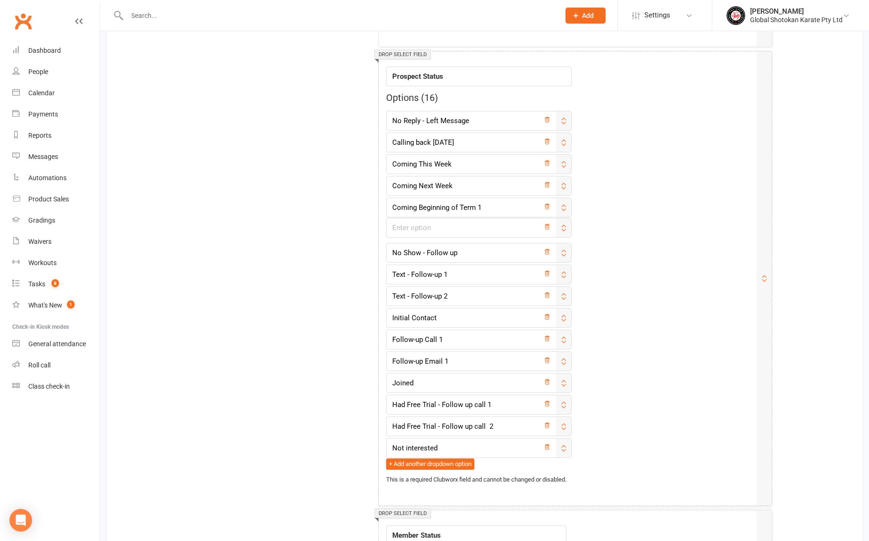
type input "Text - Follow-up 2"
type input "Initial Contact"
type input "Follow-up Call 1"
type input "Follow-up Email 1"
type input "Joined"
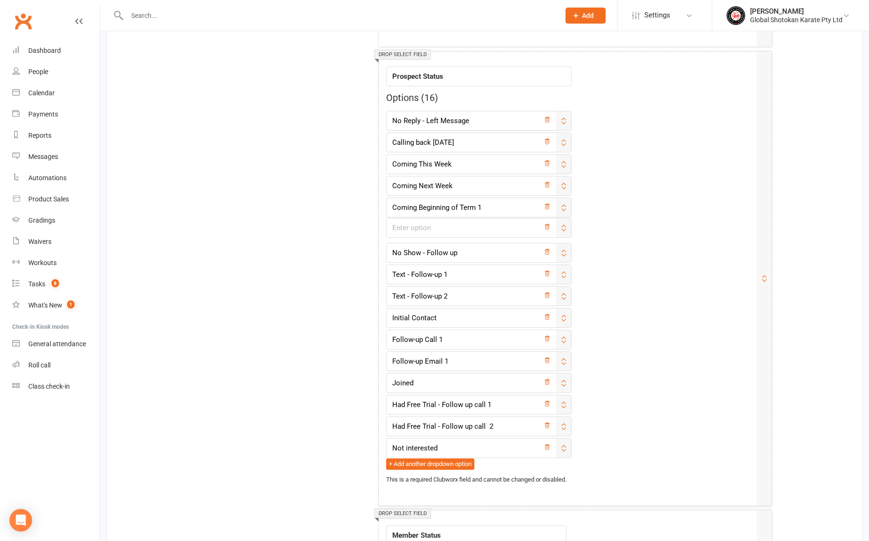
type input "Had Free Trial - Follow up call 1"
type input "Had Free Trial - Follow up call 2"
type input "Not interested"
click at [474, 204] on input "Coming Beginning of Term 1" at bounding box center [476, 208] width 180 height 20
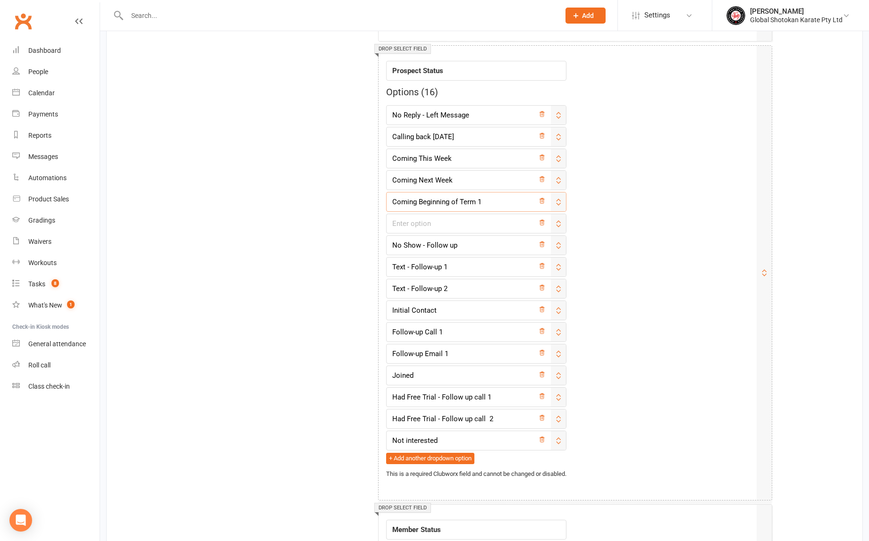
drag, startPoint x: 486, startPoint y: 205, endPoint x: 394, endPoint y: 201, distance: 93.1
click at [394, 201] on input "Coming Beginning of Term 1" at bounding box center [476, 202] width 180 height 20
click at [416, 198] on input "Coming Beginning of Term 1" at bounding box center [476, 202] width 180 height 20
click at [457, 200] on input "Coming Beginning of Term 1" at bounding box center [476, 202] width 180 height 20
click at [459, 200] on input "Coming Beginning of Term 1" at bounding box center [476, 202] width 180 height 20
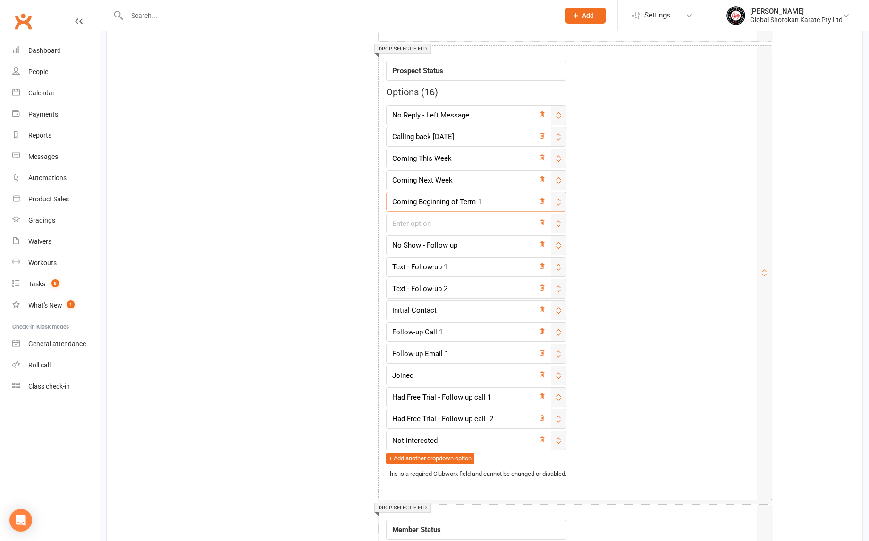
click at [489, 201] on input "Coming Beginning of Term 1" at bounding box center [476, 202] width 180 height 20
drag, startPoint x: 489, startPoint y: 201, endPoint x: 394, endPoint y: 197, distance: 94.9
click at [394, 197] on input "Coming Beginning of Term 1" at bounding box center [476, 202] width 180 height 20
click at [451, 201] on input "Coming Beginning of Term 1" at bounding box center [476, 202] width 180 height 20
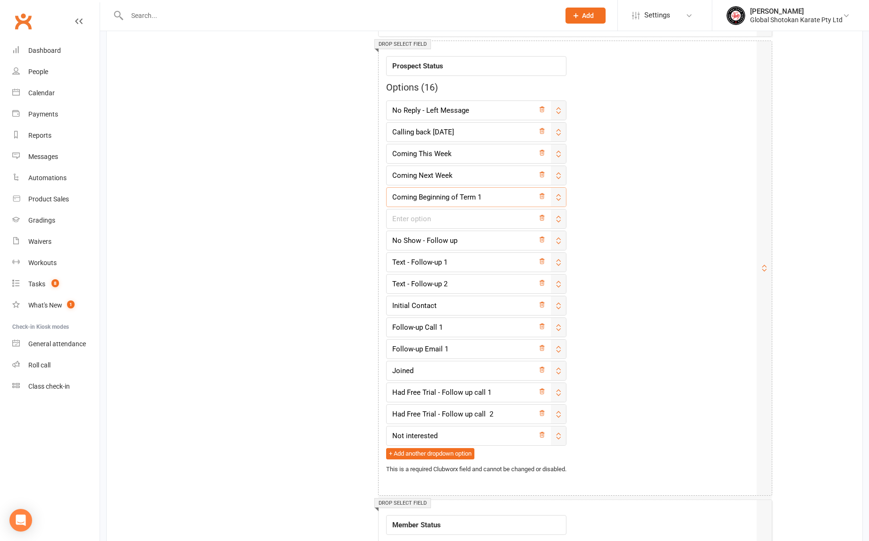
scroll to position [1509, 0]
drag, startPoint x: 459, startPoint y: 199, endPoint x: 419, endPoint y: 195, distance: 39.4
click at [419, 195] on input "Coming Beginning of Term 1" at bounding box center [476, 196] width 180 height 20
click at [451, 194] on input "Coming Term 1" at bounding box center [476, 196] width 180 height 20
type input "Coming Term 1 - (Beginning)"
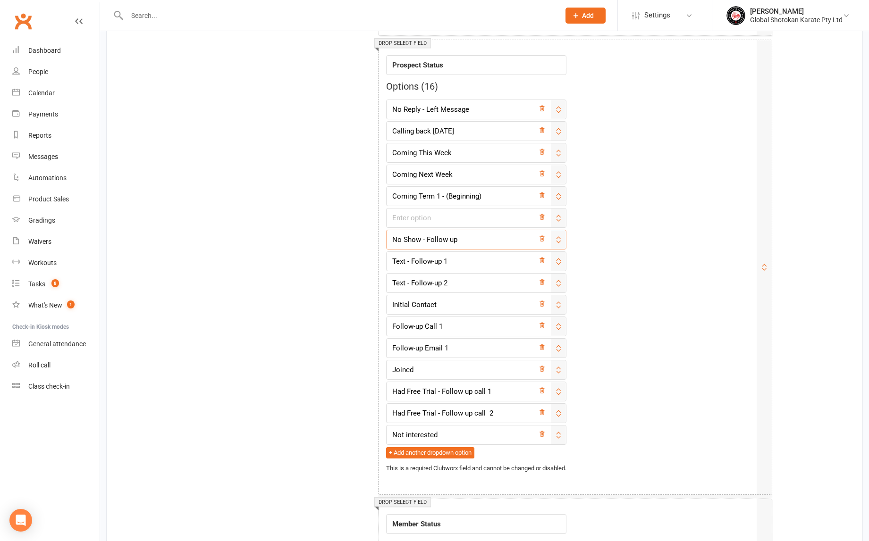
click at [491, 230] on input "No Show - Follow up" at bounding box center [476, 240] width 180 height 20
click at [484, 193] on input "Coming Term 1 - (Beginning)" at bounding box center [476, 196] width 180 height 20
drag, startPoint x: 488, startPoint y: 195, endPoint x: 386, endPoint y: 193, distance: 101.9
click at [386, 193] on input "Coming Term 1 - (Beginning)" at bounding box center [476, 196] width 180 height 20
click at [400, 217] on input "text" at bounding box center [476, 218] width 180 height 20
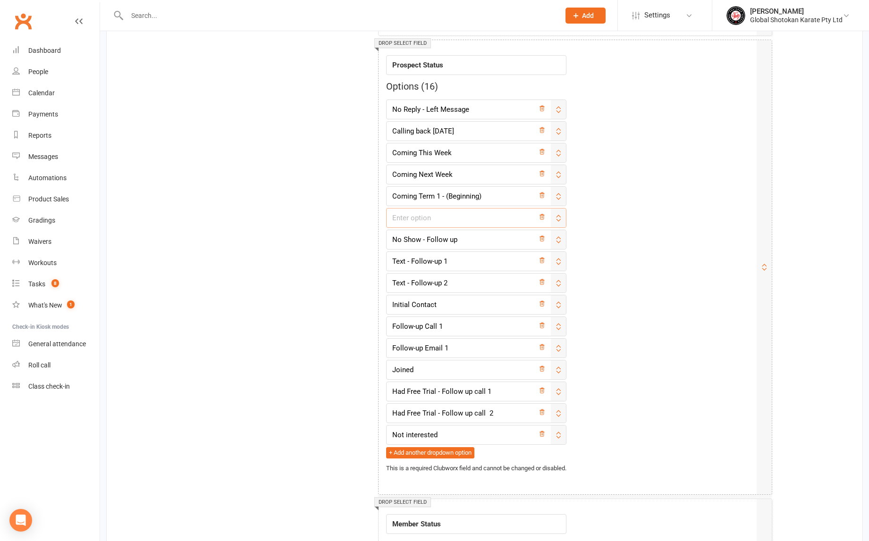
paste input "Coming Term 1 - (Beginning)"
click at [439, 216] on input "Coming Term 1 - (Beginning)" at bounding box center [476, 218] width 180 height 20
drag, startPoint x: 564, startPoint y: 369, endPoint x: 587, endPoint y: 371, distance: 22.4
click at [587, 371] on div "Field label Prospect Status Options ( 16 ) No Reply - Left Message Calling back…" at bounding box center [567, 260] width 363 height 426
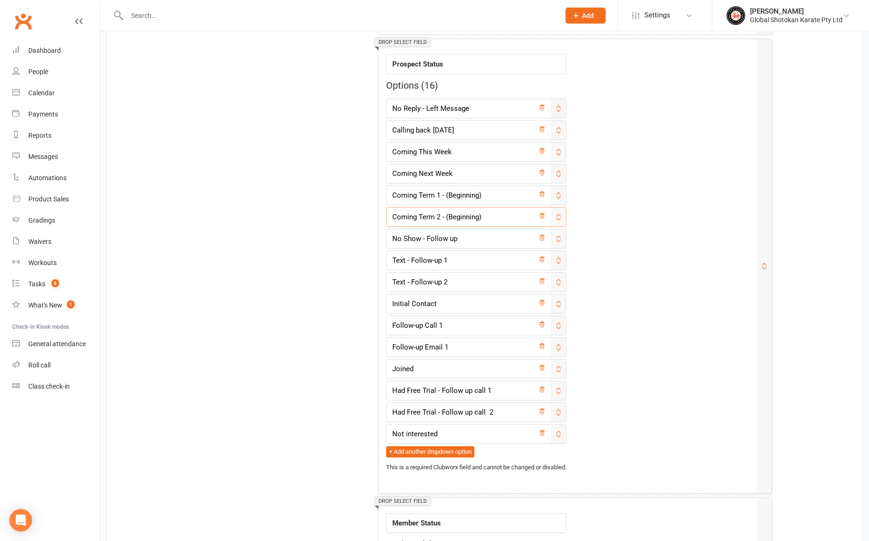
scroll to position [1511, 0]
drag, startPoint x: 563, startPoint y: 368, endPoint x: 575, endPoint y: 368, distance: 12.3
click at [575, 368] on div "Field label Prospect Status Options ( 16 ) No Reply - Left Message Calling back…" at bounding box center [567, 258] width 363 height 426
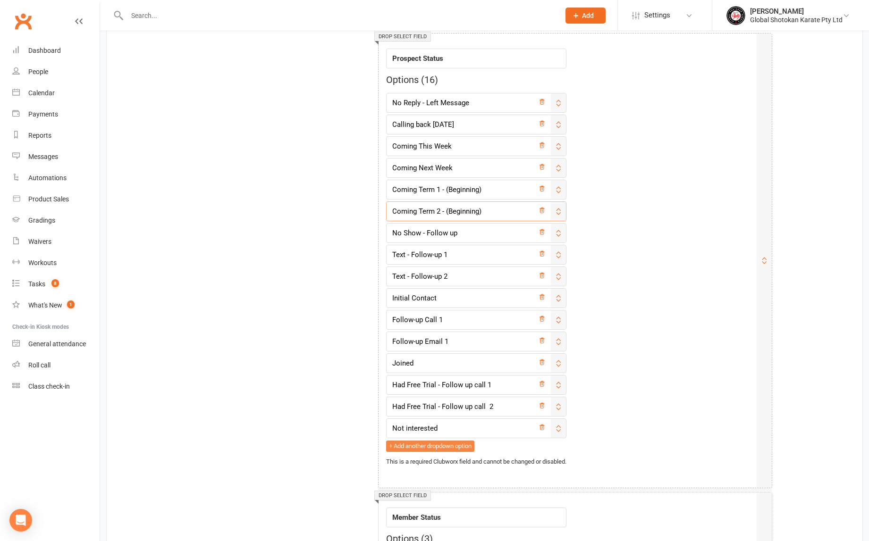
type input "Coming Term 2 - (Beginning)"
click at [438, 444] on button "+ Add another dropdown option" at bounding box center [430, 446] width 88 height 11
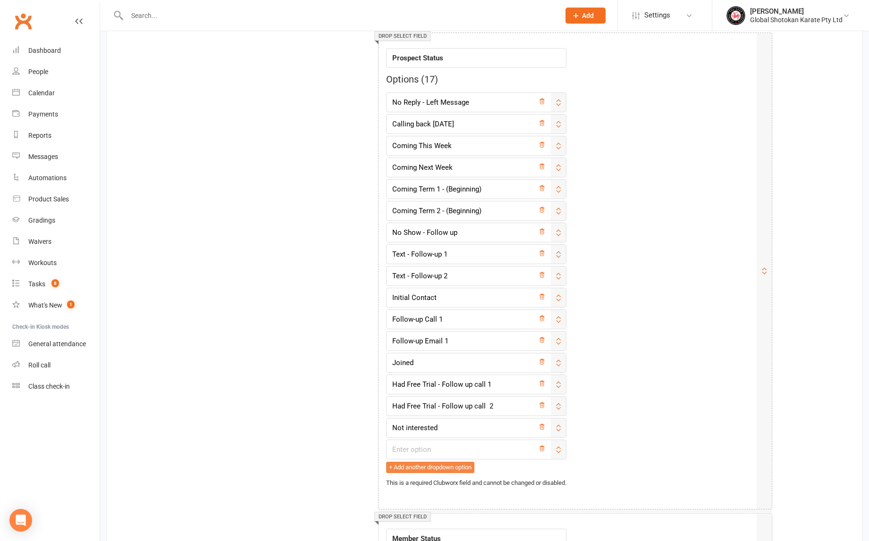
scroll to position [1515, 0]
click at [443, 468] on button "+ Add another dropdown option" at bounding box center [430, 468] width 88 height 11
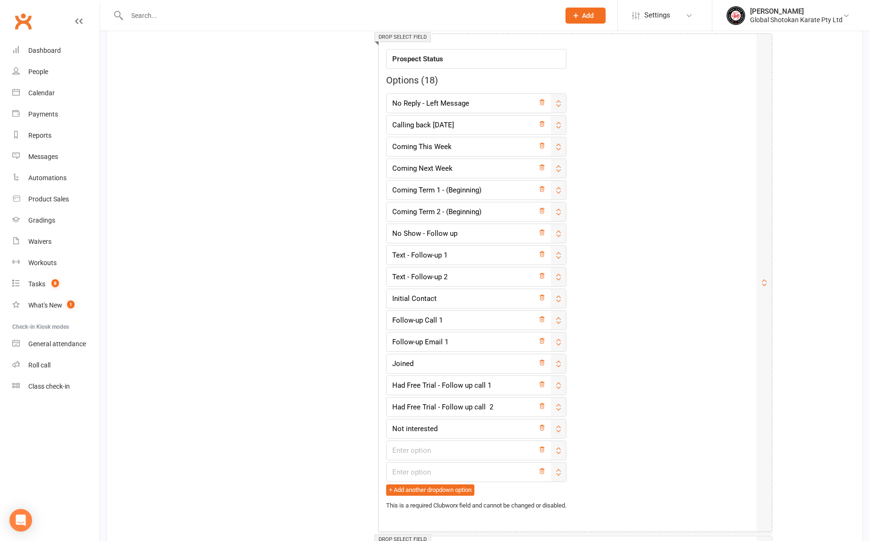
scroll to position [1519, 0]
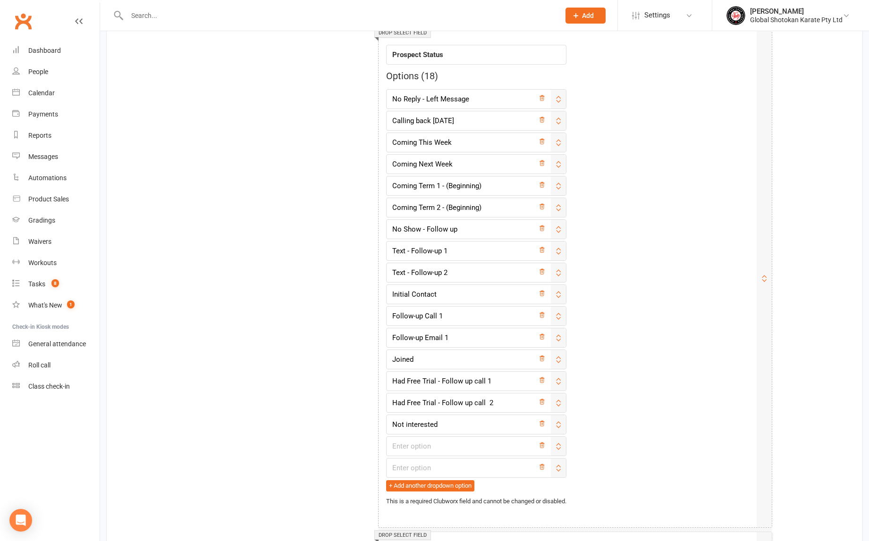
drag, startPoint x: 565, startPoint y: 450, endPoint x: 576, endPoint y: 448, distance: 11.4
click at [602, 453] on div "Field label Prospect Status Options ( 18 ) No Reply - Left Message Calling back…" at bounding box center [567, 272] width 363 height 470
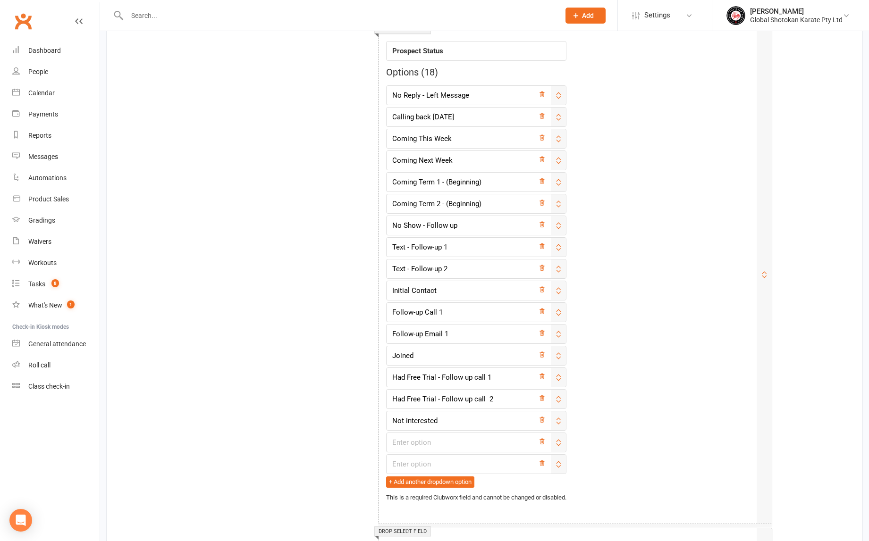
drag, startPoint x: 564, startPoint y: 445, endPoint x: 603, endPoint y: 449, distance: 38.9
click at [603, 449] on div "Field label Prospect Status Options ( 18 ) No Reply - Left Message Calling back…" at bounding box center [567, 269] width 363 height 470
click at [562, 462] on icon at bounding box center [558, 465] width 8 height 8
click at [491, 447] on input "text" at bounding box center [476, 443] width 180 height 20
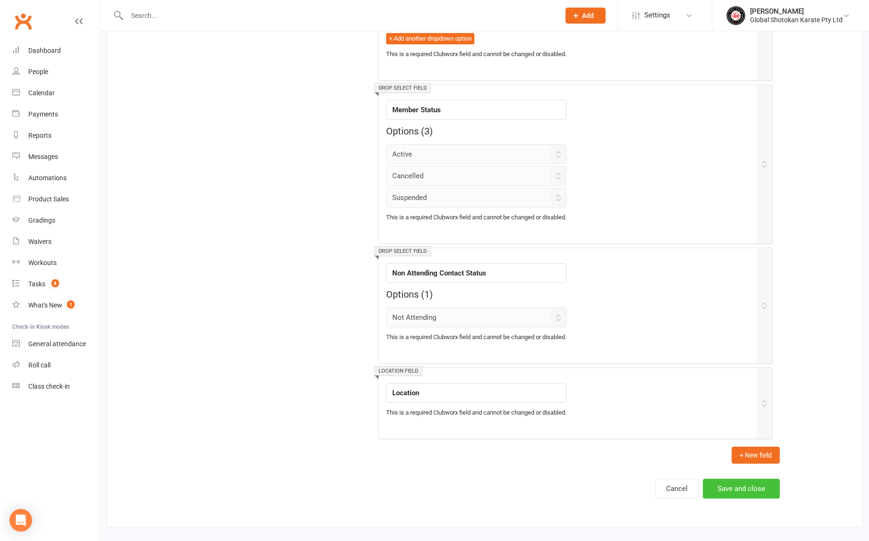
click at [754, 479] on button "Save and close" at bounding box center [741, 489] width 77 height 20
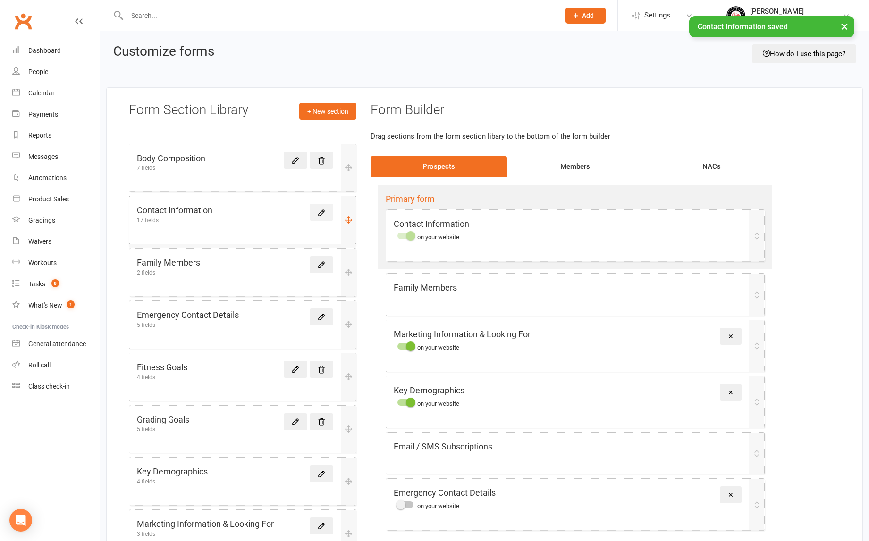
click at [317, 212] on icon at bounding box center [321, 213] width 8 height 8
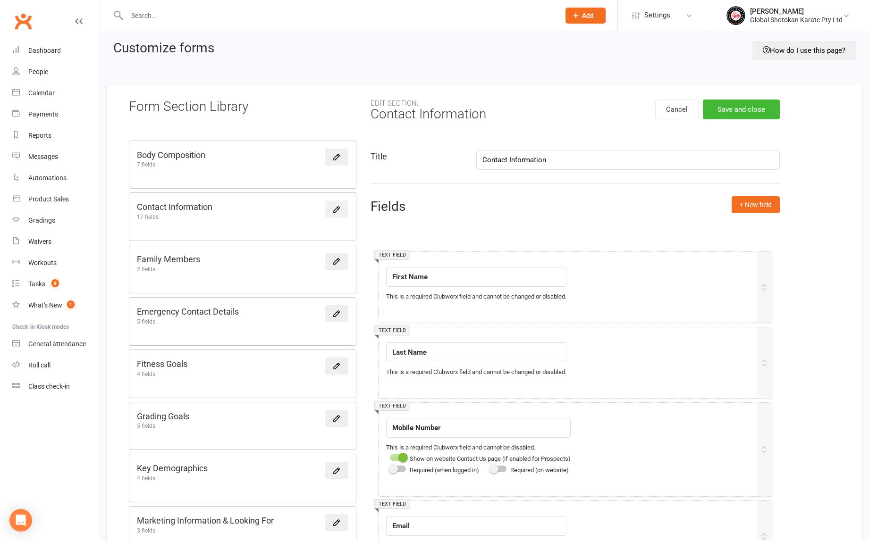
click at [335, 208] on icon at bounding box center [336, 209] width 8 height 8
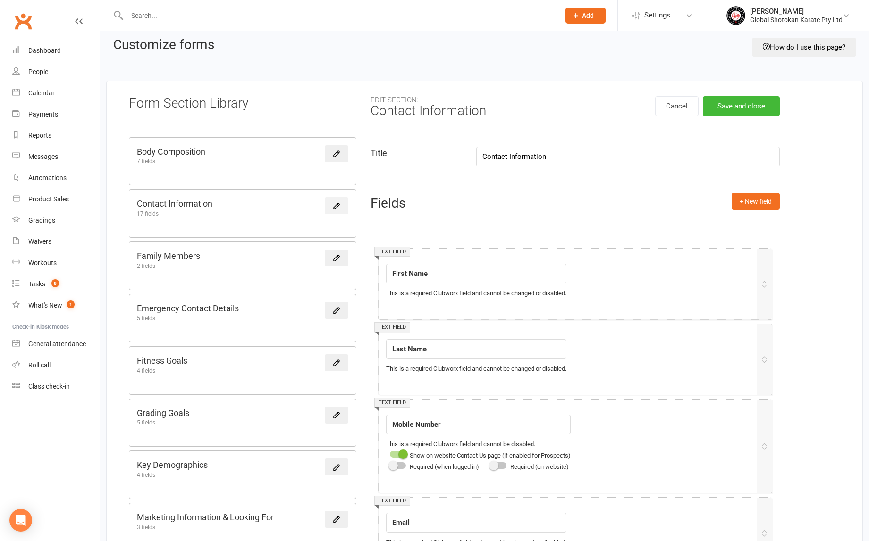
scroll to position [15, 0]
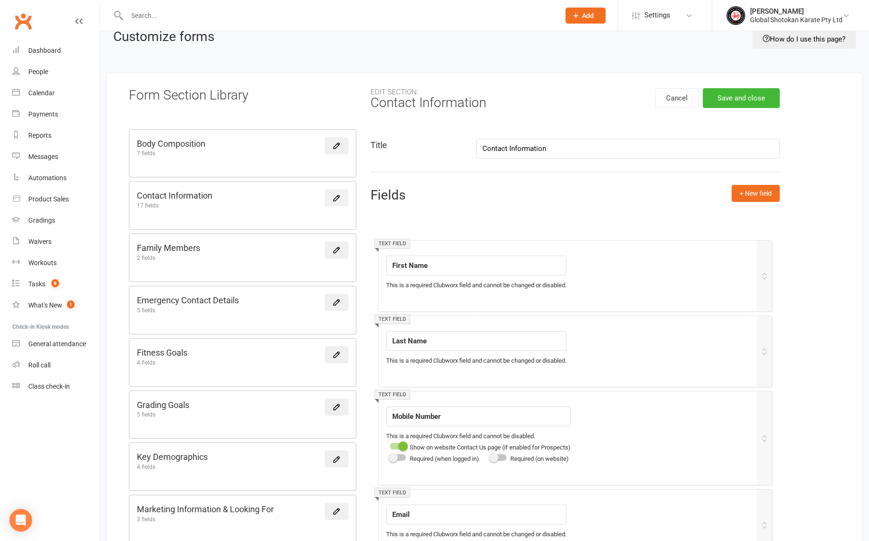
click at [339, 205] on link at bounding box center [337, 197] width 24 height 17
click at [337, 197] on icon at bounding box center [336, 198] width 8 height 8
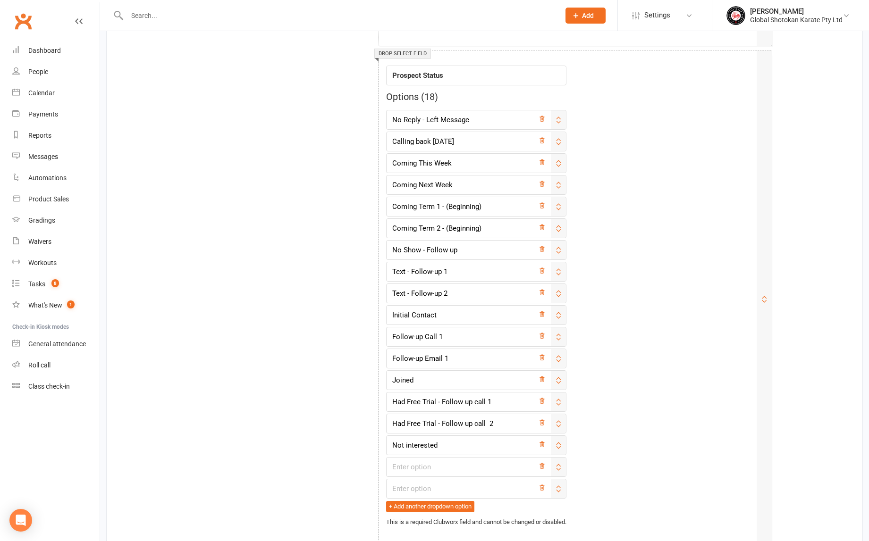
scroll to position [1501, 0]
click at [562, 465] on icon at bounding box center [558, 465] width 8 height 8
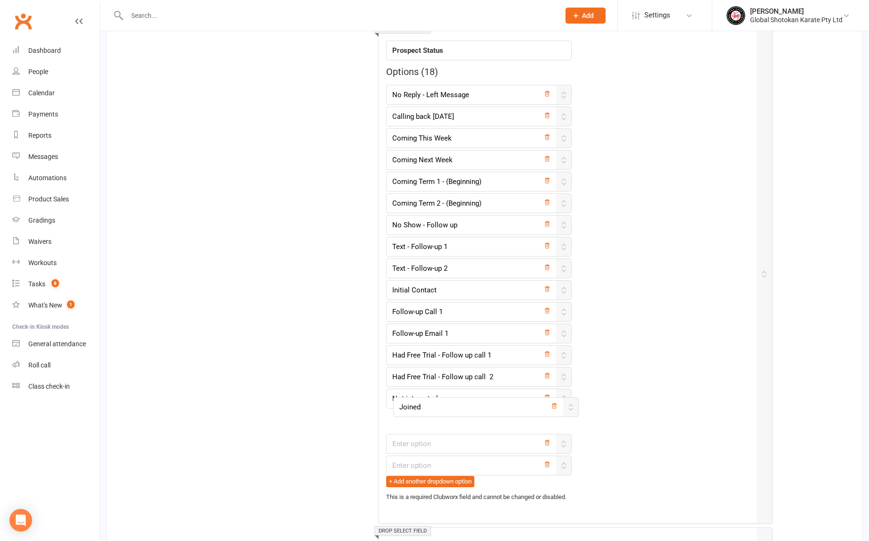
scroll to position [1526, 0]
drag, startPoint x: 563, startPoint y: 376, endPoint x: 564, endPoint y: 398, distance: 21.7
type input "Had Free Trial - Follow up call 1"
type input "Had Free Trial - Follow up call 2"
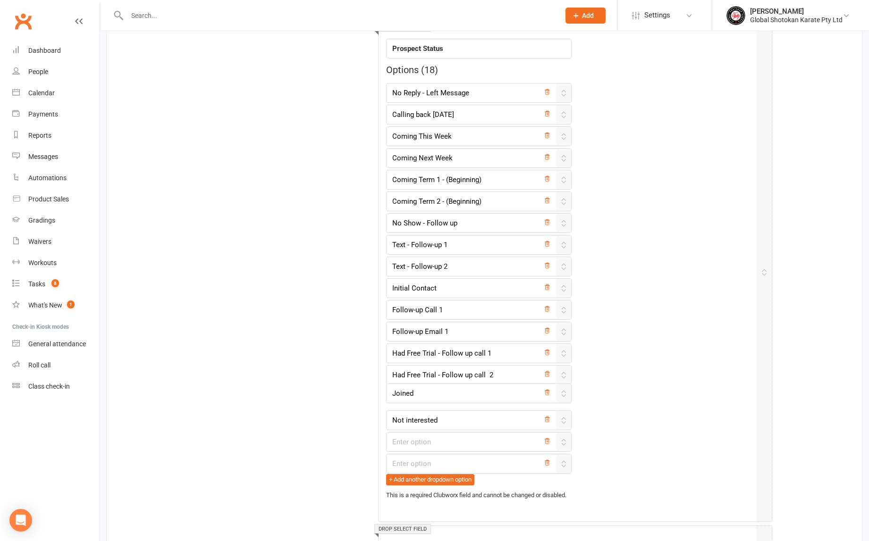
type input "Joined"
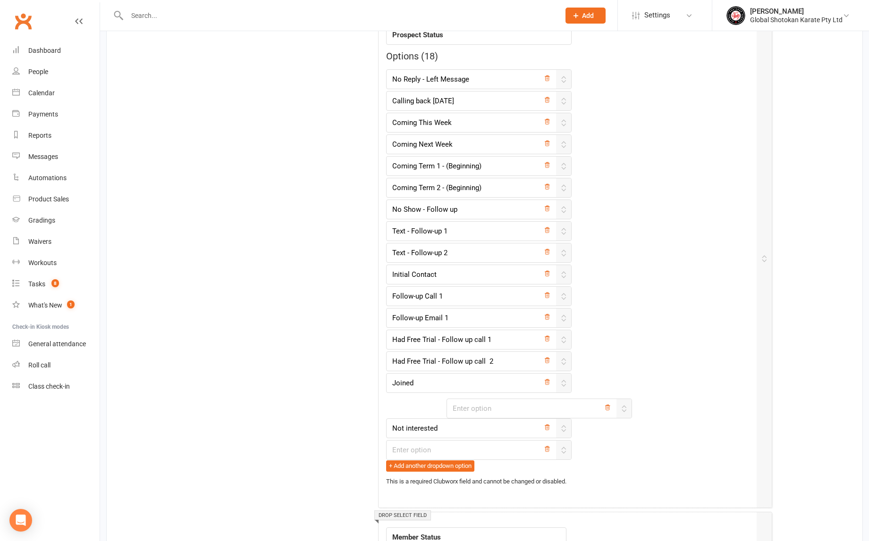
scroll to position [1540, 0]
drag, startPoint x: 563, startPoint y: 438, endPoint x: 574, endPoint y: 206, distance: 232.4
type input "No Show - Follow up"
type input "Text - Follow-up 1"
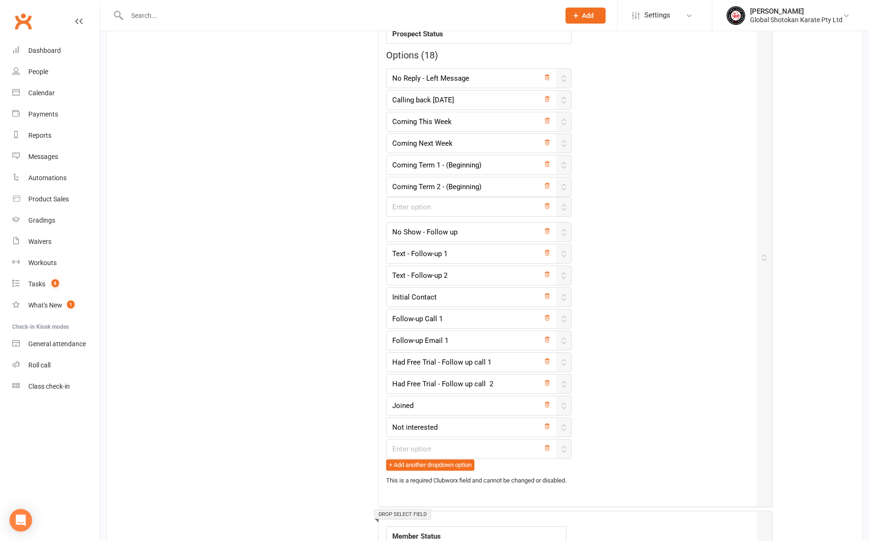
type input "Text - Follow-up 2"
type input "Initial Contact"
type input "Follow-up Call 1"
type input "Follow-up Email 1"
type input "Had Free Trial - Follow up call 1"
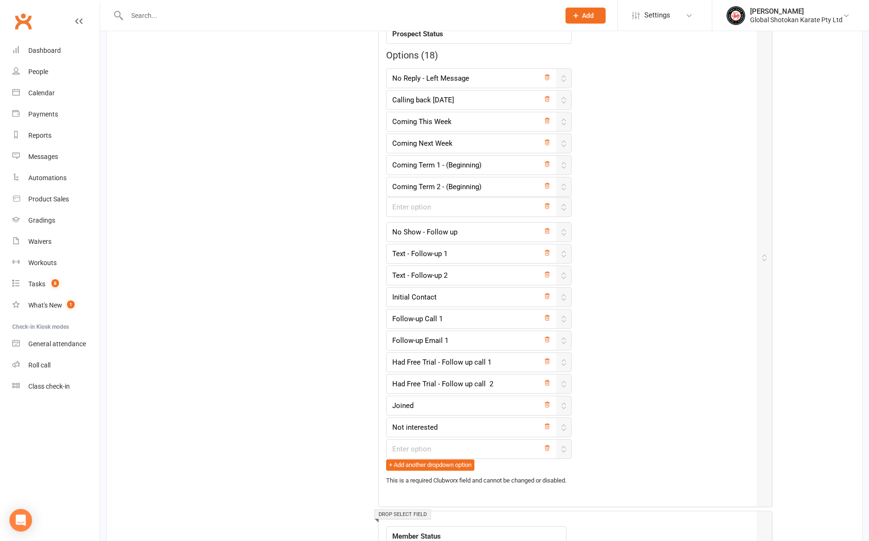
type input "Had Free Trial - Follow up call 2"
type input "Joined"
type input "Not interested"
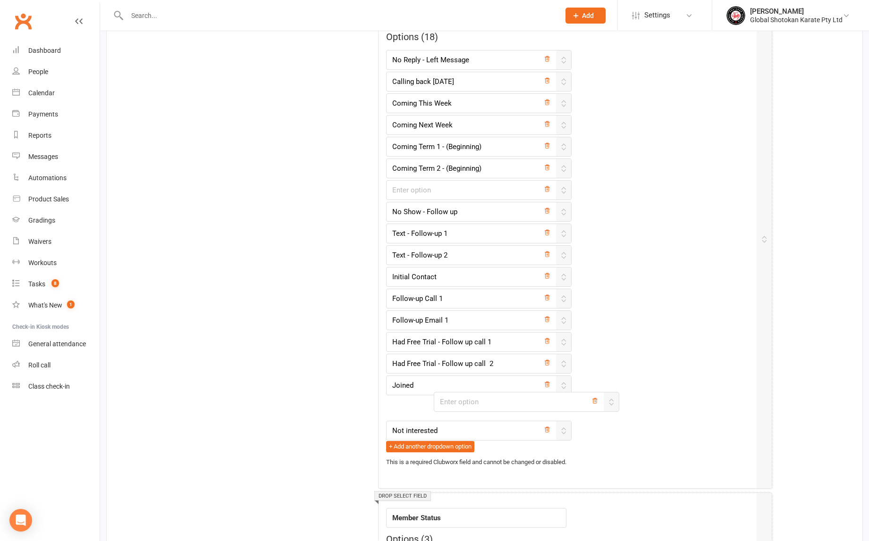
scroll to position [1561, 0]
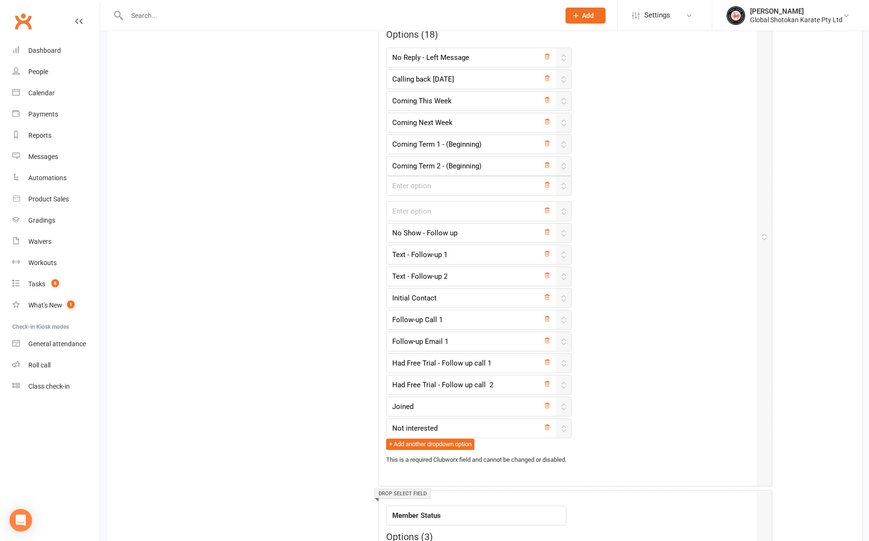
drag, startPoint x: 564, startPoint y: 445, endPoint x: 566, endPoint y: 185, distance: 260.5
type input "No Show - Follow up"
type input "Text - Follow-up 1"
type input "Text - Follow-up 2"
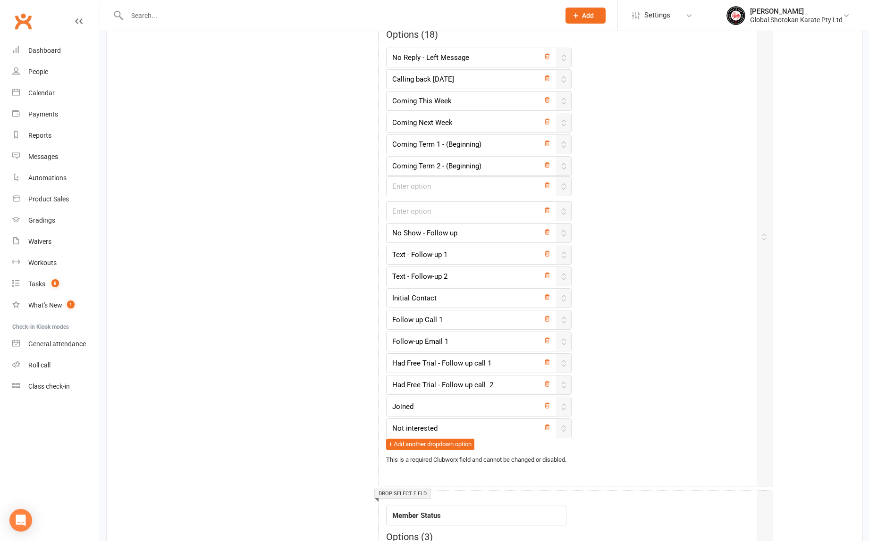
type input "Initial Contact"
type input "Follow-up Call 1"
type input "Follow-up Email 1"
type input "Had Free Trial - Follow up call 1"
type input "Had Free Trial - Follow up call 2"
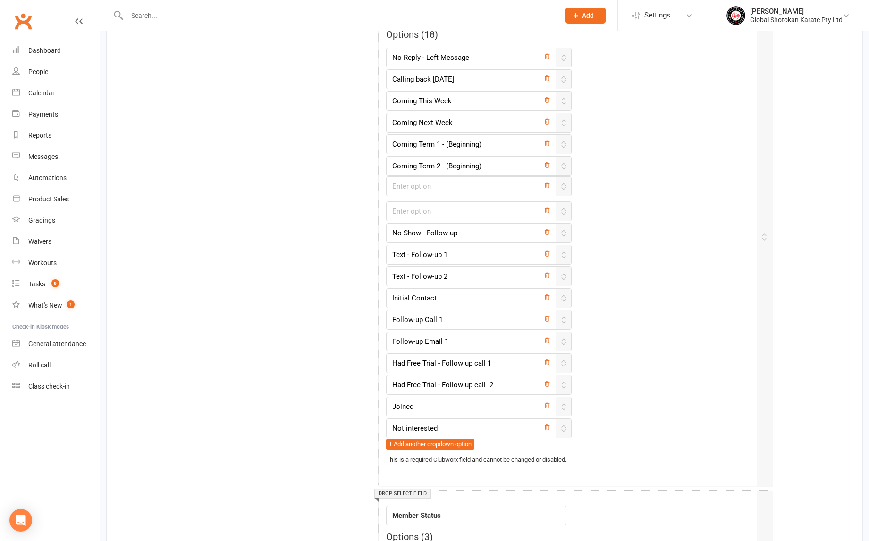
type input "Joined"
type input "Not interested"
click at [488, 165] on input "Coming Term 2 - (Beginning)" at bounding box center [476, 166] width 180 height 20
drag, startPoint x: 488, startPoint y: 165, endPoint x: 392, endPoint y: 163, distance: 96.3
click at [392, 163] on input "Coming Term 2 - (Beginning)" at bounding box center [476, 166] width 180 height 20
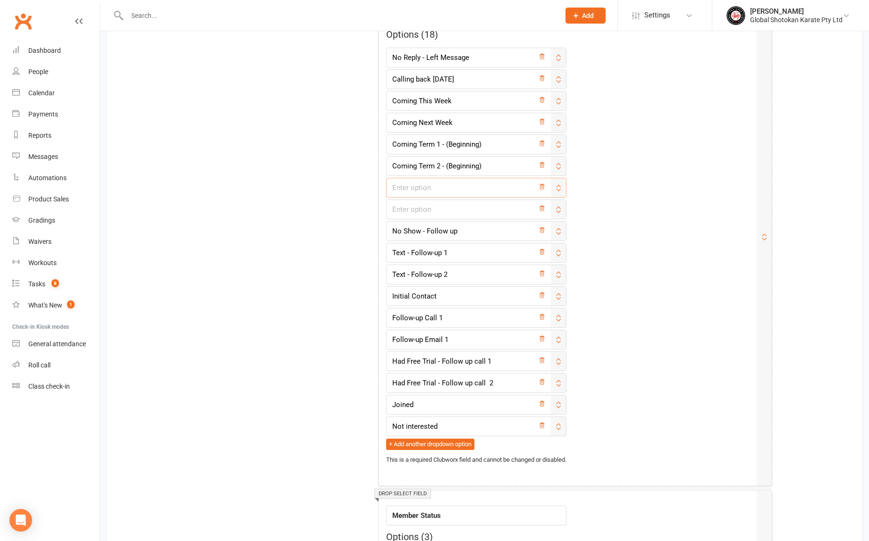
click at [398, 184] on input "text" at bounding box center [476, 188] width 180 height 20
paste input "Coming Term 2 - (Beginning)"
type input "Coming Term 2 - (Beginning)"
click at [404, 207] on input "text" at bounding box center [476, 210] width 180 height 20
paste input "Coming Term 2 - (Beginning)"
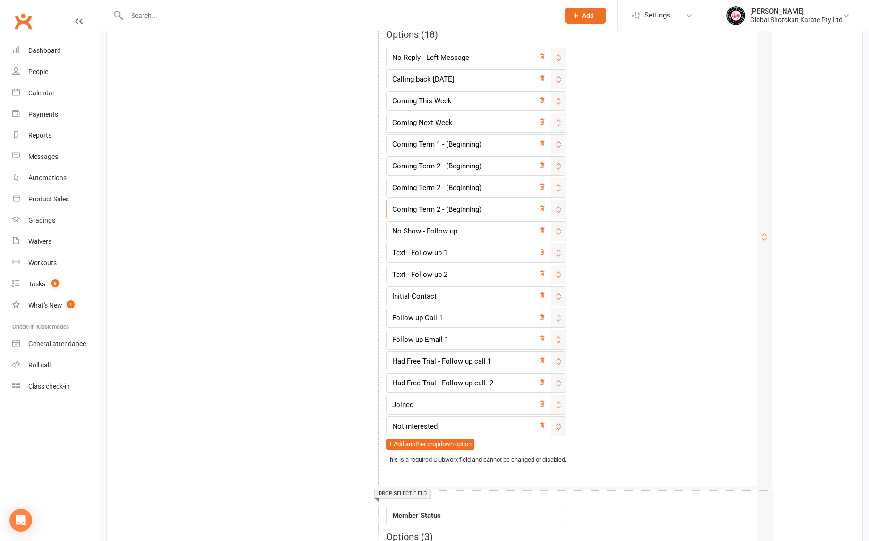
type input "Coming Term 2 - (Beginning)"
click at [440, 186] on input "Coming Term 2 - (Beginning)" at bounding box center [476, 188] width 180 height 20
type input "Coming Term 3 - (Beginning)"
click at [439, 207] on input "Coming Term 2 - (Beginning)" at bounding box center [476, 210] width 180 height 20
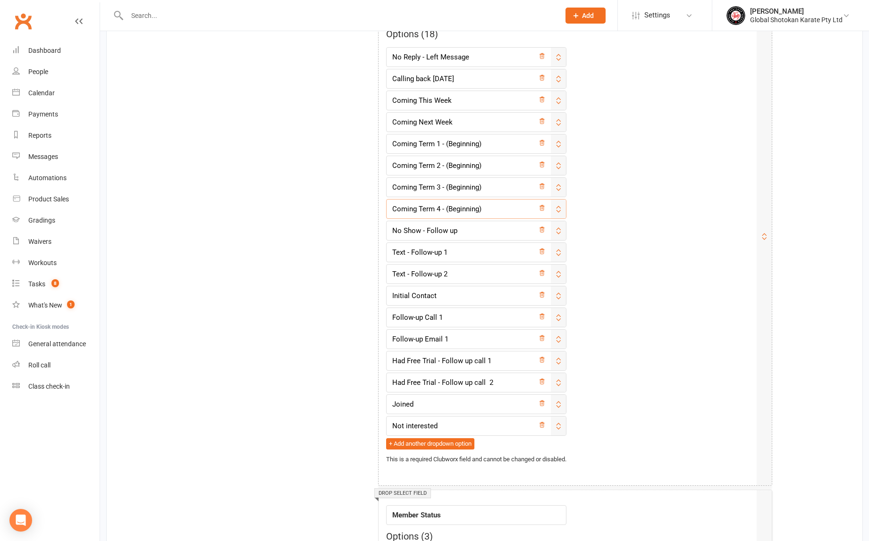
type input "Coming Term 4 - (Beginning)"
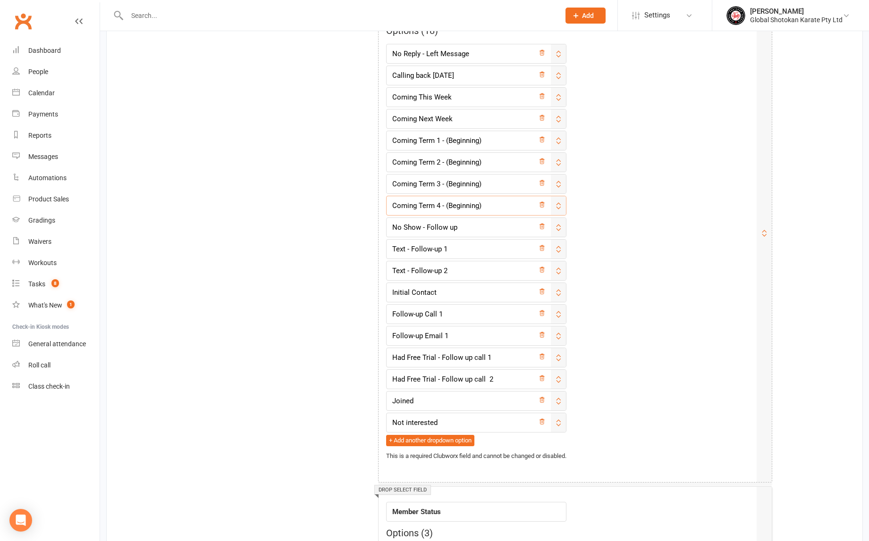
click at [458, 201] on input "Coming Term 4 - (Beginning)" at bounding box center [476, 206] width 180 height 20
click at [446, 438] on button "+ Add another dropdown option" at bounding box center [430, 440] width 88 height 11
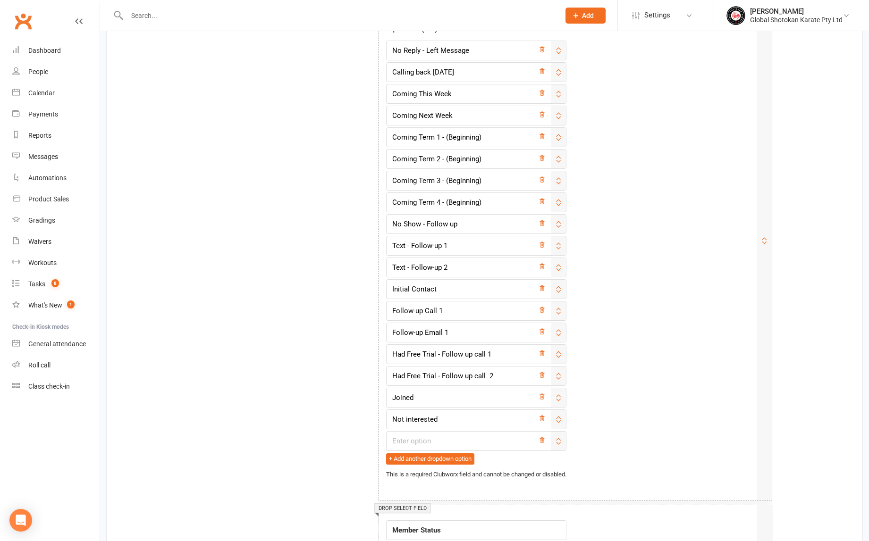
scroll to position [1571, 0]
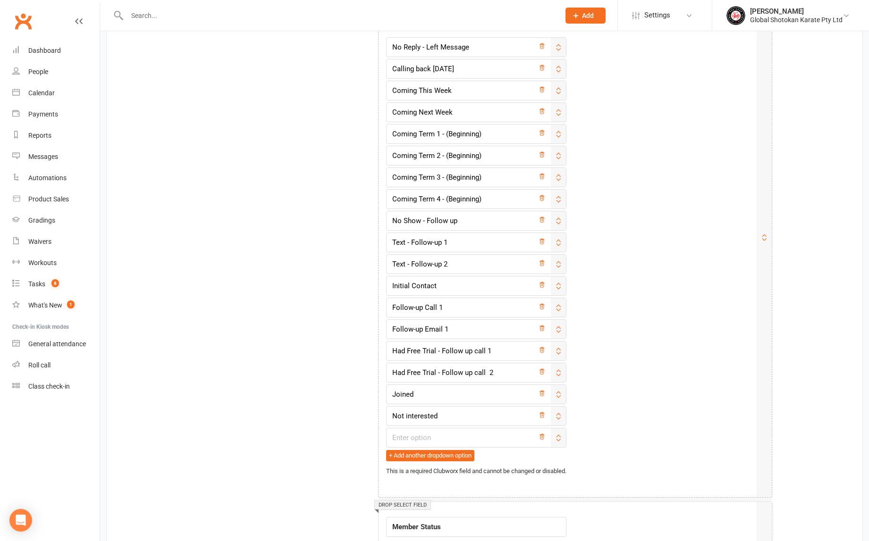
drag, startPoint x: 564, startPoint y: 442, endPoint x: 628, endPoint y: 408, distance: 72.8
click at [628, 408] on div "Field label Prospect Status Options ( 19 ) No Reply - Left Message Calling back…" at bounding box center [567, 230] width 363 height 491
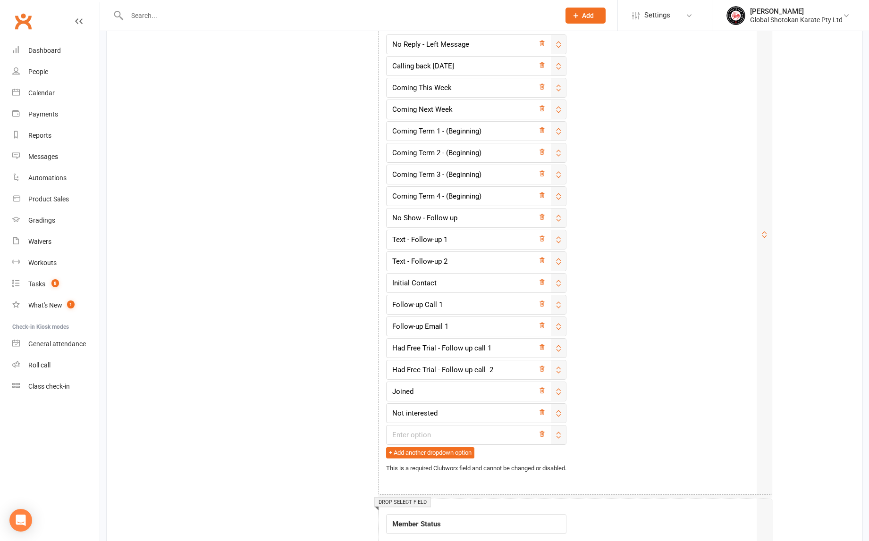
drag, startPoint x: 563, startPoint y: 435, endPoint x: 591, endPoint y: 435, distance: 28.3
click at [591, 435] on div "Field label Prospect Status Options ( 19 ) No Reply - Left Message Calling back…" at bounding box center [567, 228] width 363 height 491
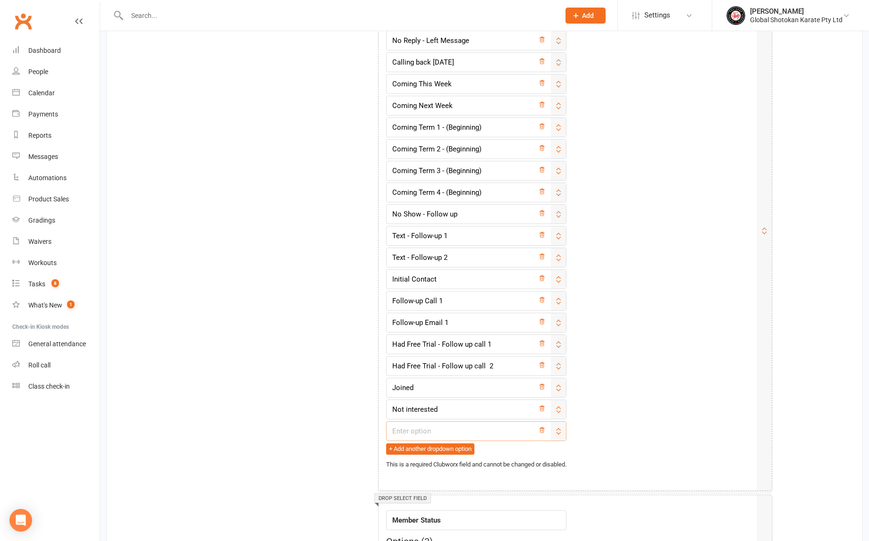
click at [444, 433] on input "text" at bounding box center [476, 431] width 180 height 20
click at [516, 447] on div "+ Add another dropdown option" at bounding box center [476, 449] width 180 height 12
click at [671, 401] on div "Field label Prospect Status Options ( 19 ) No Reply - Left Message Calling back…" at bounding box center [567, 223] width 363 height 491
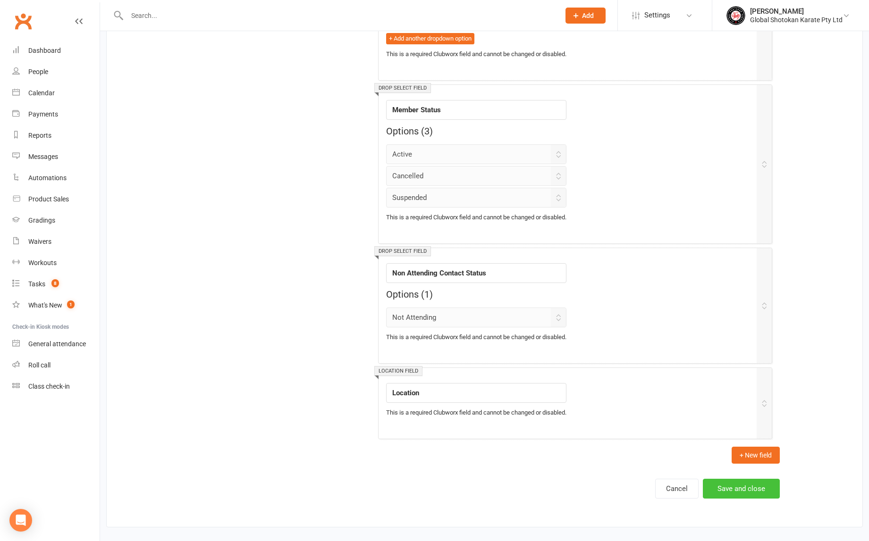
scroll to position [1995, 0]
type input "Coming School Holidays"
click at [742, 479] on button "Save and close" at bounding box center [741, 489] width 77 height 20
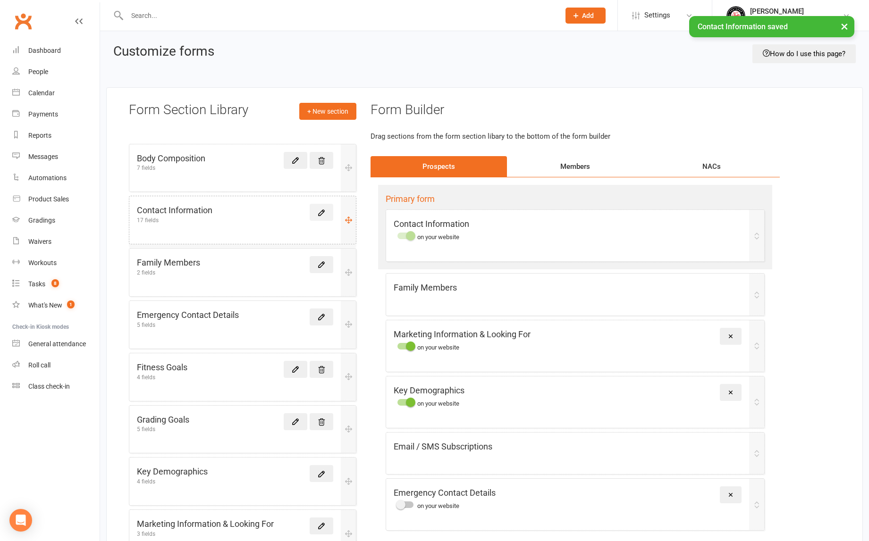
click at [323, 212] on icon at bounding box center [322, 213] width 6 height 6
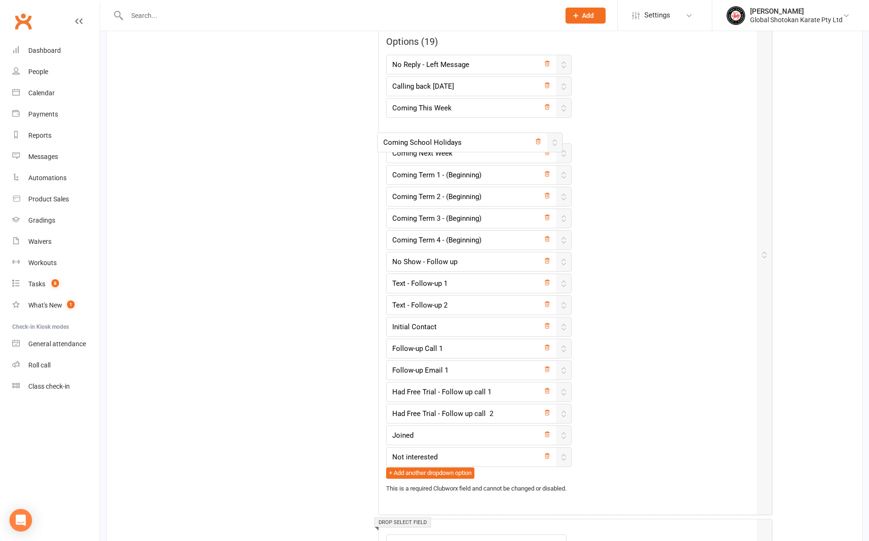
scroll to position [1552, 0]
drag, startPoint x: 563, startPoint y: 428, endPoint x: 562, endPoint y: 236, distance: 191.6
type input "Coming School Holidays"
type input "No Show - Follow up"
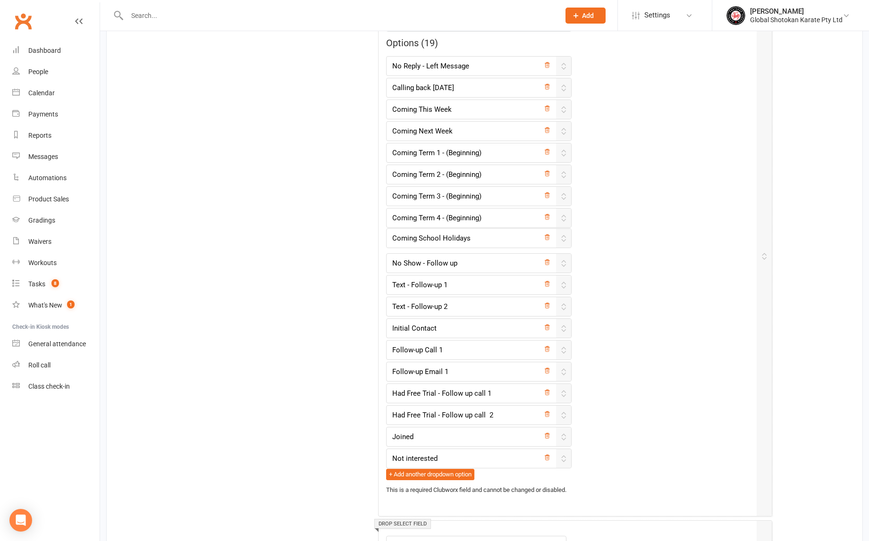
type input "Text - Follow-up 1"
type input "Text - Follow-up 2"
type input "Initial Contact"
type input "Follow-up Call 1"
type input "Follow-up Email 1"
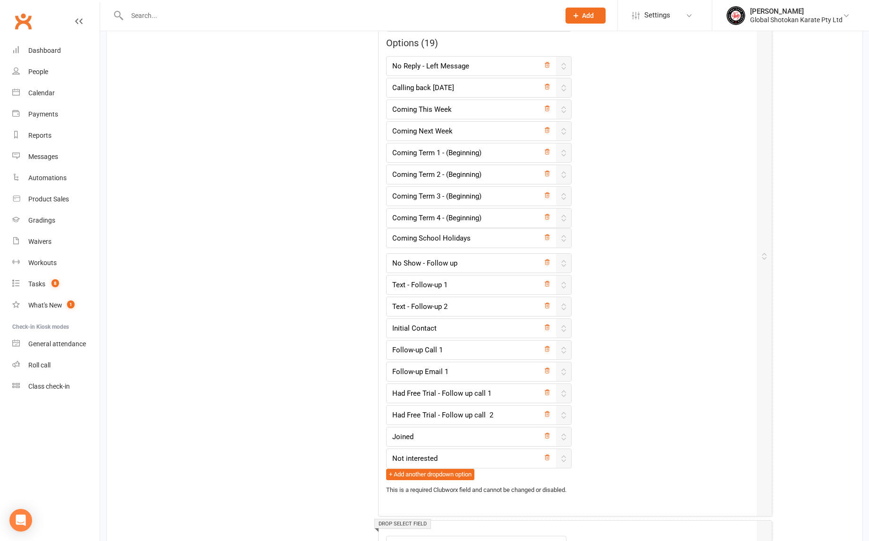
type input "Had Free Trial - Follow up call 1"
type input "Had Free Trial - Follow up call 2"
type input "Joined"
type input "Not interested"
click at [525, 327] on input "Initial Contact" at bounding box center [476, 327] width 180 height 20
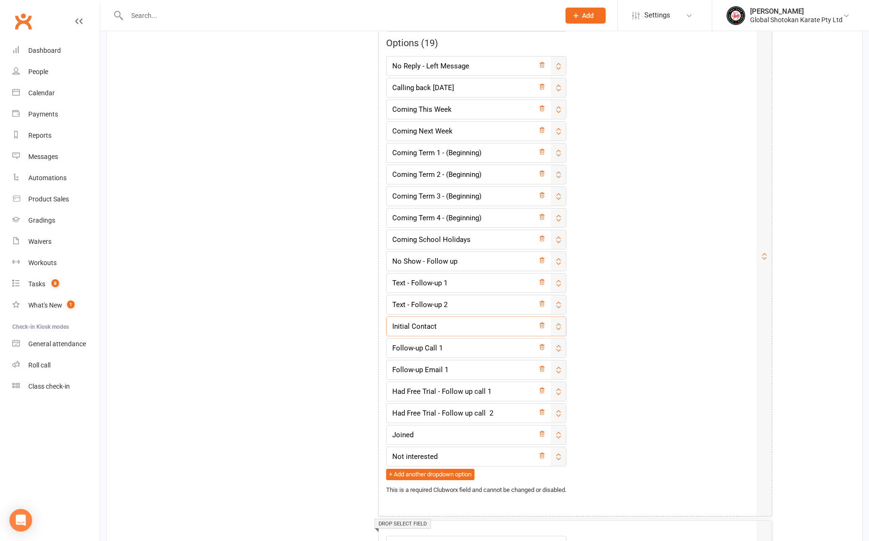
click at [612, 305] on div "Field label Prospect Status Options ( 19 ) No Reply - Left Message Calling back…" at bounding box center [567, 249] width 363 height 491
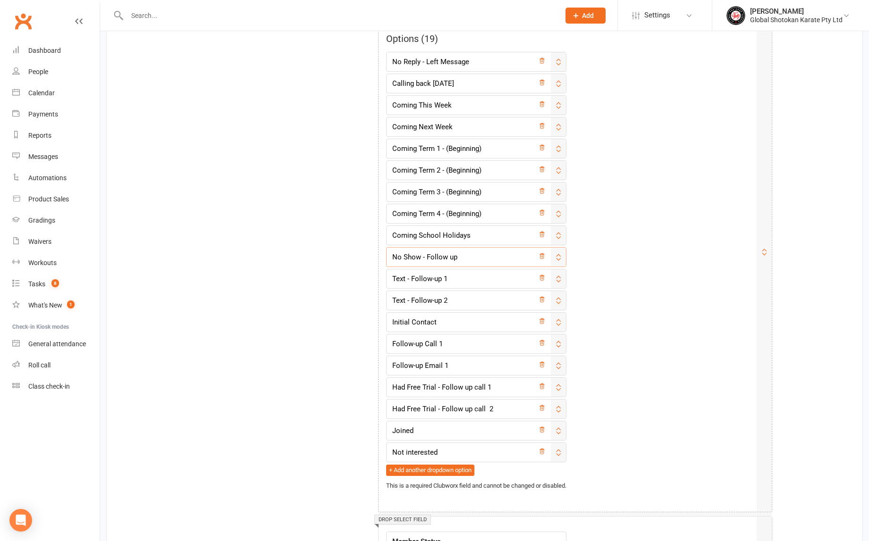
click at [498, 261] on input "No Show - Follow up" at bounding box center [476, 257] width 180 height 20
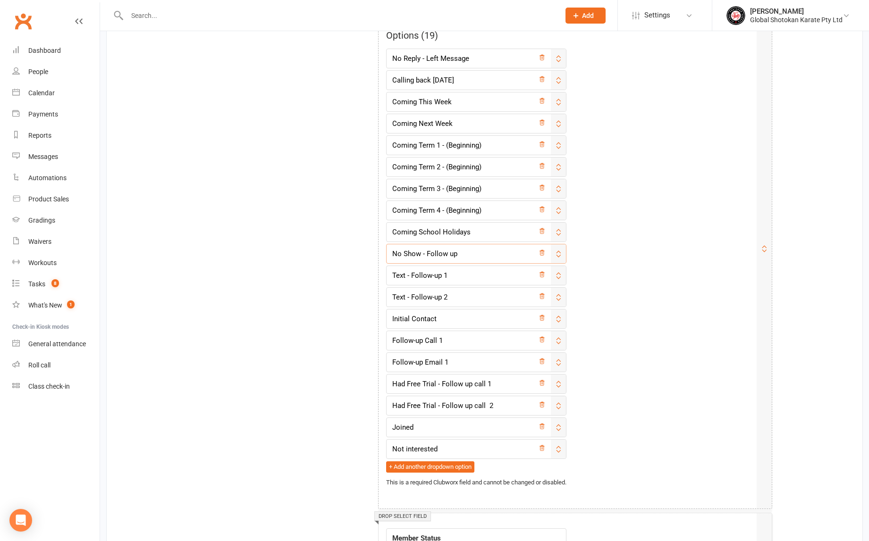
scroll to position [1560, 0]
click at [469, 313] on input "Initial Contact" at bounding box center [476, 319] width 180 height 20
click at [476, 382] on input "Had Free Trial - Follow up call 1" at bounding box center [476, 384] width 180 height 20
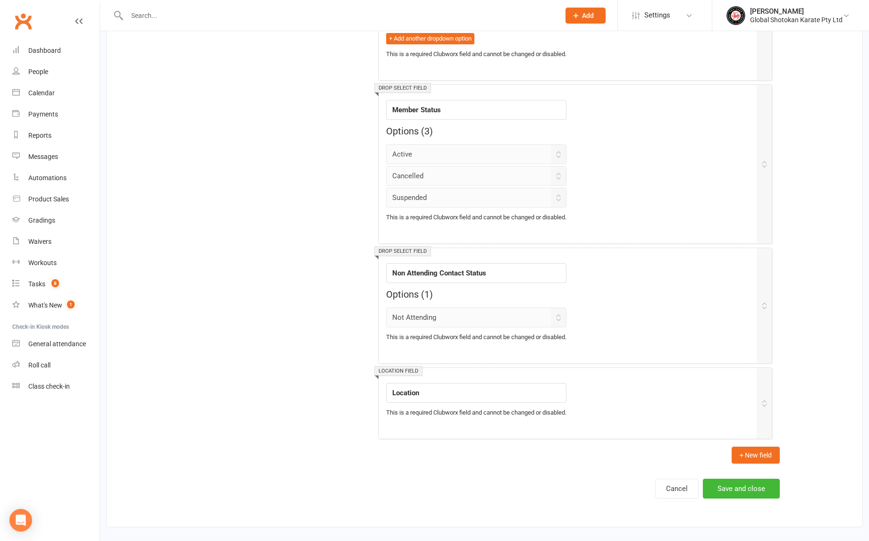
scroll to position [1995, 0]
click at [739, 484] on button "Save and close" at bounding box center [741, 489] width 77 height 20
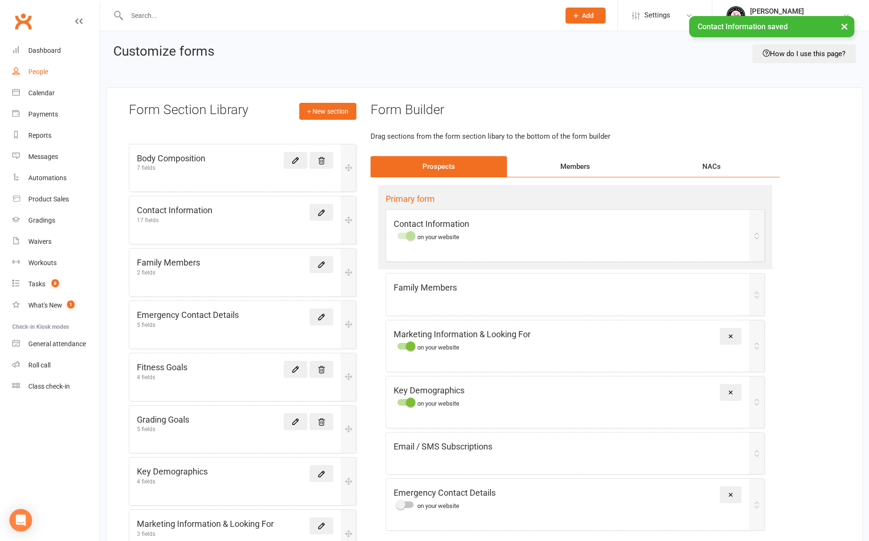
click at [42, 71] on div "People" at bounding box center [38, 72] width 20 height 8
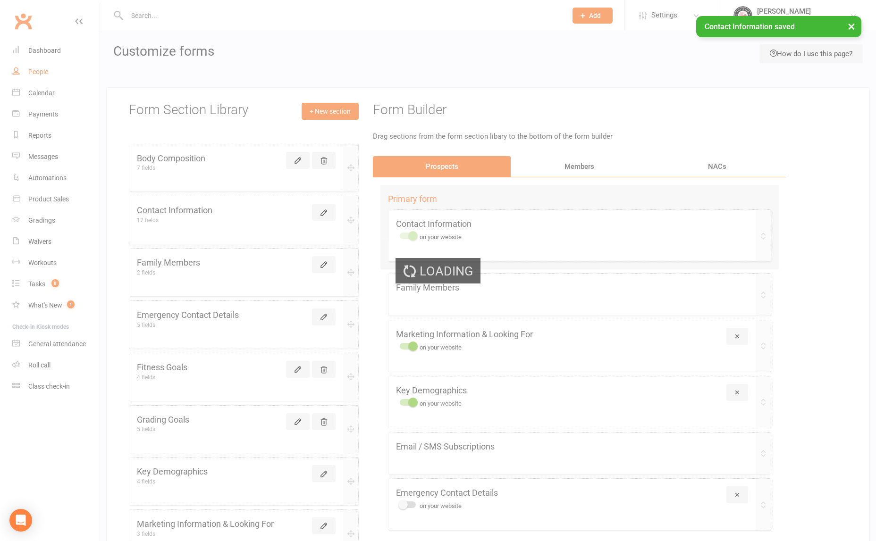
select select "100"
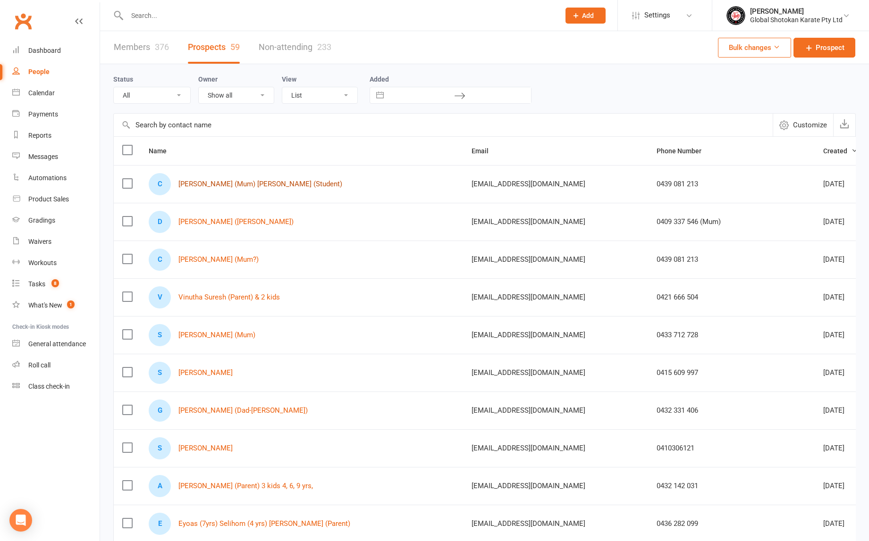
click at [277, 184] on link "[PERSON_NAME] (Mum) [PERSON_NAME] (Student)" at bounding box center [260, 184] width 164 height 8
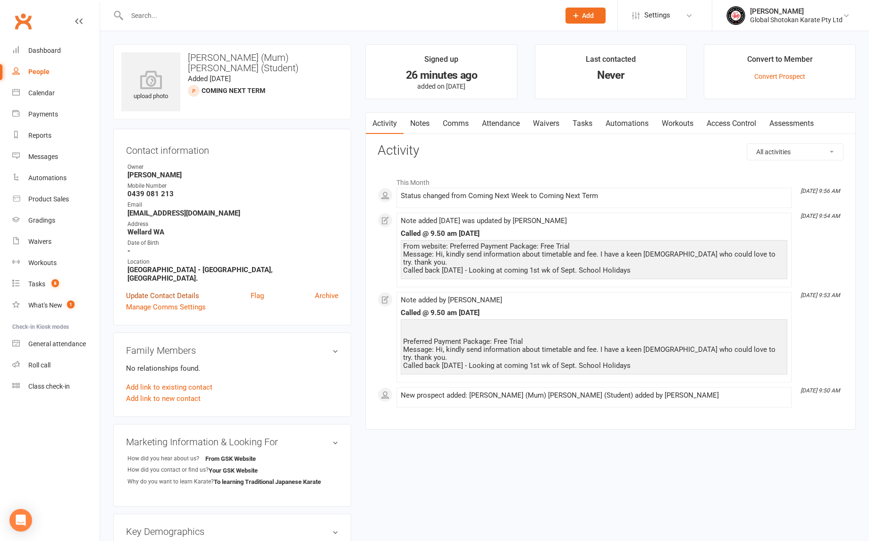
click at [174, 290] on link "Update Contact Details" at bounding box center [162, 295] width 73 height 11
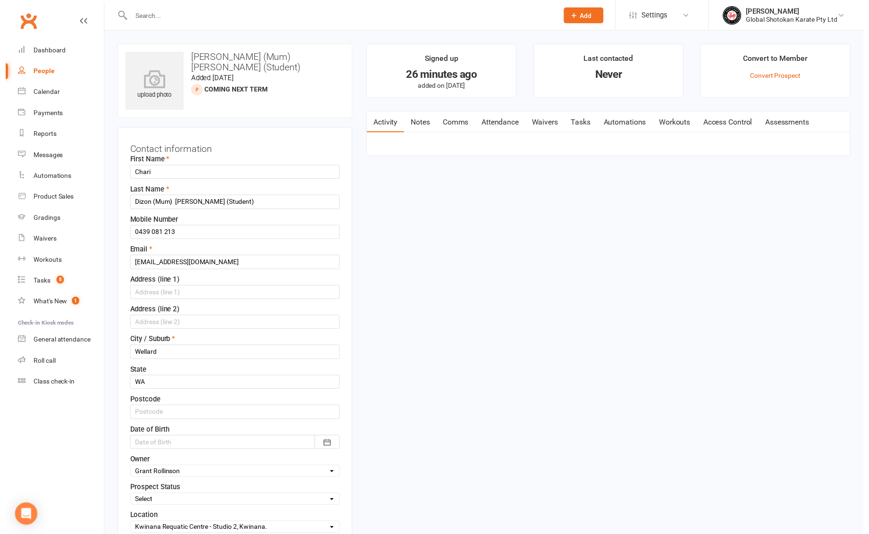
scroll to position [44, 0]
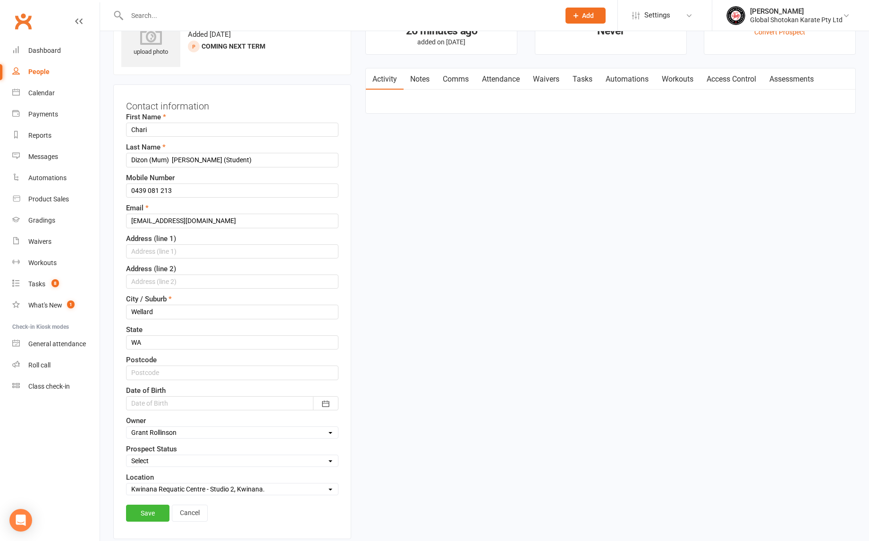
select select "Coming School Holidays"
click at [151, 511] on link "Save" at bounding box center [147, 513] width 43 height 17
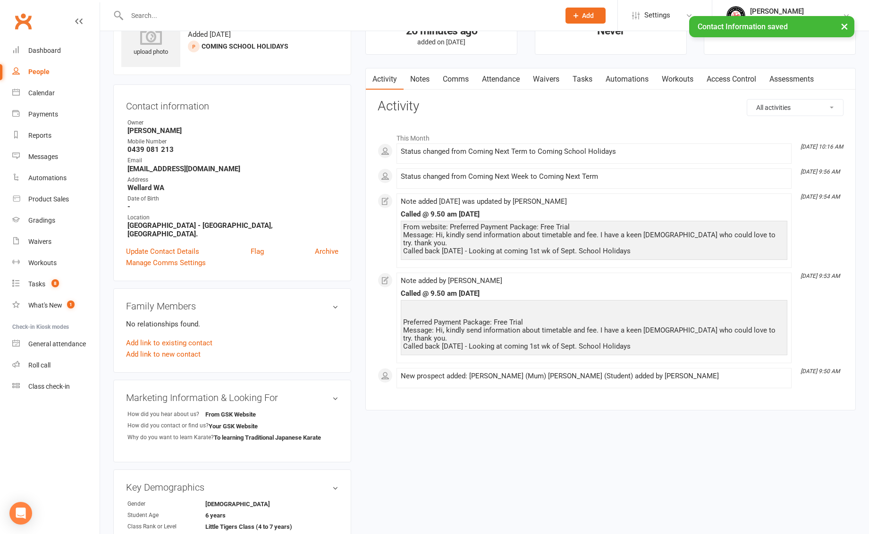
click at [45, 72] on div "People" at bounding box center [38, 72] width 21 height 8
select select "100"
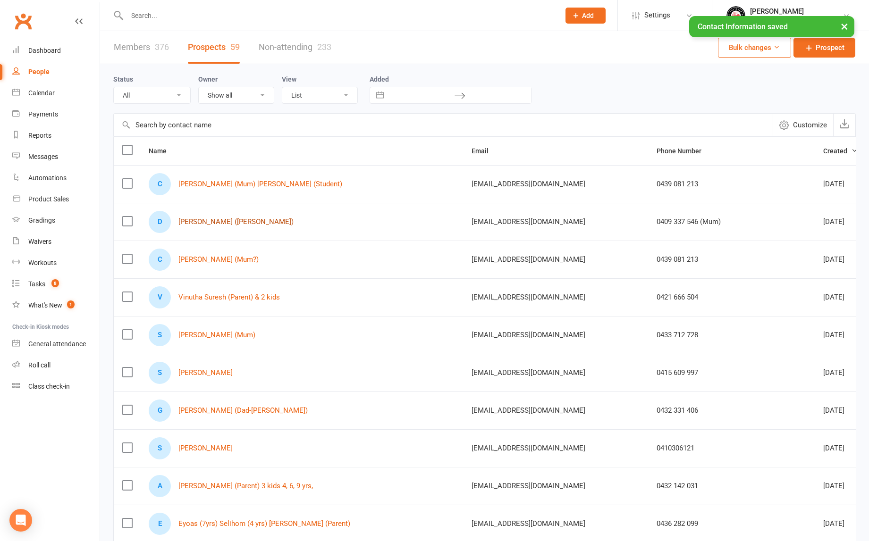
click at [237, 221] on link "[PERSON_NAME] ([PERSON_NAME])" at bounding box center [235, 222] width 115 height 8
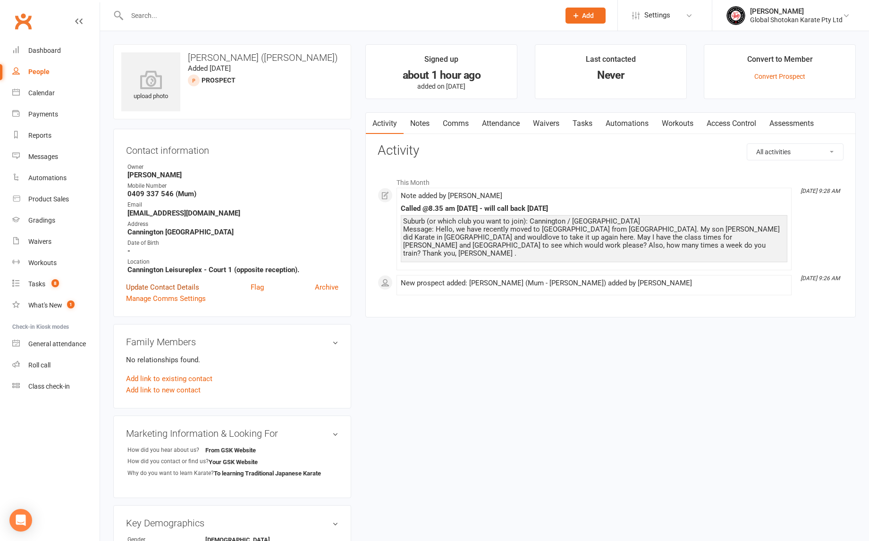
click at [182, 286] on link "Update Contact Details" at bounding box center [162, 287] width 73 height 11
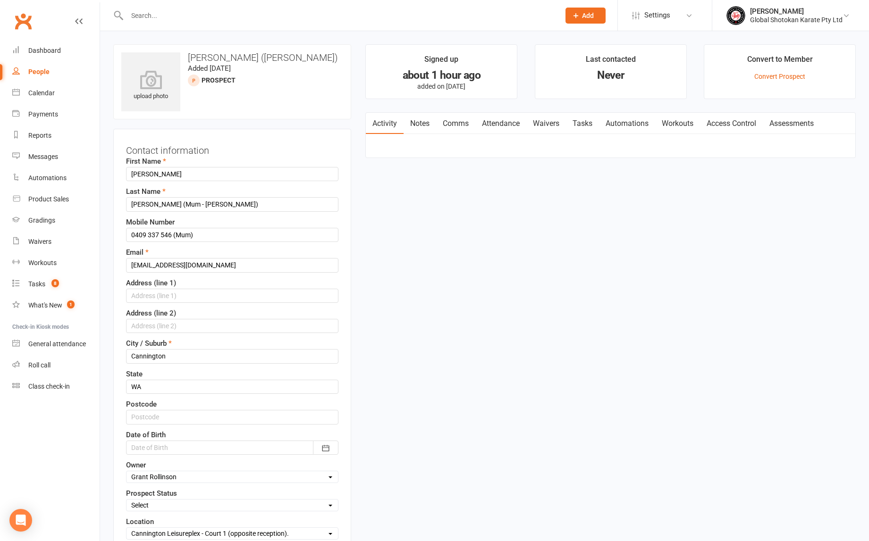
scroll to position [44, 0]
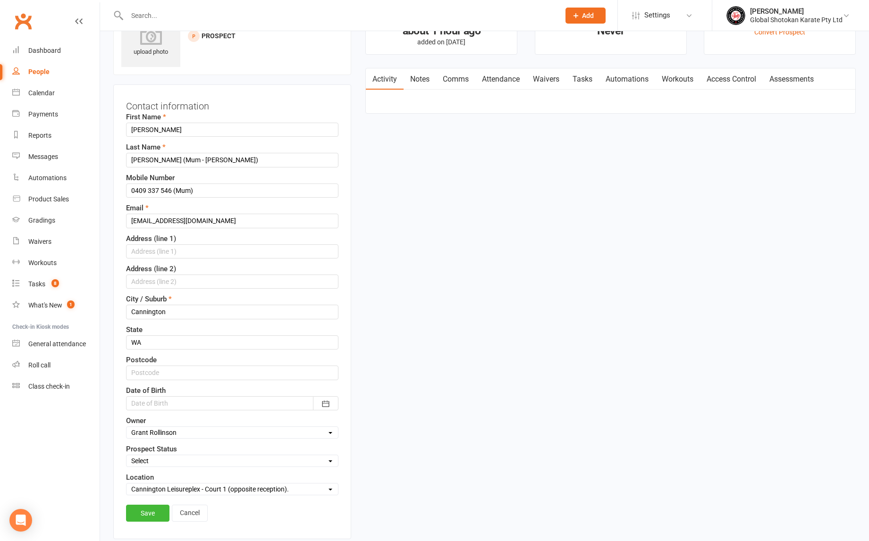
select select "Calling back [DATE]"
click at [146, 512] on link "Save" at bounding box center [147, 513] width 43 height 17
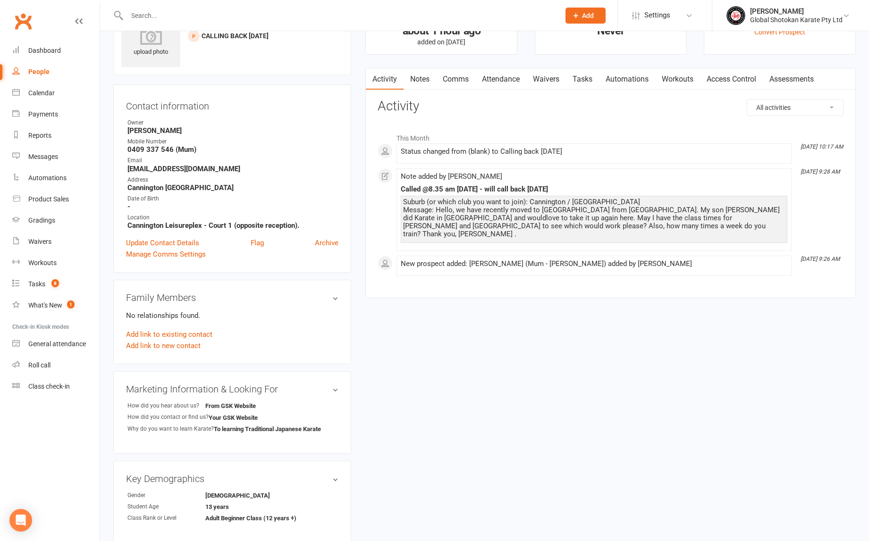
click at [40, 73] on div "People" at bounding box center [38, 72] width 21 height 8
select select "100"
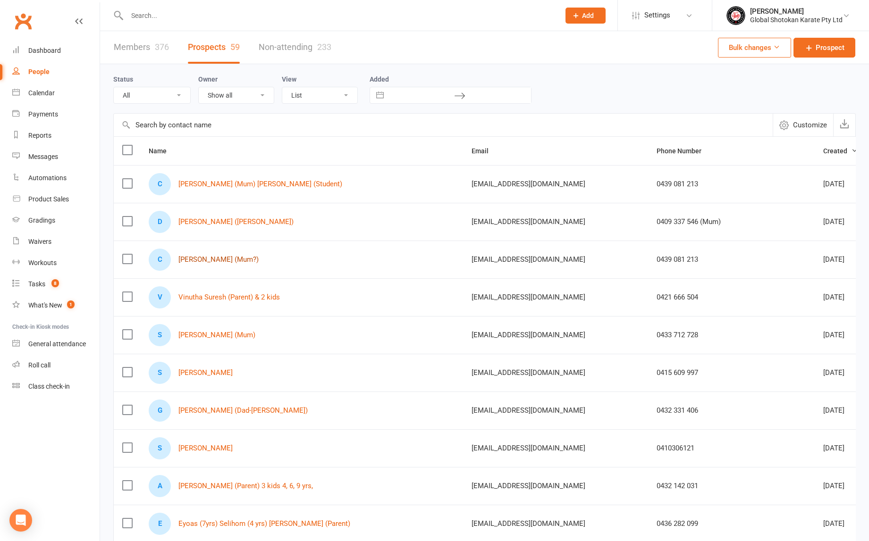
click at [202, 261] on link "[PERSON_NAME] (Mum?)" at bounding box center [218, 260] width 80 height 8
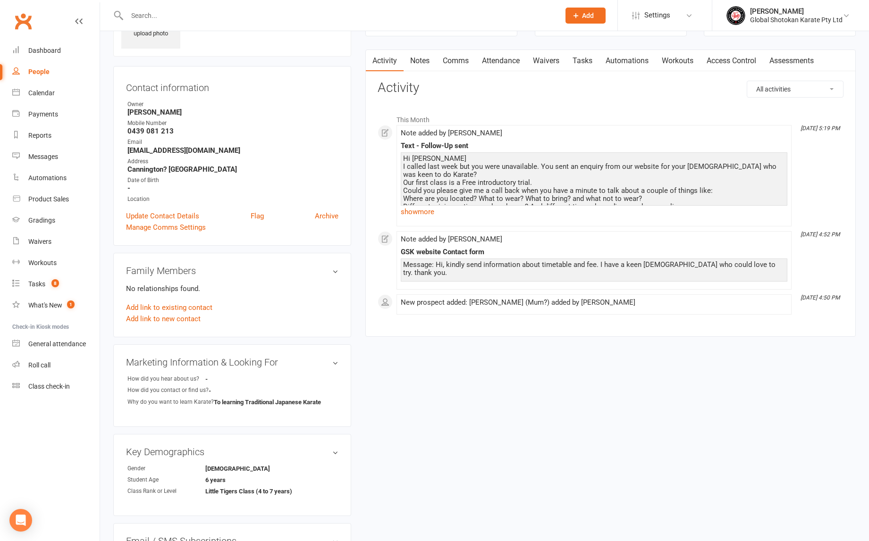
scroll to position [64, 0]
click at [522, 179] on div "Hi [PERSON_NAME] I called last week but you were unavailable. You sent an enqui…" at bounding box center [594, 197] width 382 height 88
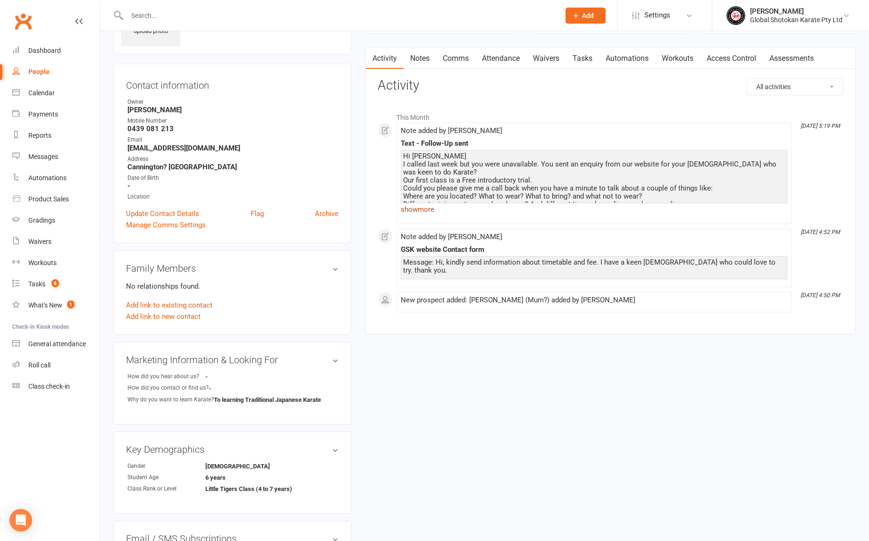
click at [424, 208] on link "show more" at bounding box center [594, 209] width 386 height 13
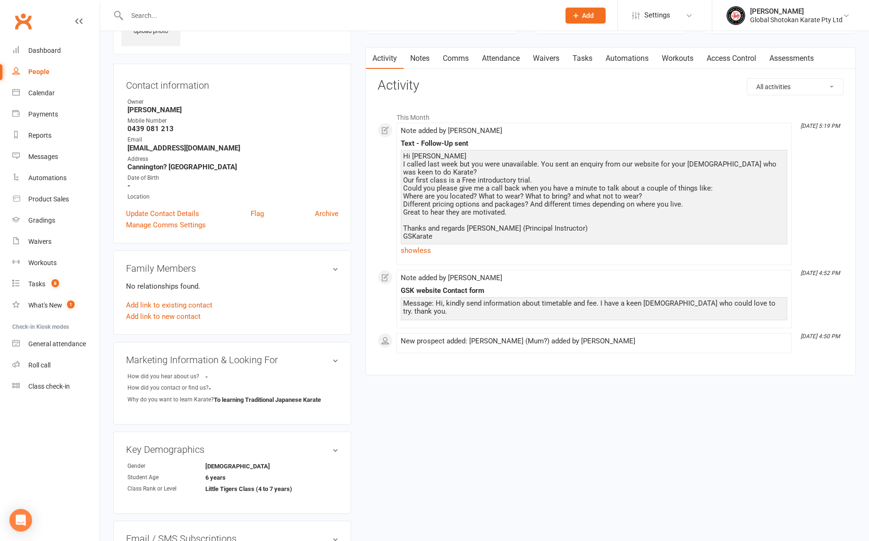
click at [422, 223] on div "Hi [PERSON_NAME] I called last week but you were unavailable. You sent an enqui…" at bounding box center [594, 196] width 382 height 88
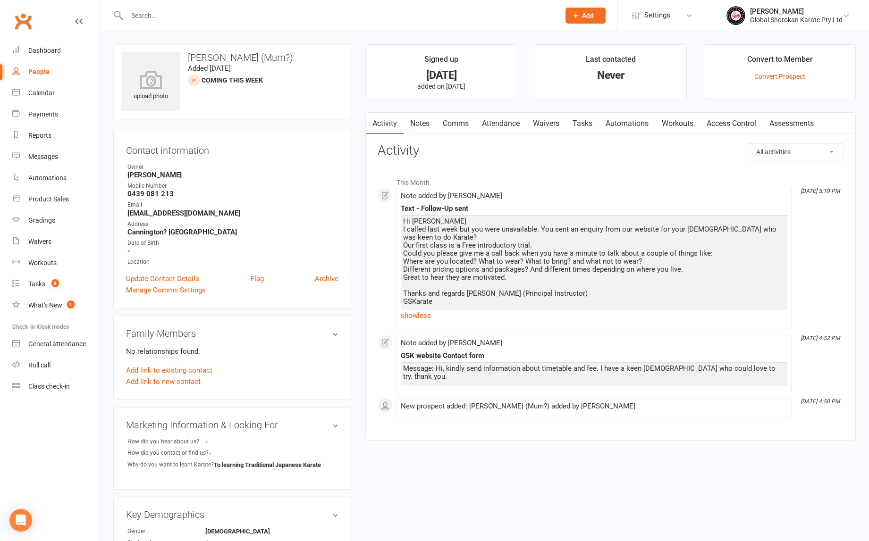
scroll to position [0, 0]
click at [167, 279] on link "Update Contact Details" at bounding box center [162, 278] width 73 height 11
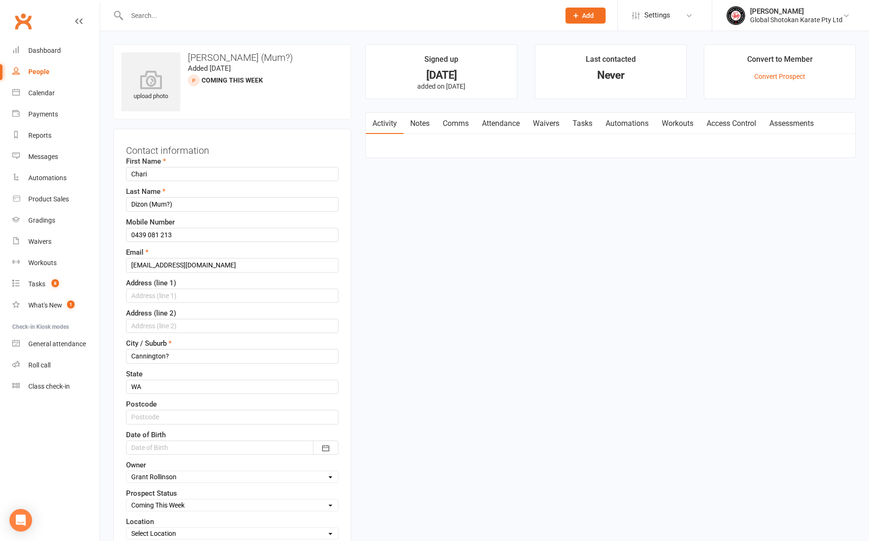
click at [42, 72] on div "People" at bounding box center [38, 72] width 21 height 8
select select "100"
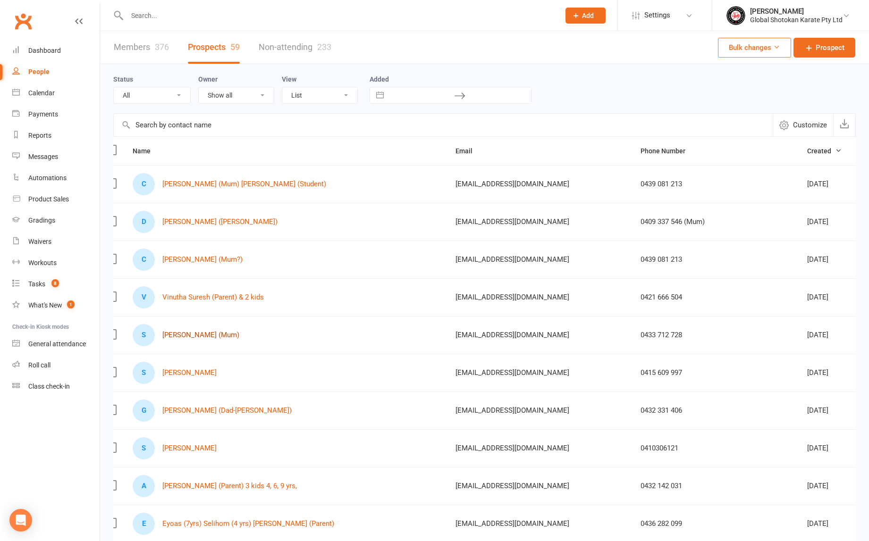
scroll to position [0, 13]
click at [226, 335] on link "[PERSON_NAME] (Mum)" at bounding box center [203, 335] width 77 height 8
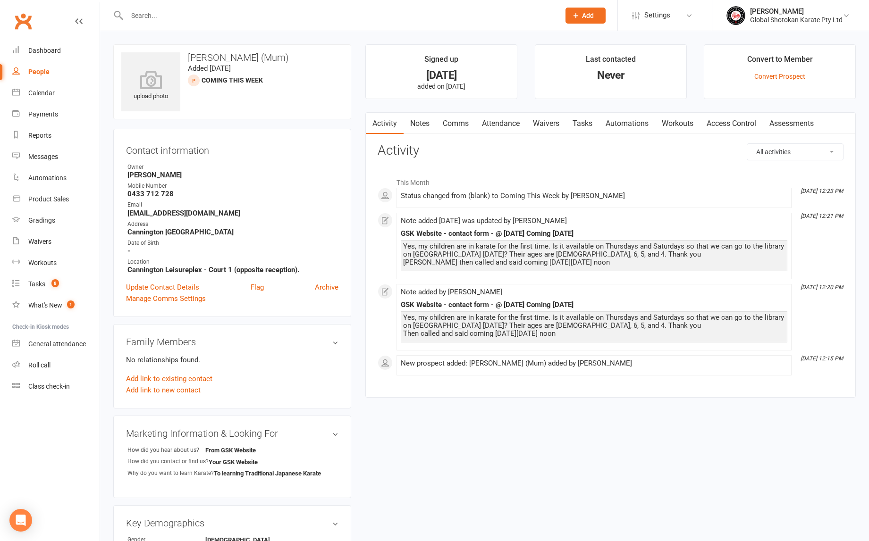
select select "100"
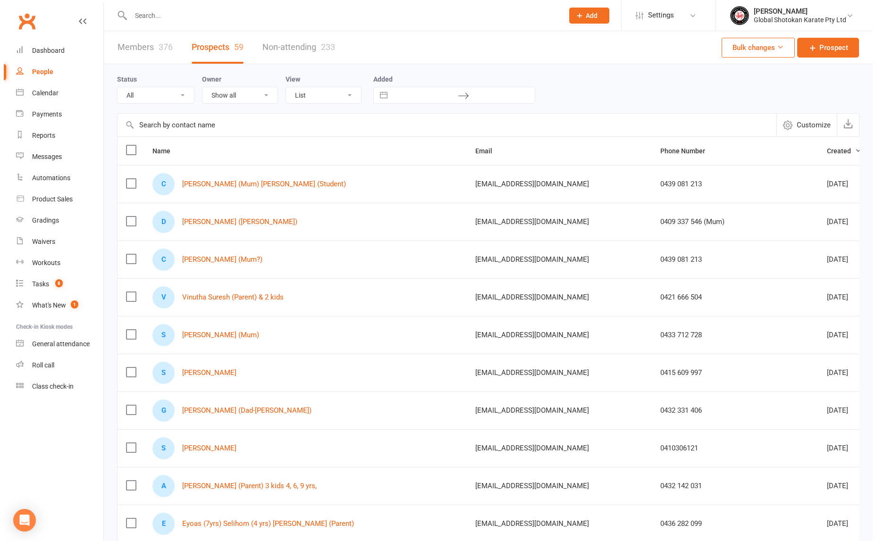
scroll to position [0, 4]
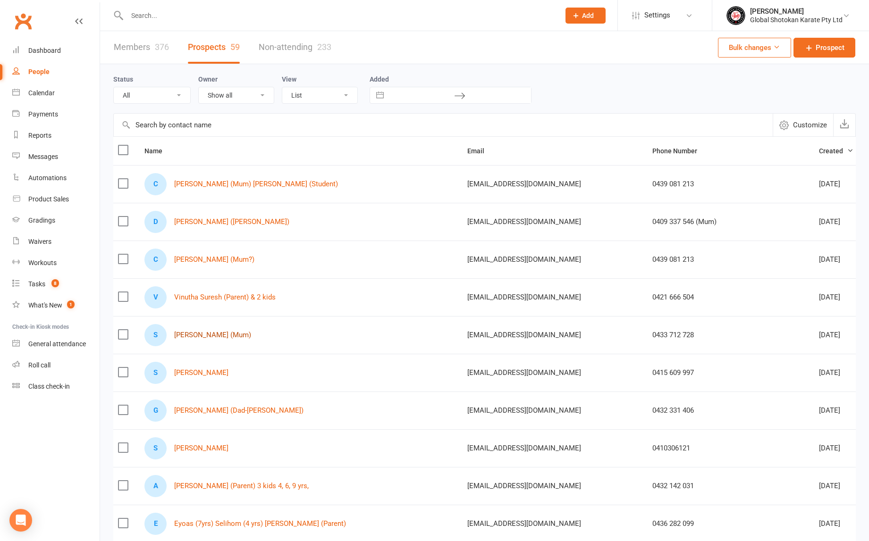
click at [227, 335] on link "[PERSON_NAME] (Mum)" at bounding box center [212, 335] width 77 height 8
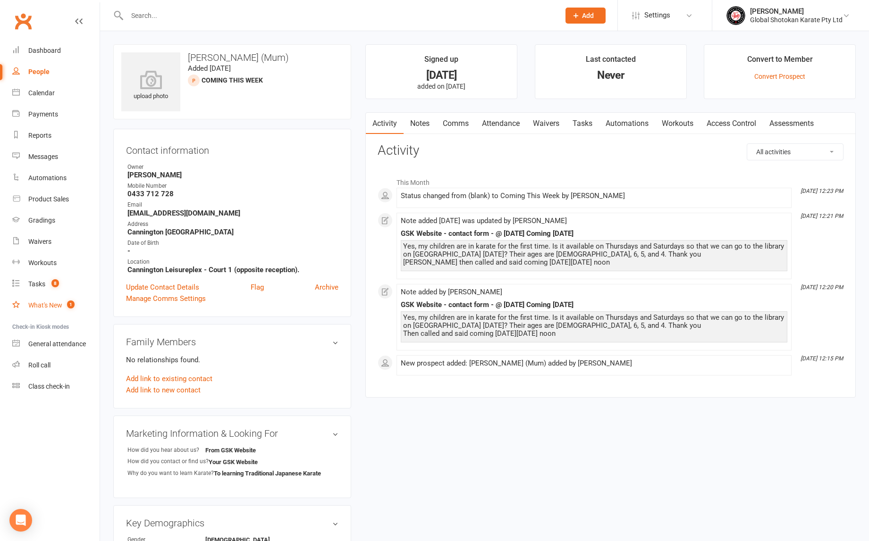
click at [53, 306] on div "What's New" at bounding box center [45, 306] width 34 height 8
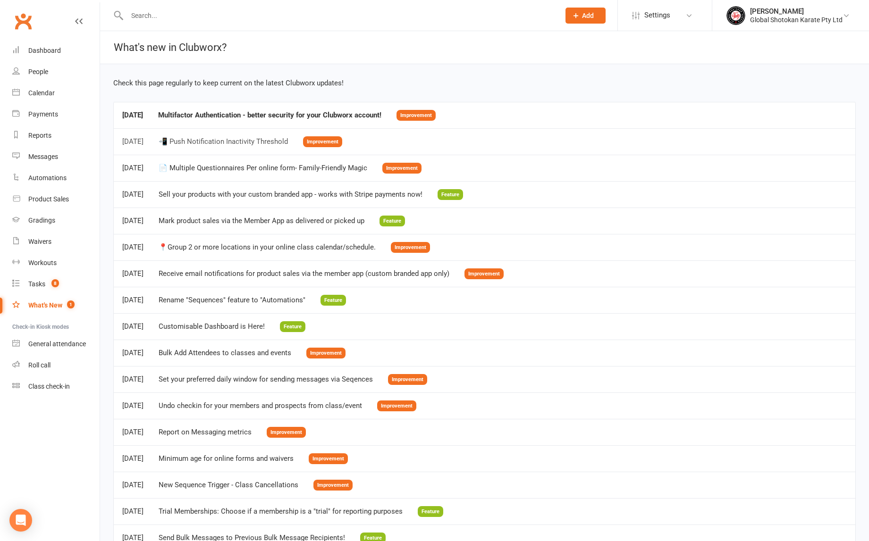
scroll to position [4, 0]
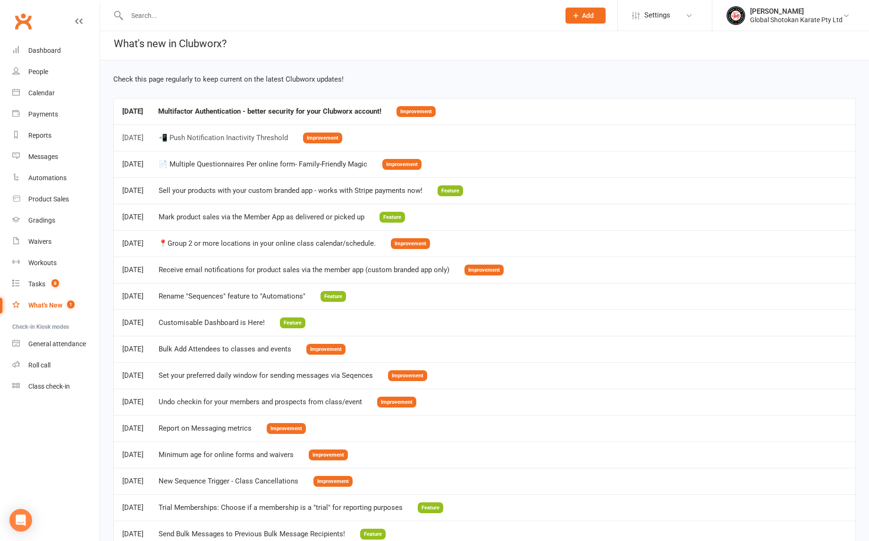
click at [203, 143] on td "[DATE] 📲 Push Notification Inactivity Threshold Improvement" at bounding box center [484, 138] width 741 height 26
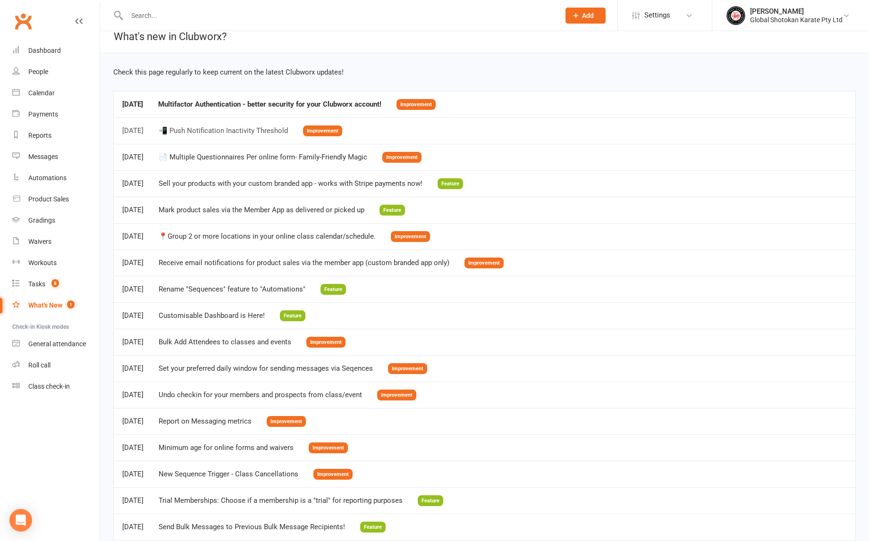
click at [197, 138] on td "[DATE] 📲 Push Notification Inactivity Threshold Improvement" at bounding box center [484, 130] width 741 height 26
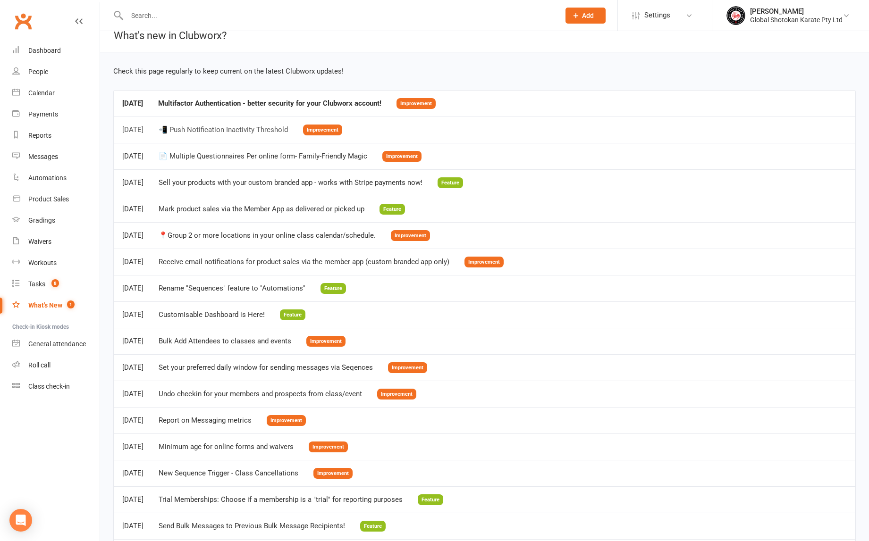
scroll to position [17, 0]
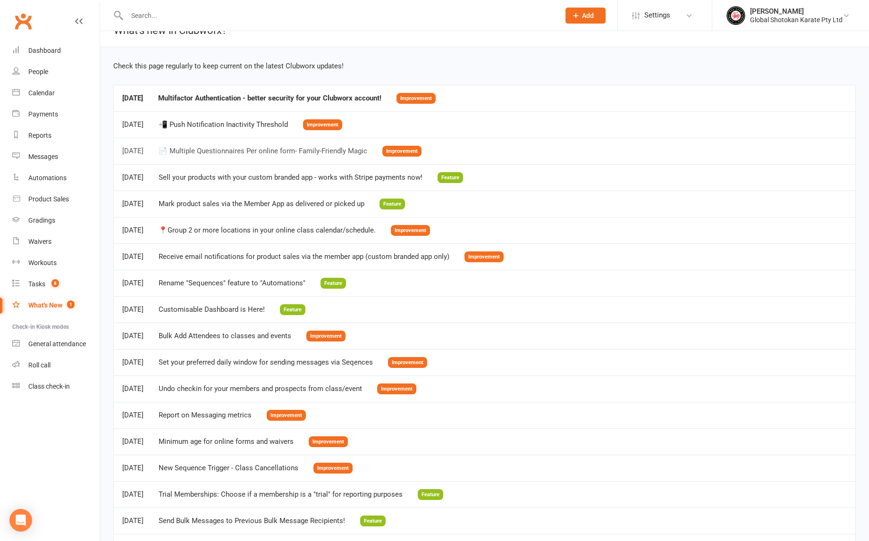
click at [204, 151] on div "📄 Multiple Questionnaires Per online form- Family-Friendly Magic" at bounding box center [263, 151] width 209 height 8
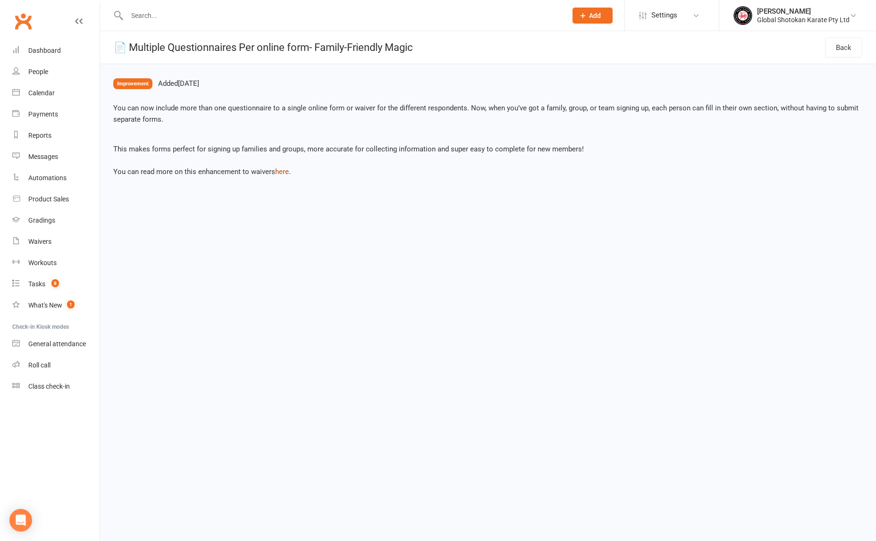
click at [285, 172] on link "here" at bounding box center [282, 172] width 14 height 8
